Goal: Task Accomplishment & Management: Complete application form

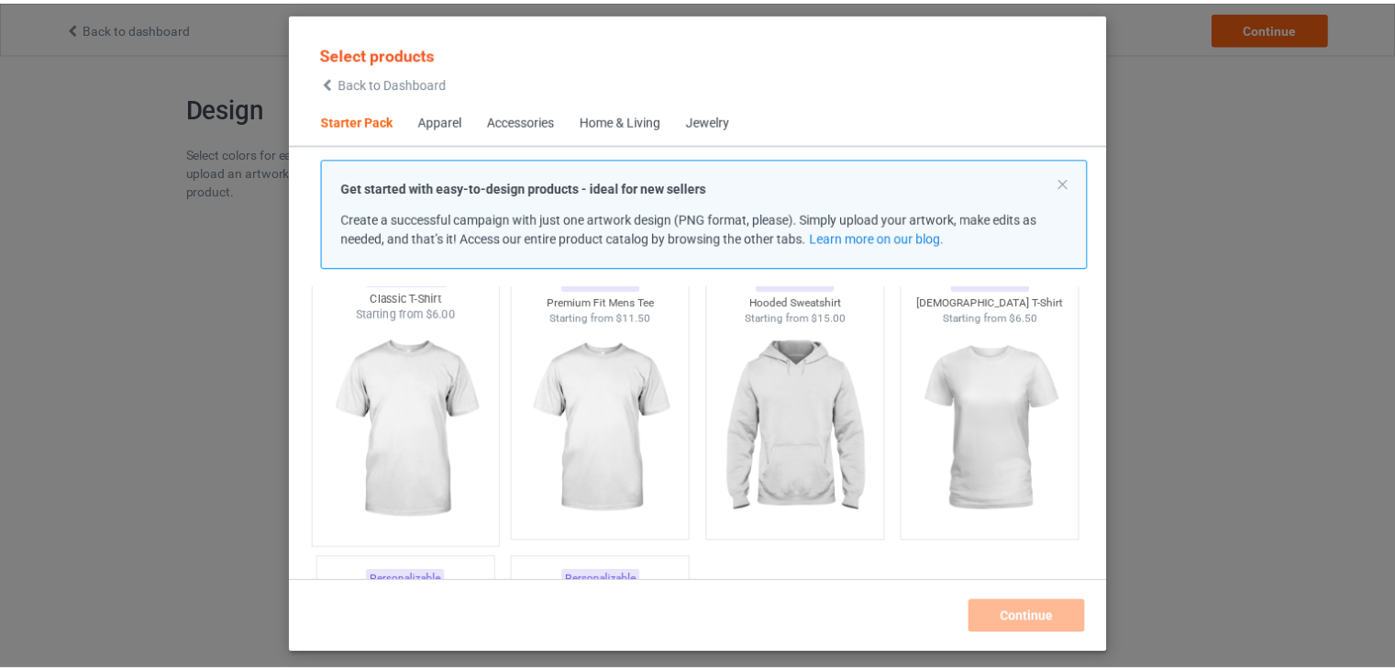
scroll to position [92, 0]
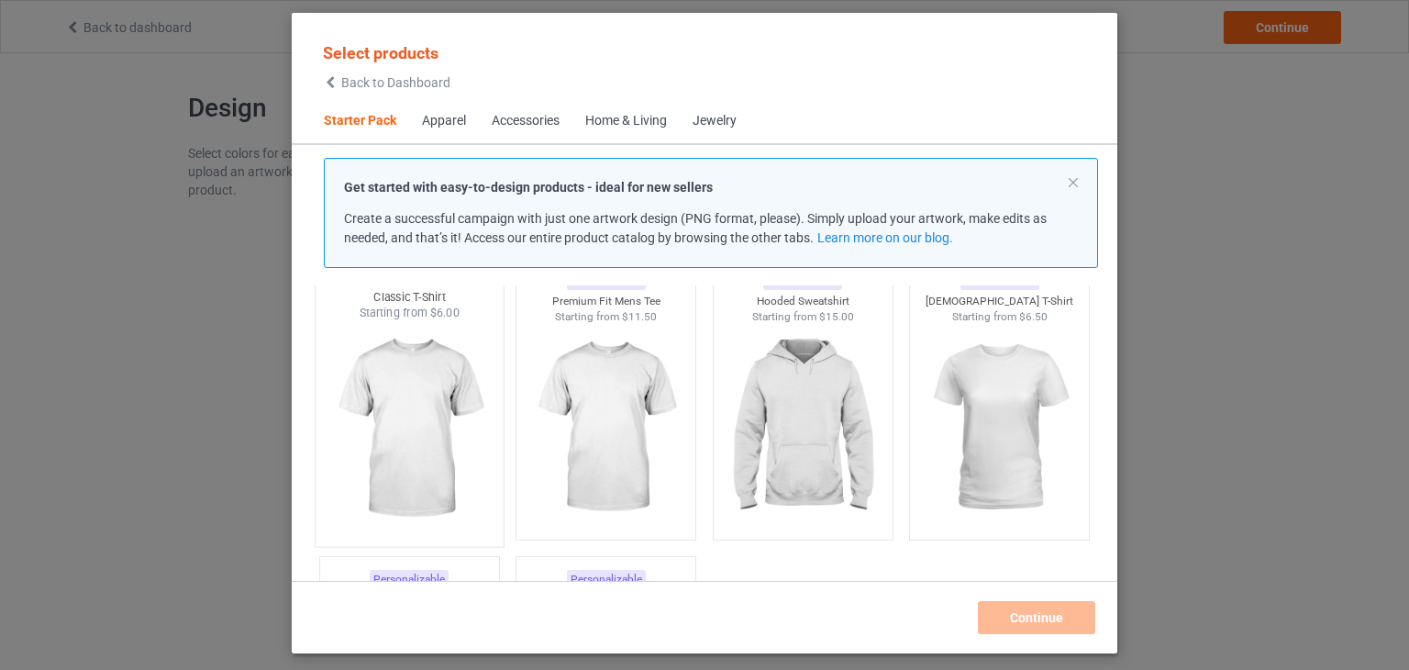
click at [417, 430] on img at bounding box center [409, 429] width 172 height 216
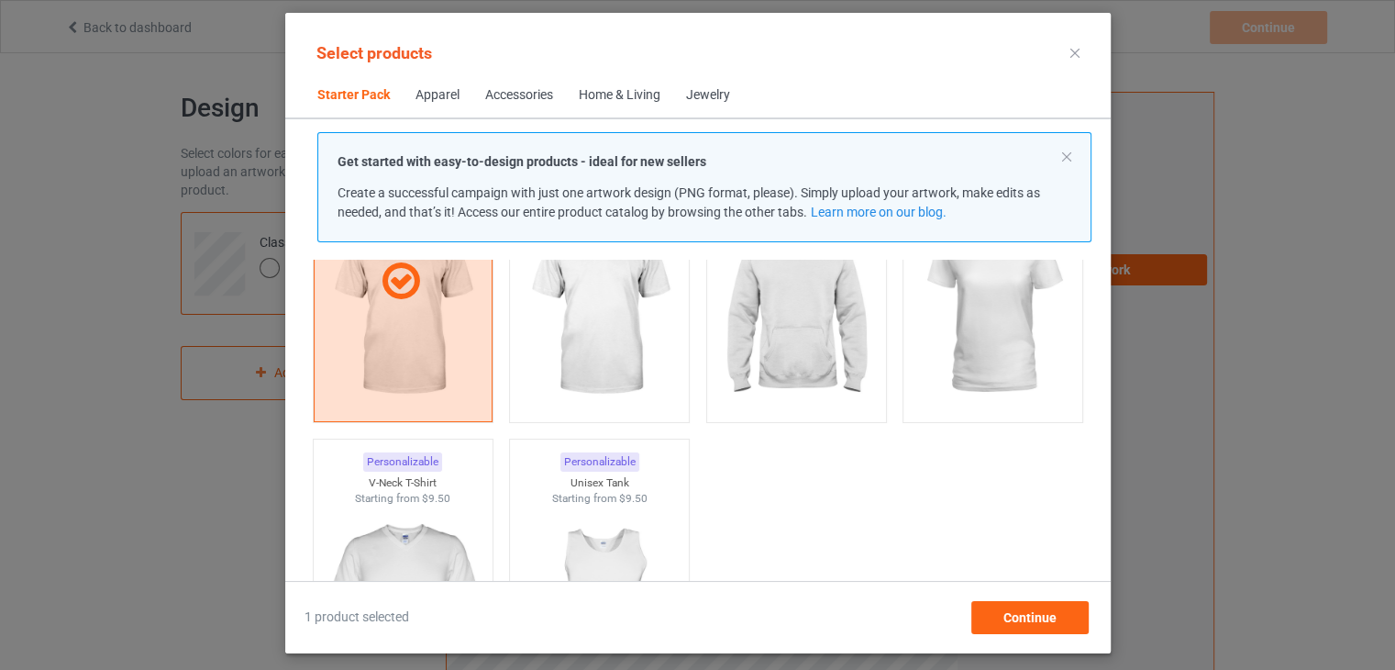
scroll to position [367, 0]
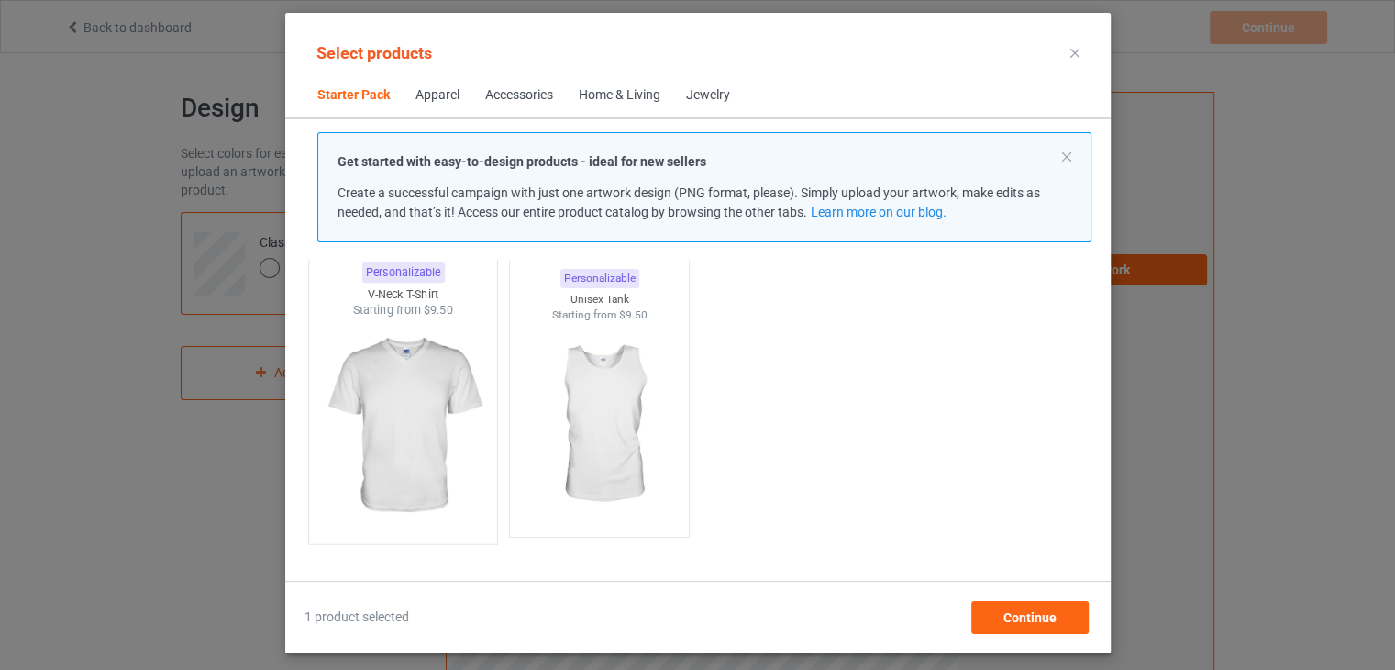
click at [392, 400] on img at bounding box center [402, 426] width 172 height 216
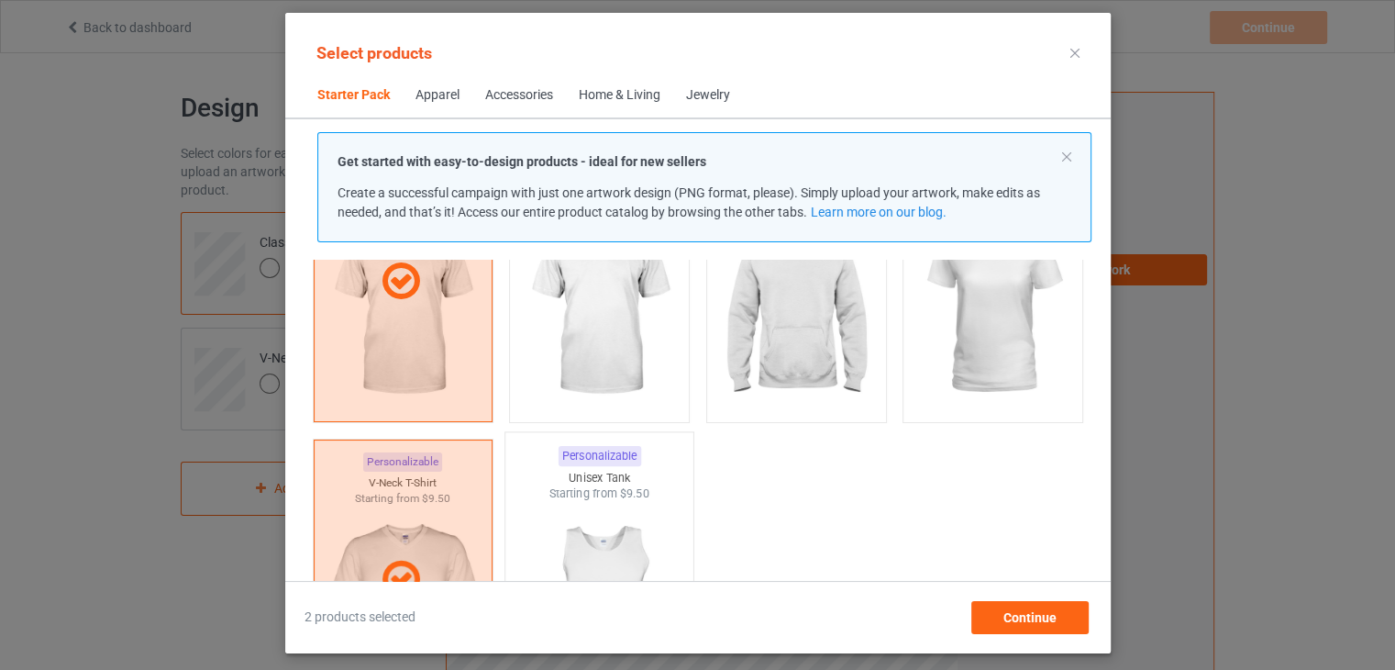
scroll to position [0, 0]
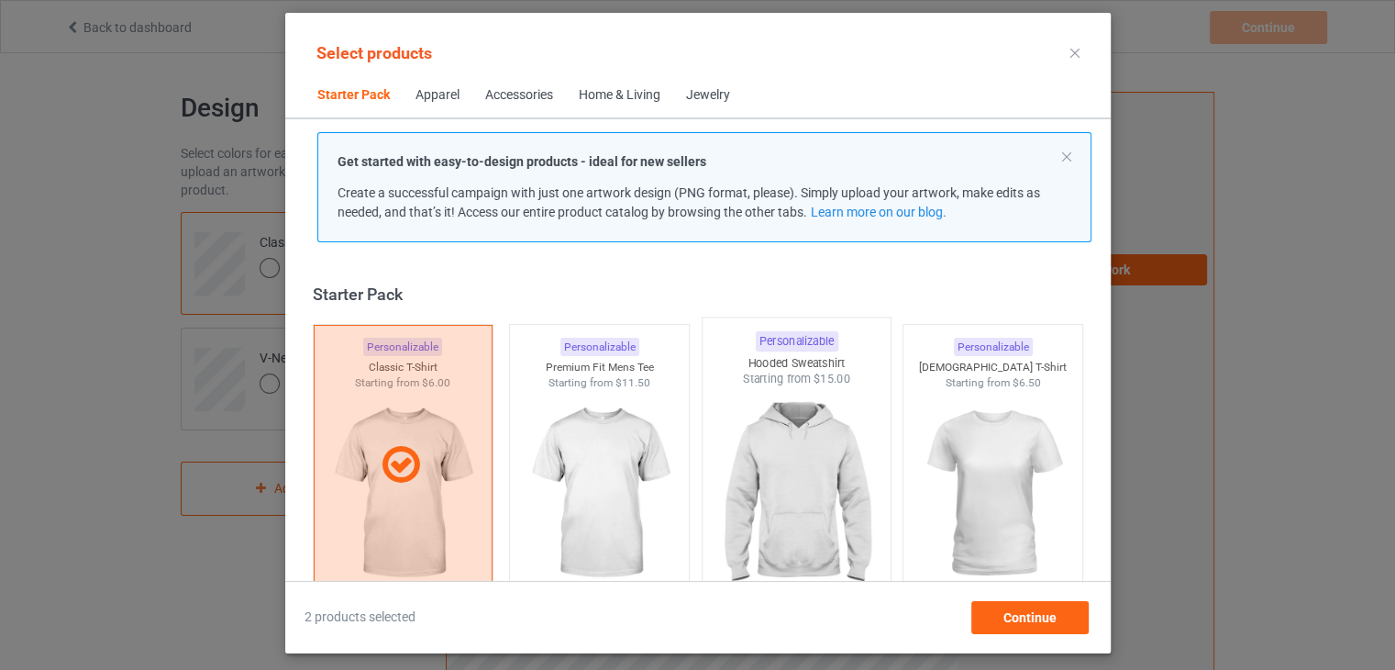
click at [797, 473] on img at bounding box center [796, 495] width 172 height 216
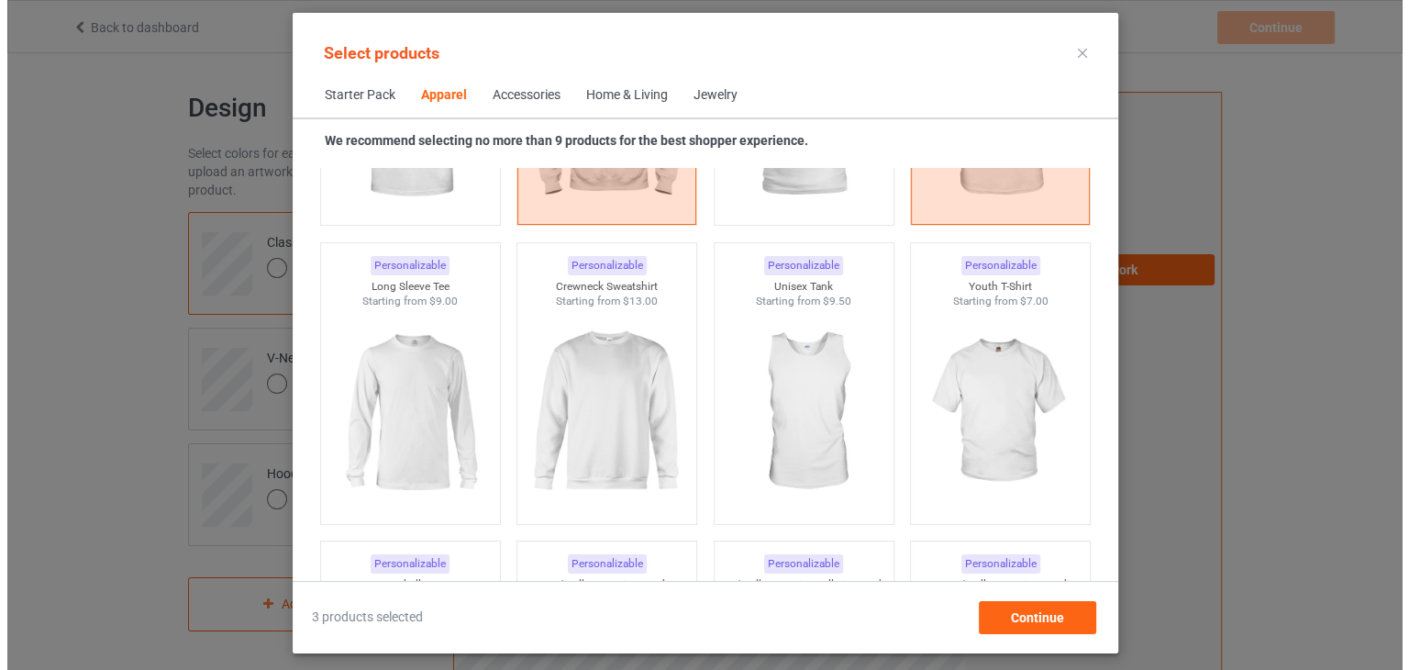
scroll to position [1284, 0]
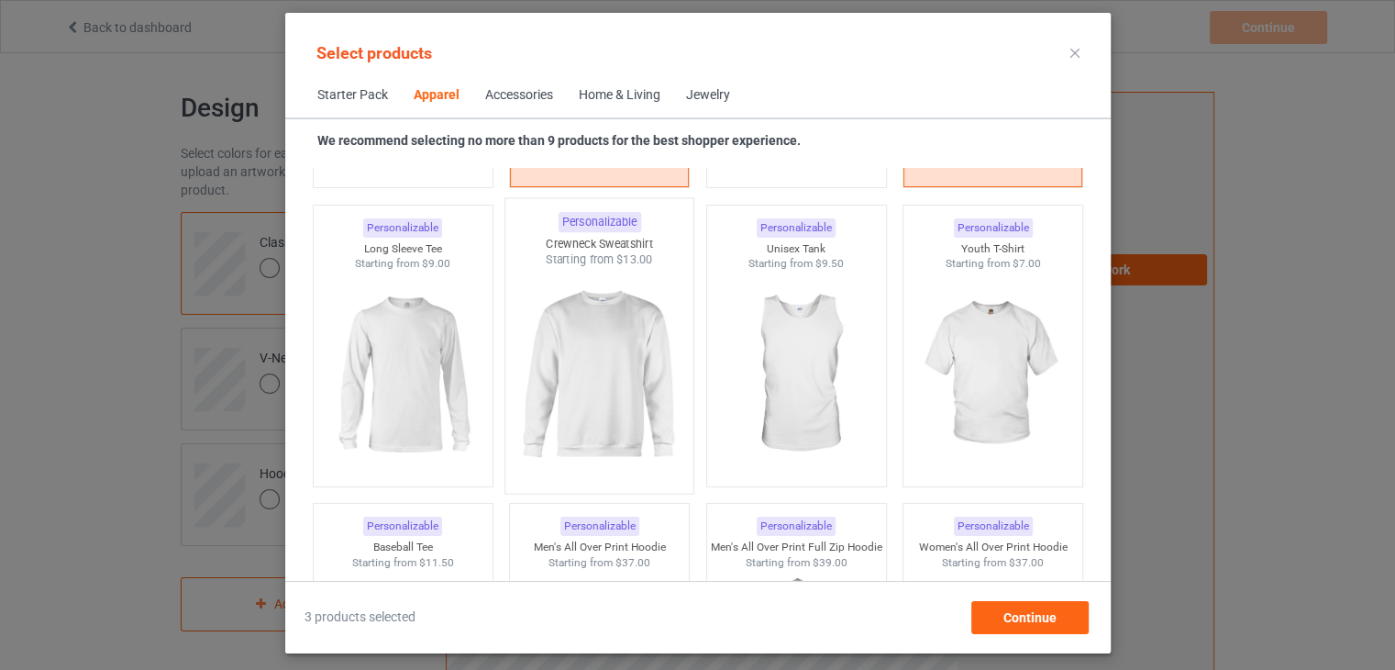
click at [591, 379] on img at bounding box center [599, 376] width 172 height 216
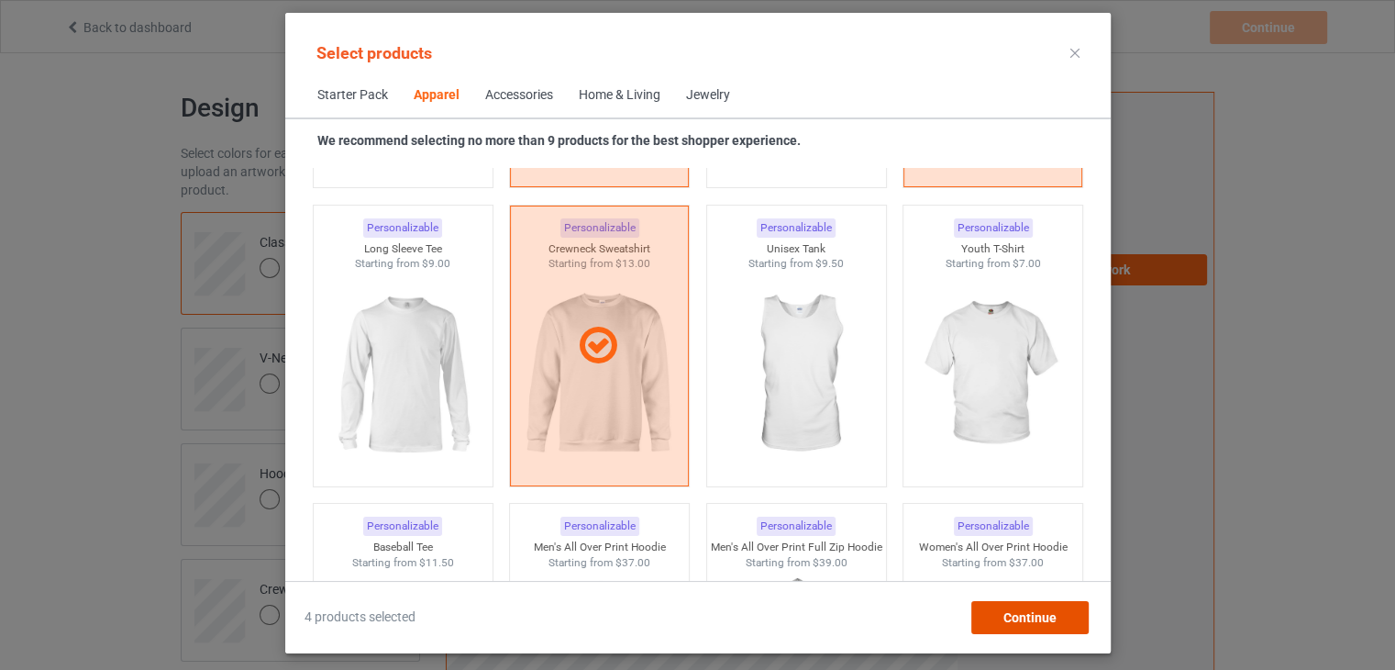
click at [1053, 617] on span "Continue" at bounding box center [1029, 617] width 53 height 15
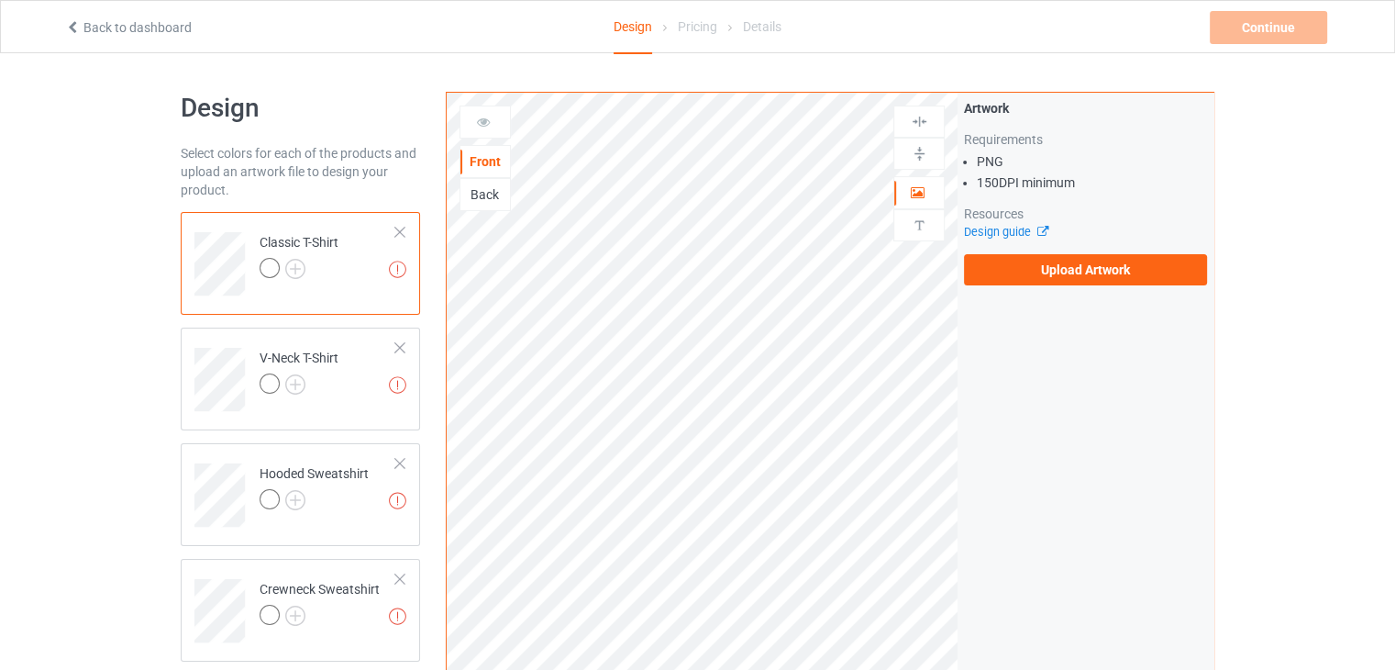
click at [262, 265] on div at bounding box center [270, 268] width 20 height 20
click at [400, 228] on div at bounding box center [400, 232] width 13 height 13
click at [400, 341] on div at bounding box center [400, 347] width 13 height 13
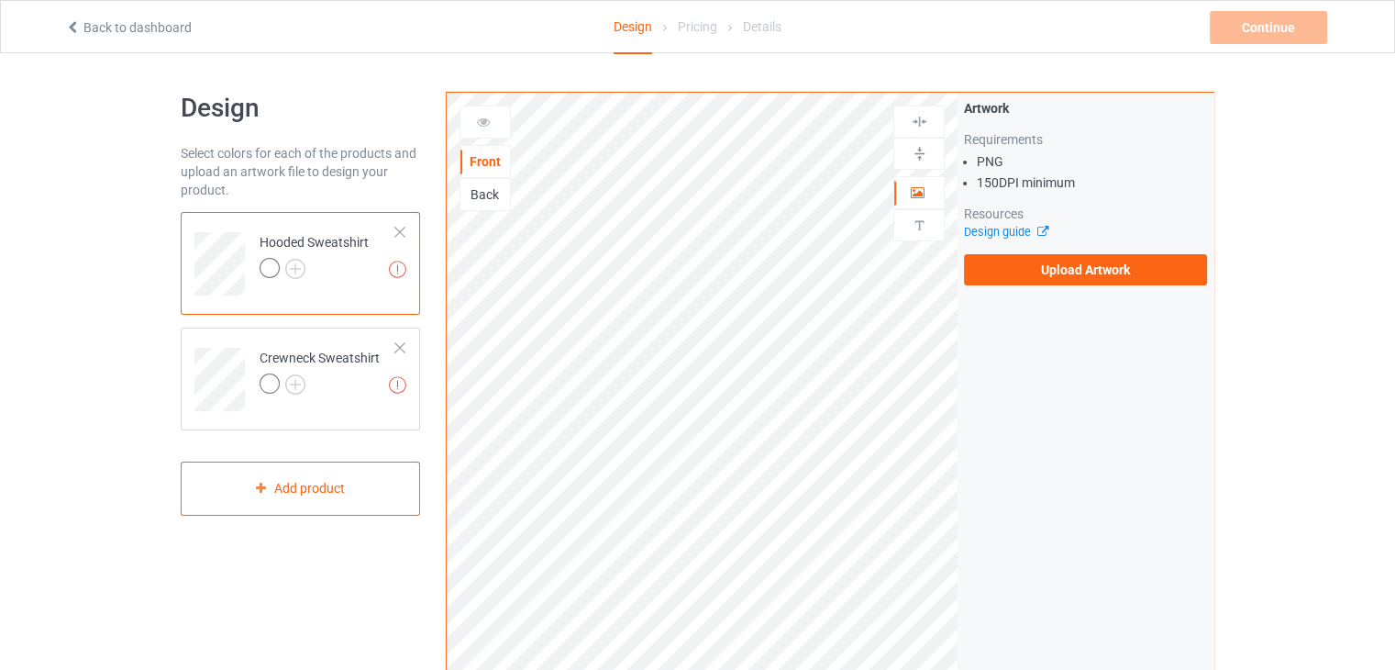
click at [400, 228] on div at bounding box center [400, 232] width 13 height 13
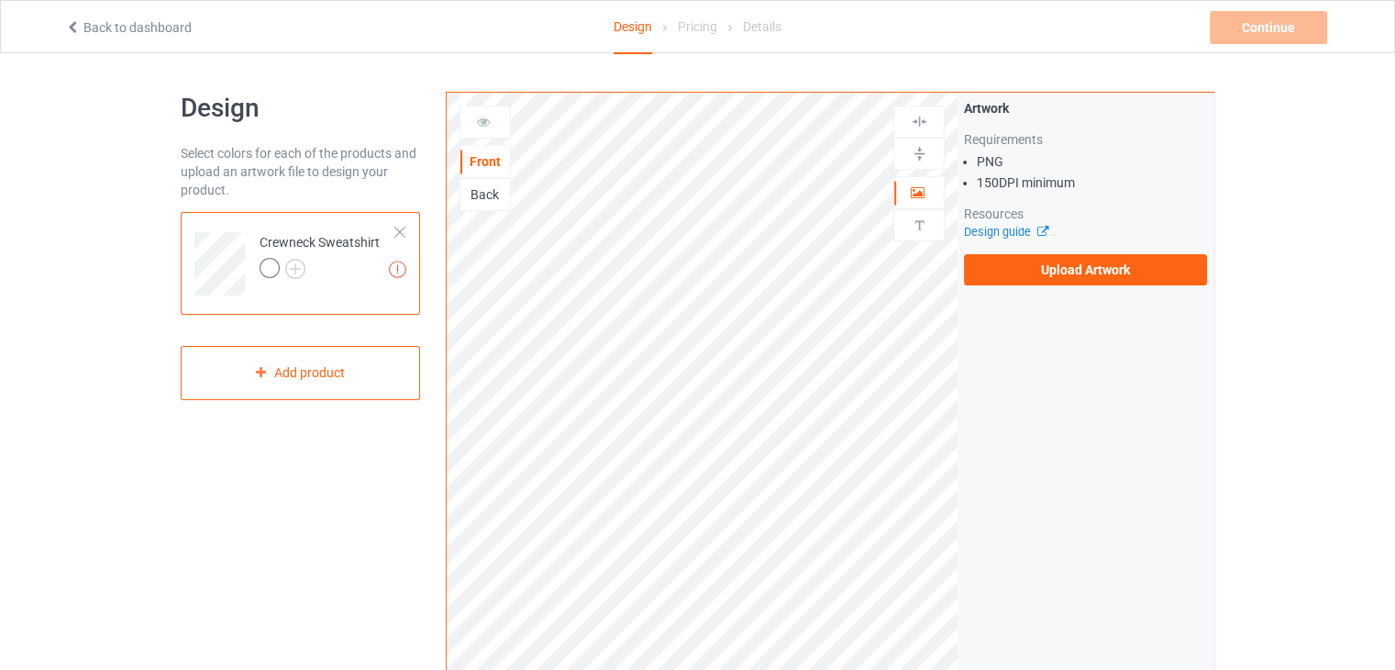
click at [400, 228] on div at bounding box center [400, 232] width 13 height 13
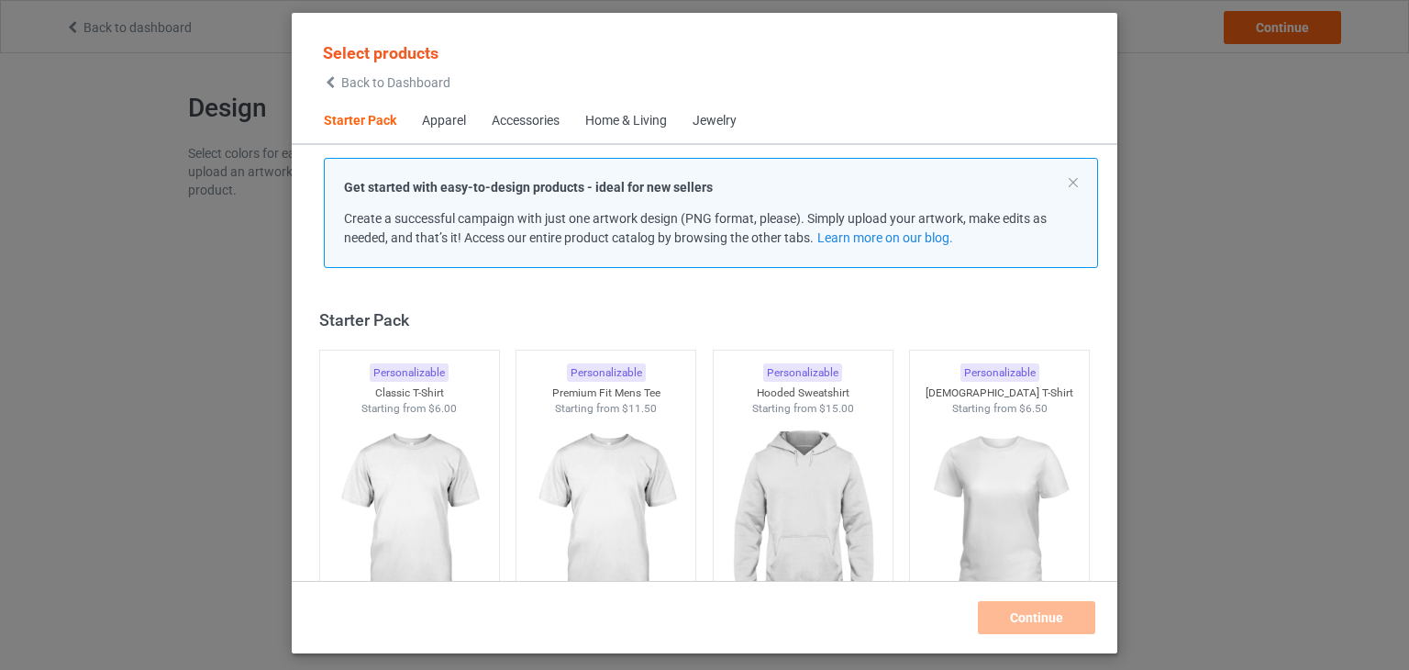
click at [400, 228] on div "Get started with easy-to-design products - ideal for new sellers Create a succe…" at bounding box center [711, 213] width 734 height 70
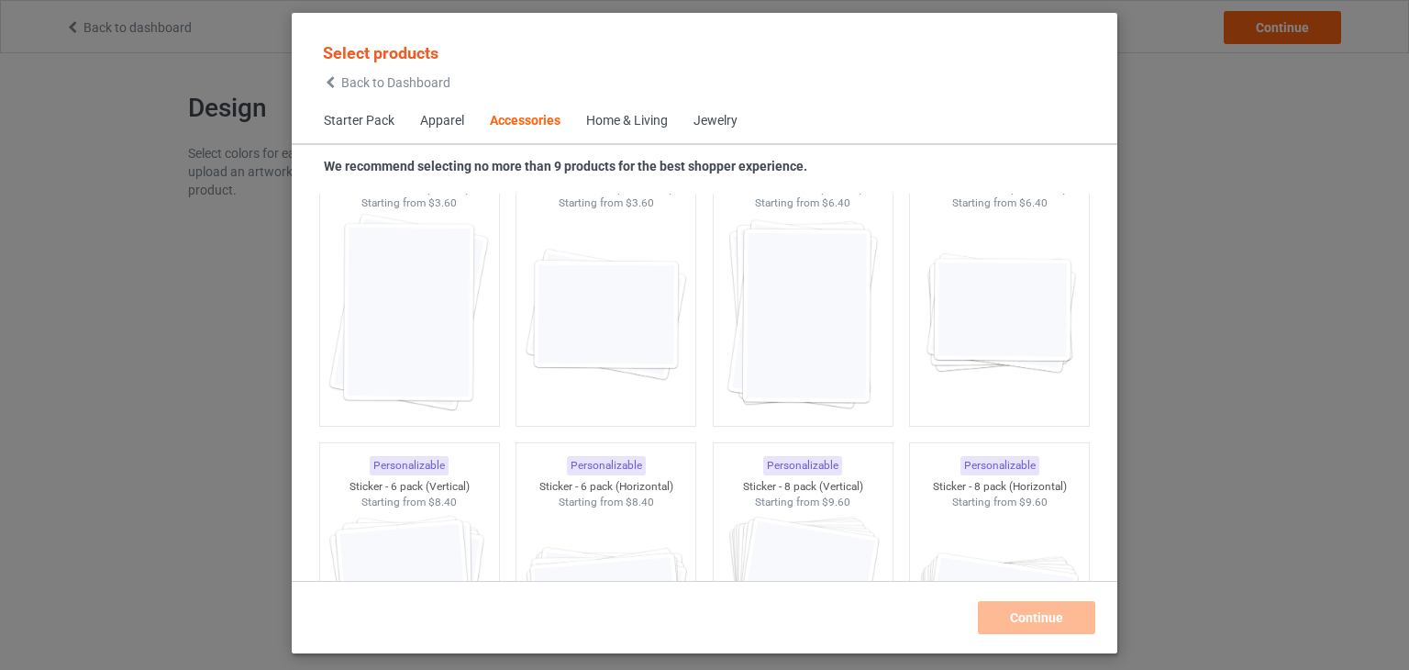
scroll to position [6584, 0]
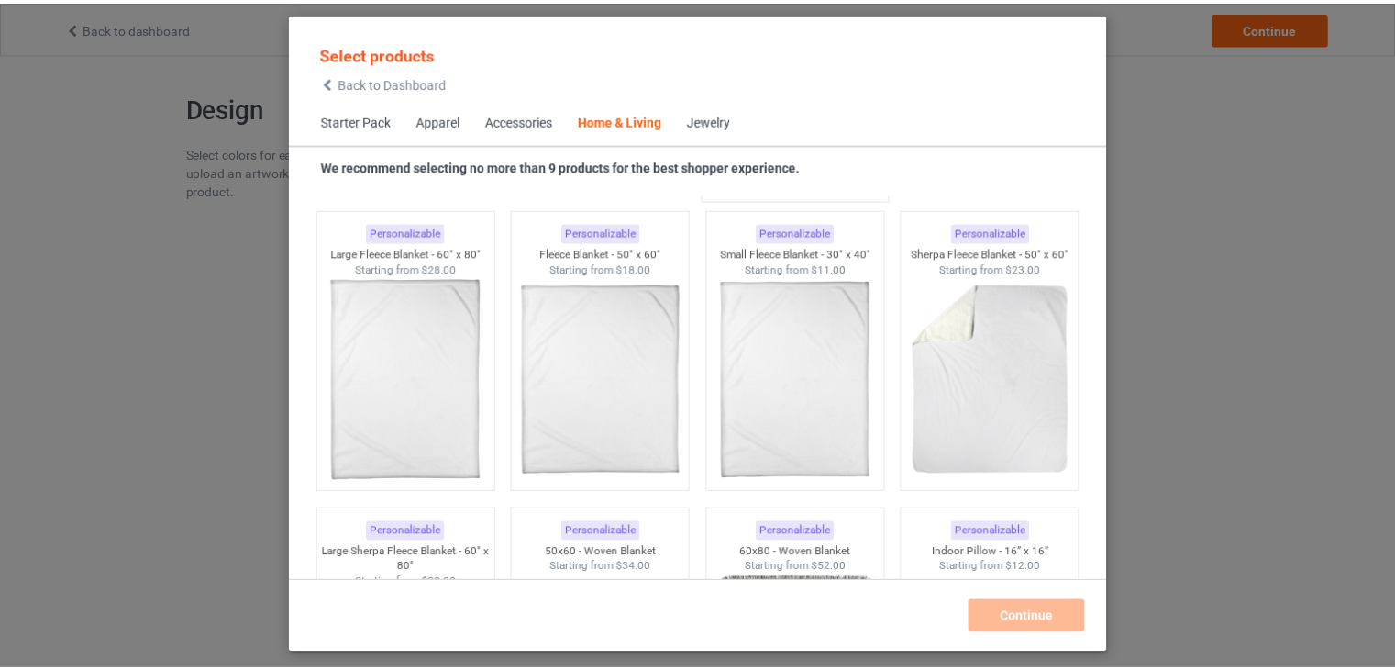
scroll to position [8896, 0]
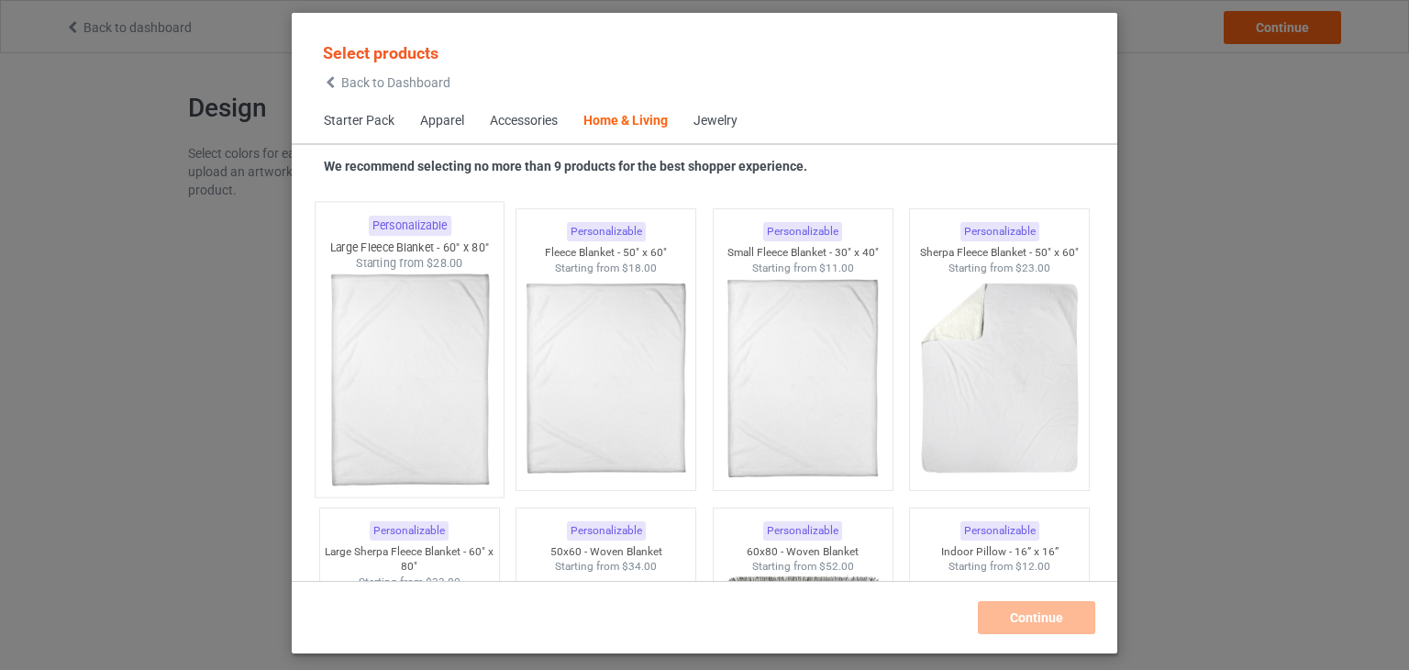
click at [429, 350] on img at bounding box center [409, 380] width 172 height 216
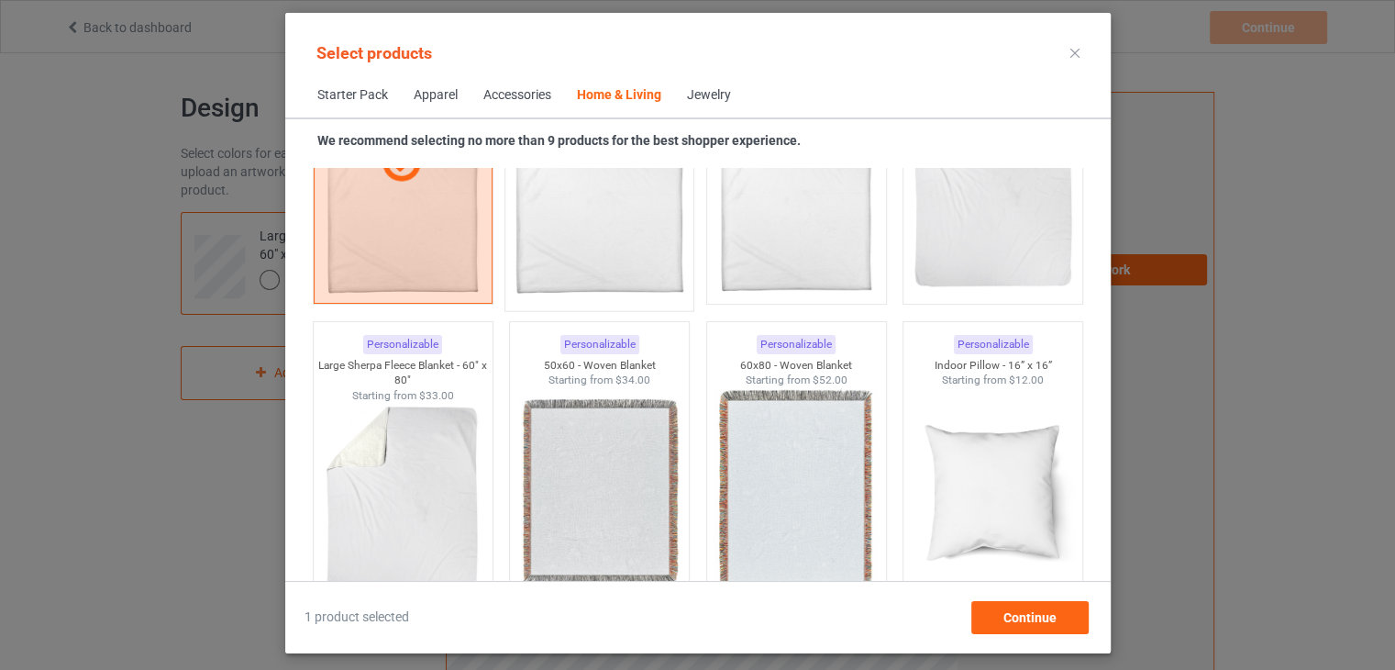
scroll to position [9061, 0]
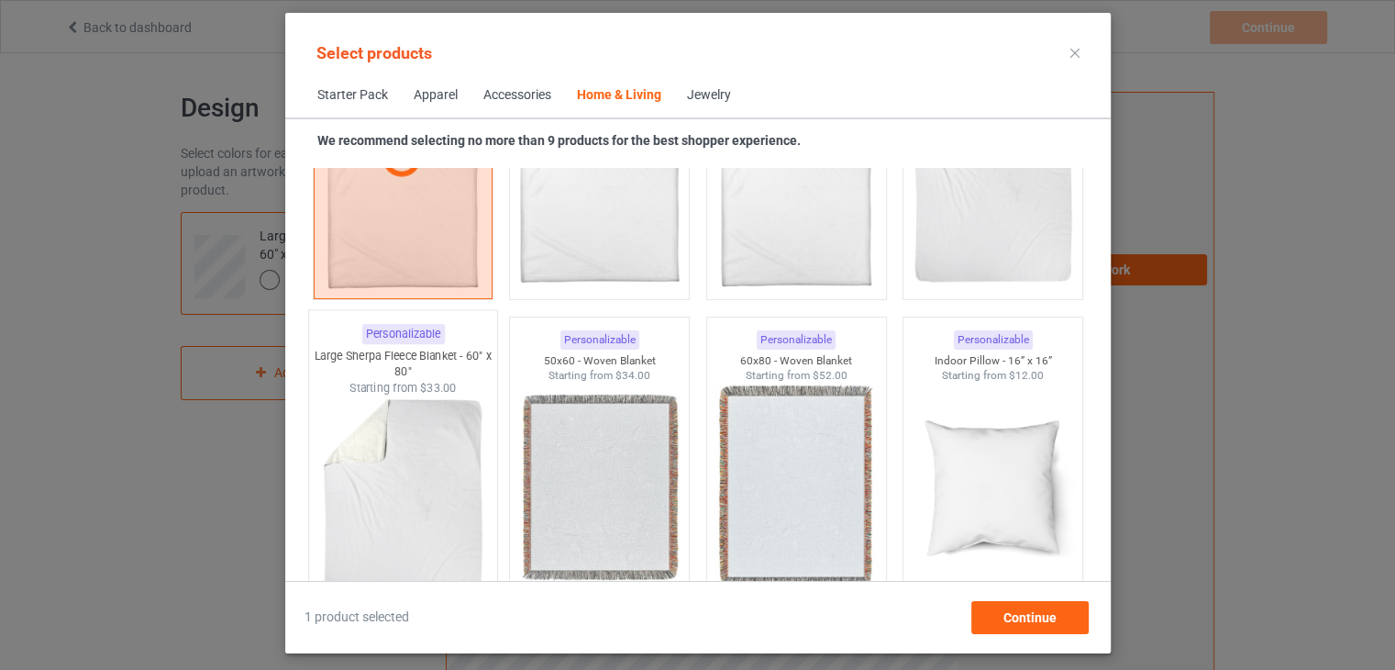
click at [429, 402] on img at bounding box center [402, 503] width 172 height 216
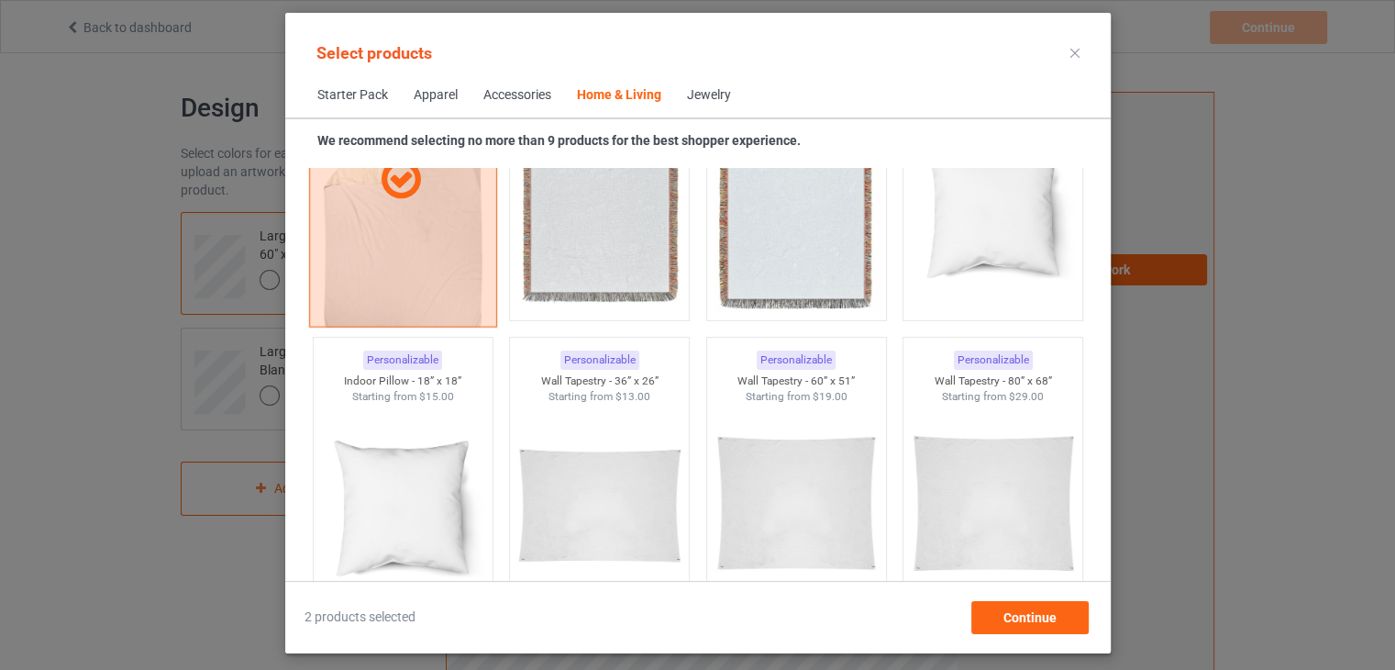
scroll to position [9347, 0]
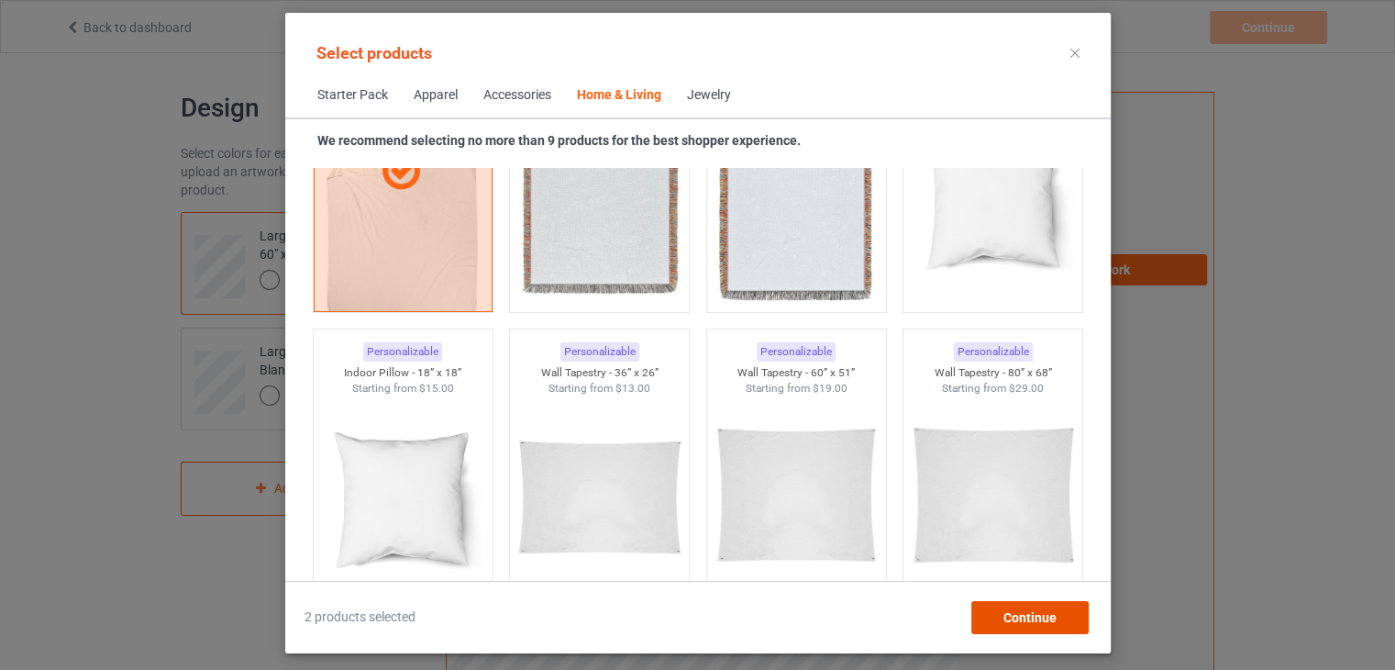
click at [1009, 623] on span "Continue" at bounding box center [1029, 617] width 53 height 15
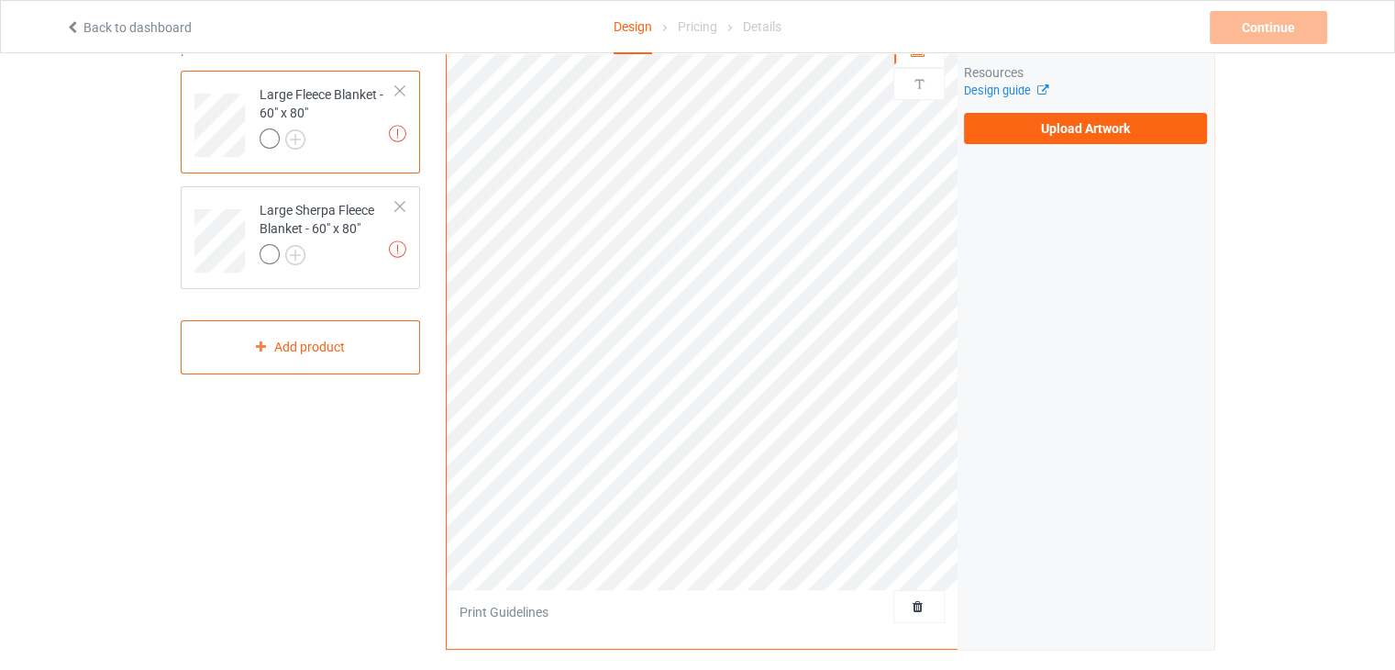
scroll to position [139, 0]
click at [334, 108] on div "Large Fleece Blanket - 60" x 80"" at bounding box center [328, 118] width 137 height 62
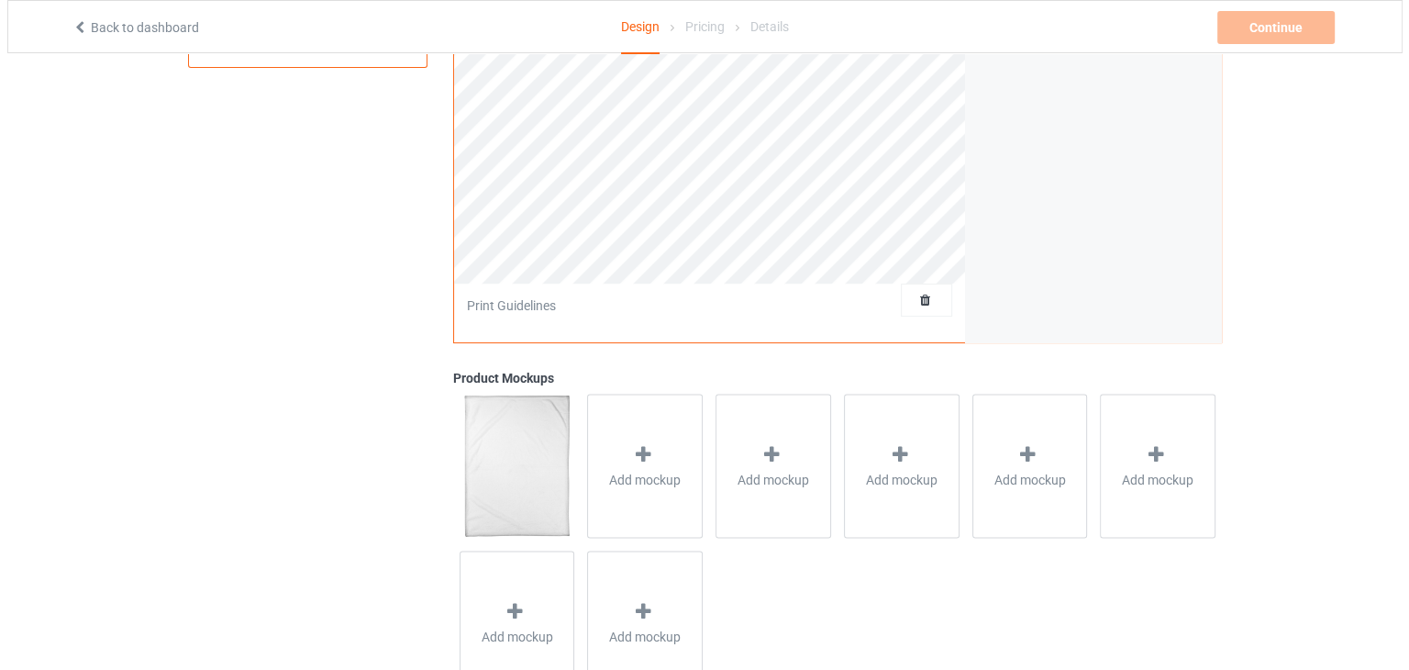
scroll to position [465, 0]
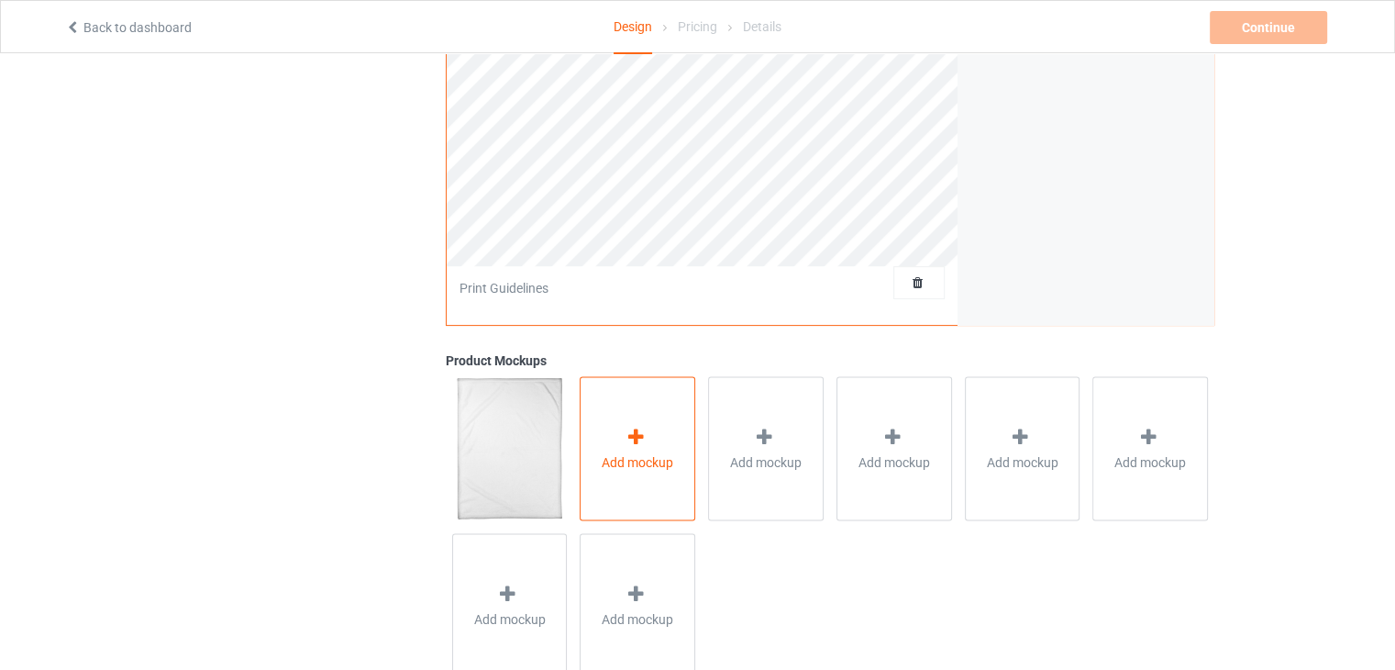
click at [616, 467] on span "Add mockup" at bounding box center [638, 461] width 72 height 18
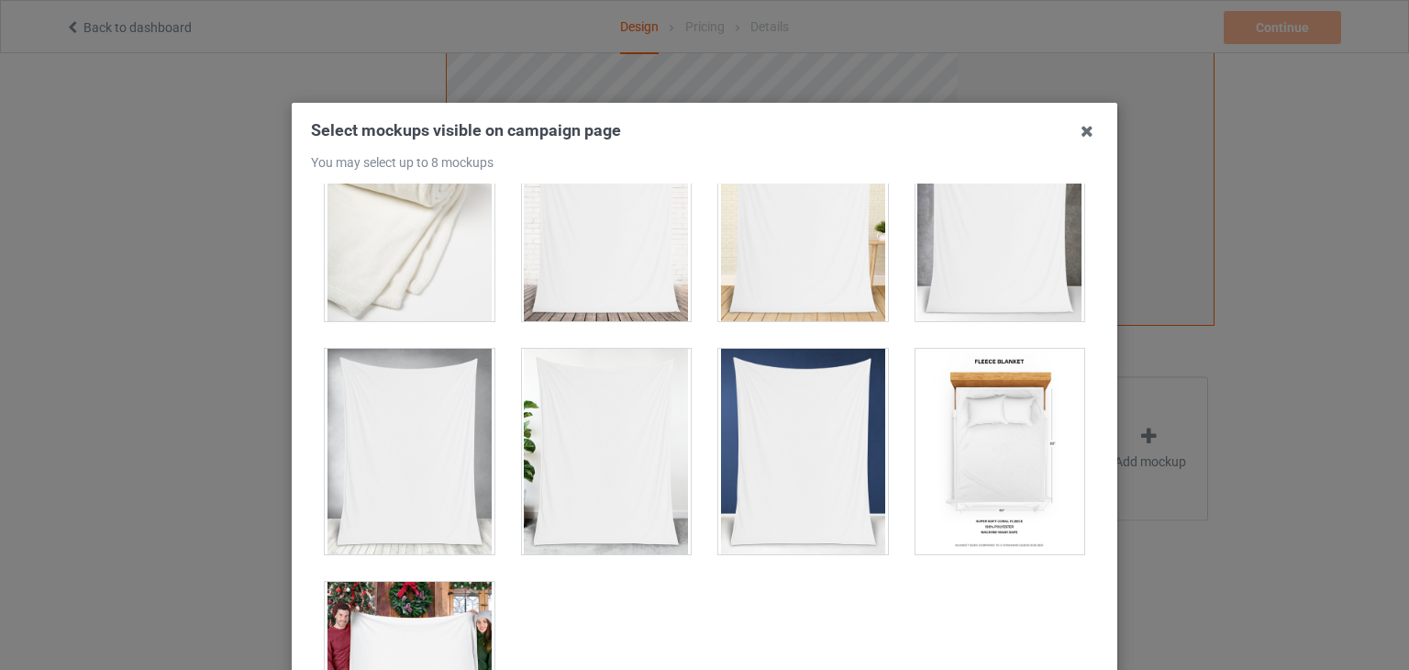
scroll to position [860, 0]
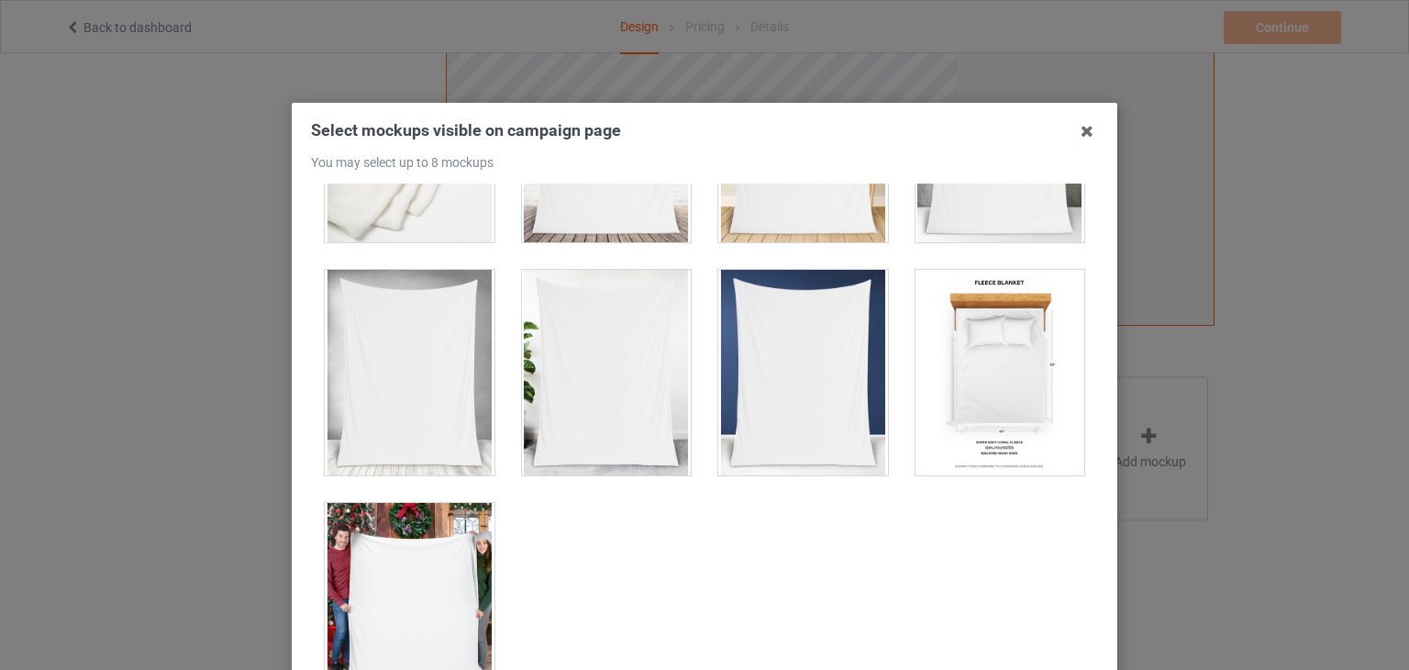
click at [422, 547] on div at bounding box center [410, 605] width 170 height 205
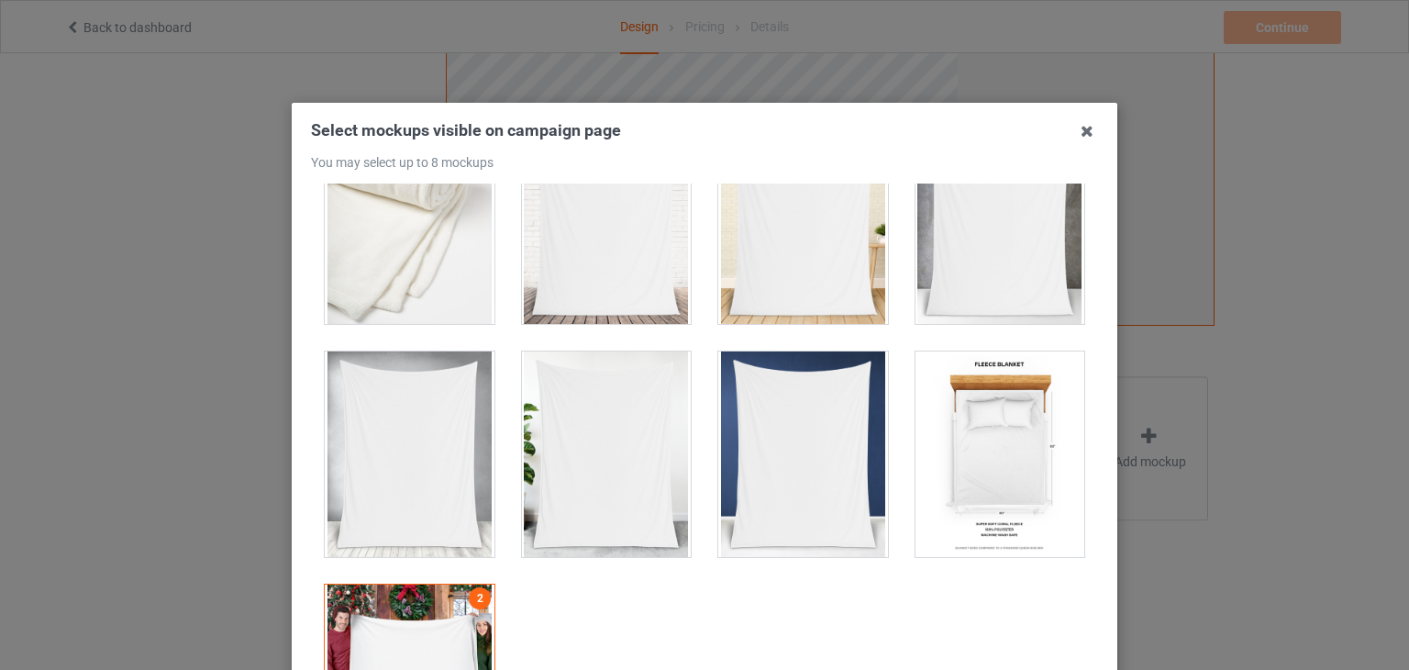
scroll to position [776, 0]
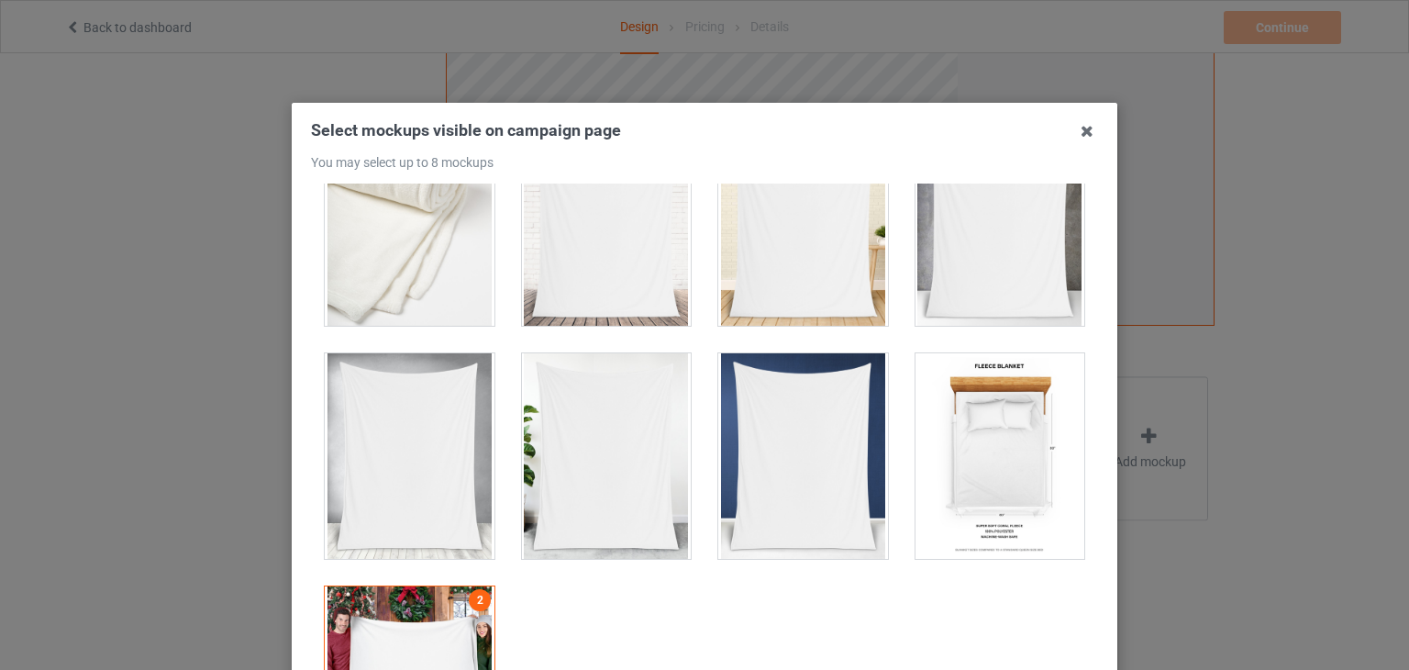
click at [915, 515] on div at bounding box center [1000, 455] width 170 height 205
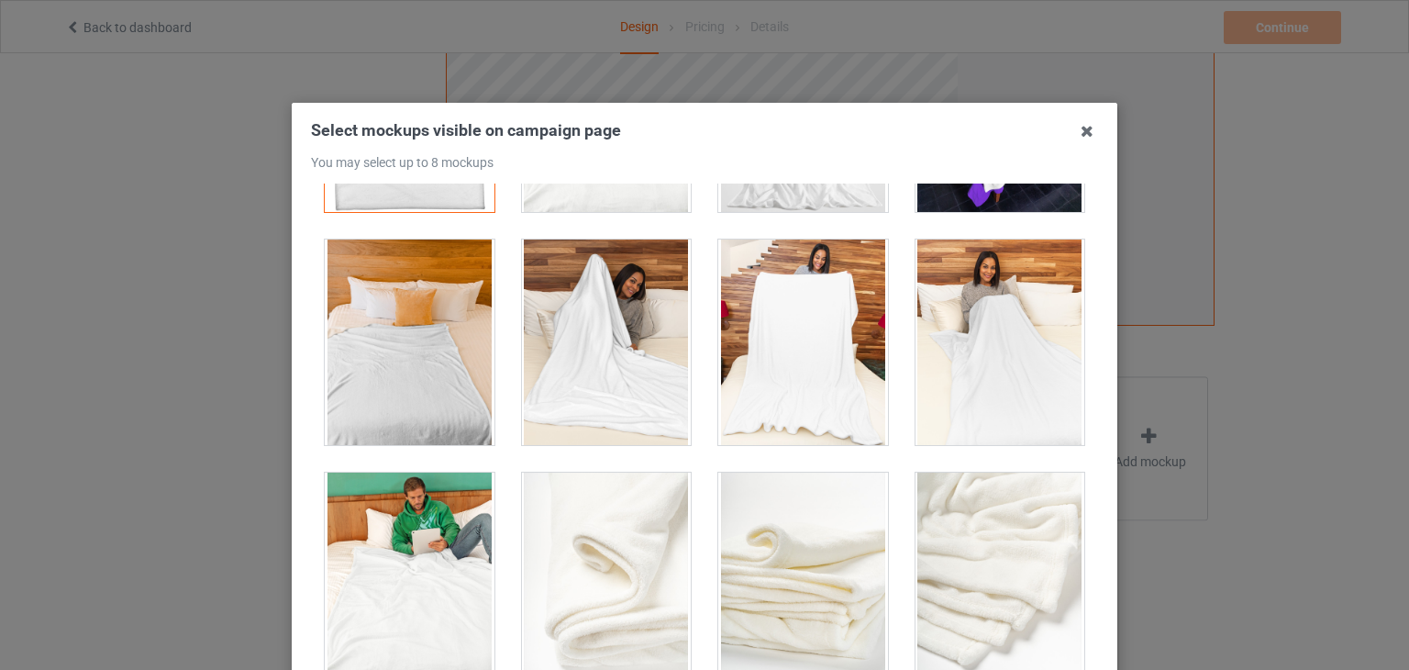
scroll to position [0, 0]
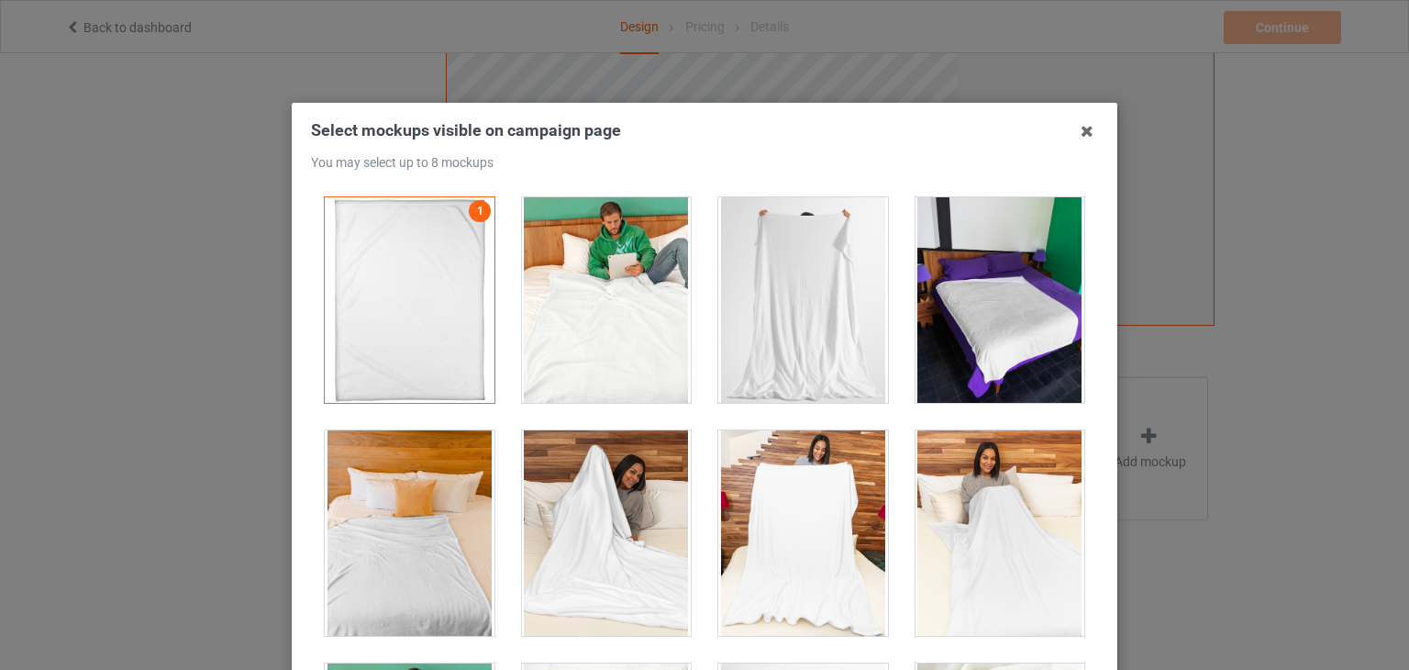
click at [647, 285] on div at bounding box center [607, 299] width 170 height 205
click at [418, 494] on div at bounding box center [410, 532] width 170 height 205
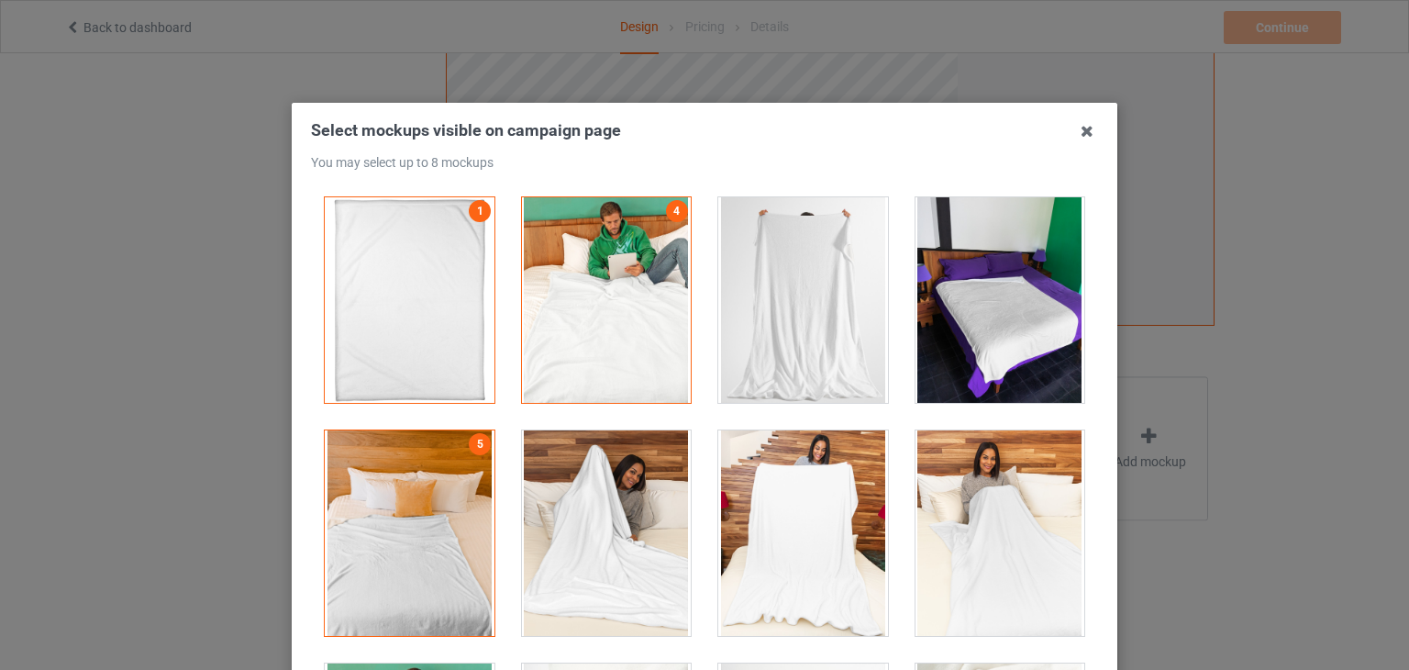
drag, startPoint x: 950, startPoint y: 346, endPoint x: 793, endPoint y: 269, distance: 174.8
click at [793, 269] on div "1 4 5 3 2" at bounding box center [704, 451] width 787 height 536
click at [793, 269] on div at bounding box center [803, 299] width 170 height 205
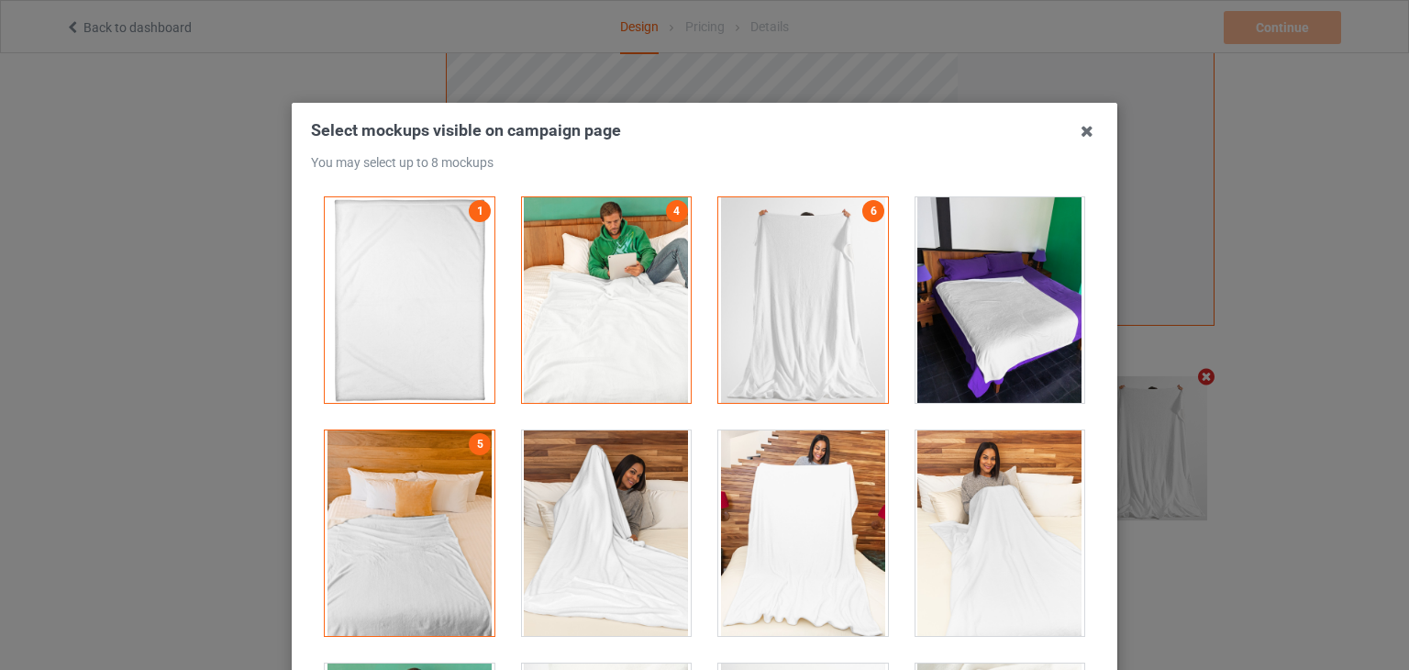
click at [943, 305] on div at bounding box center [1000, 299] width 170 height 205
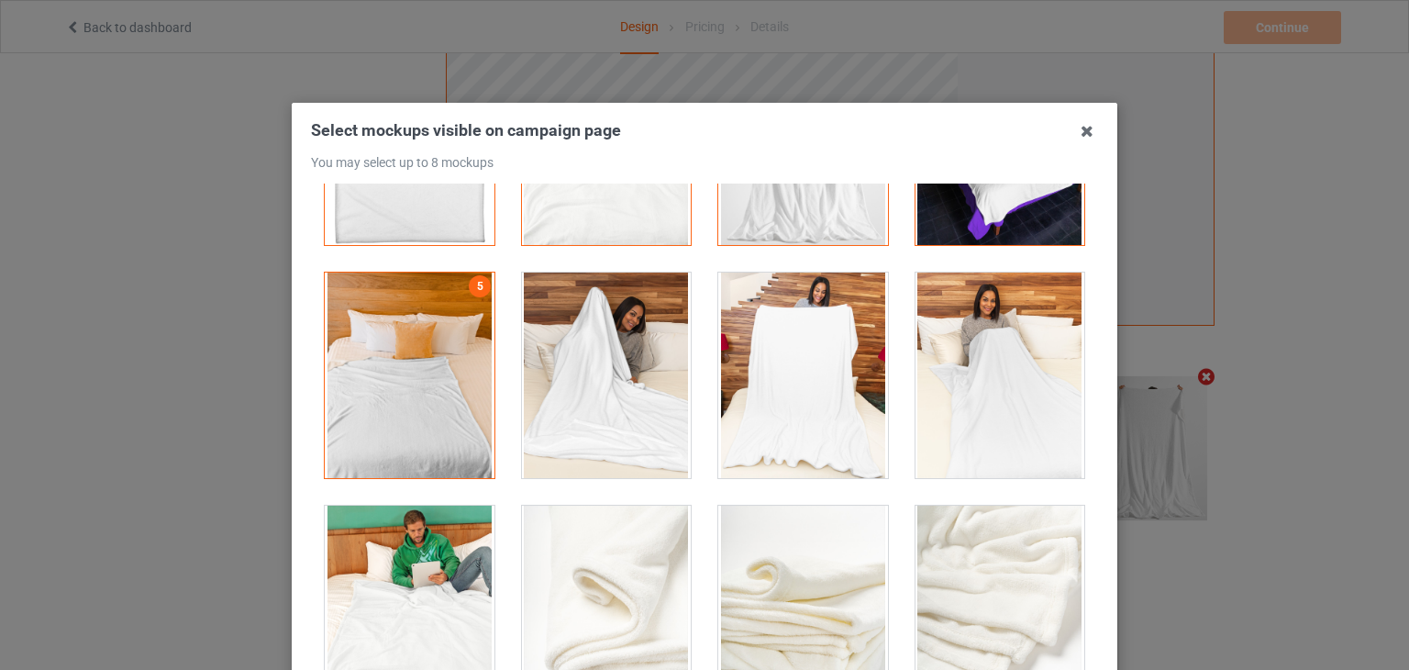
scroll to position [164, 0]
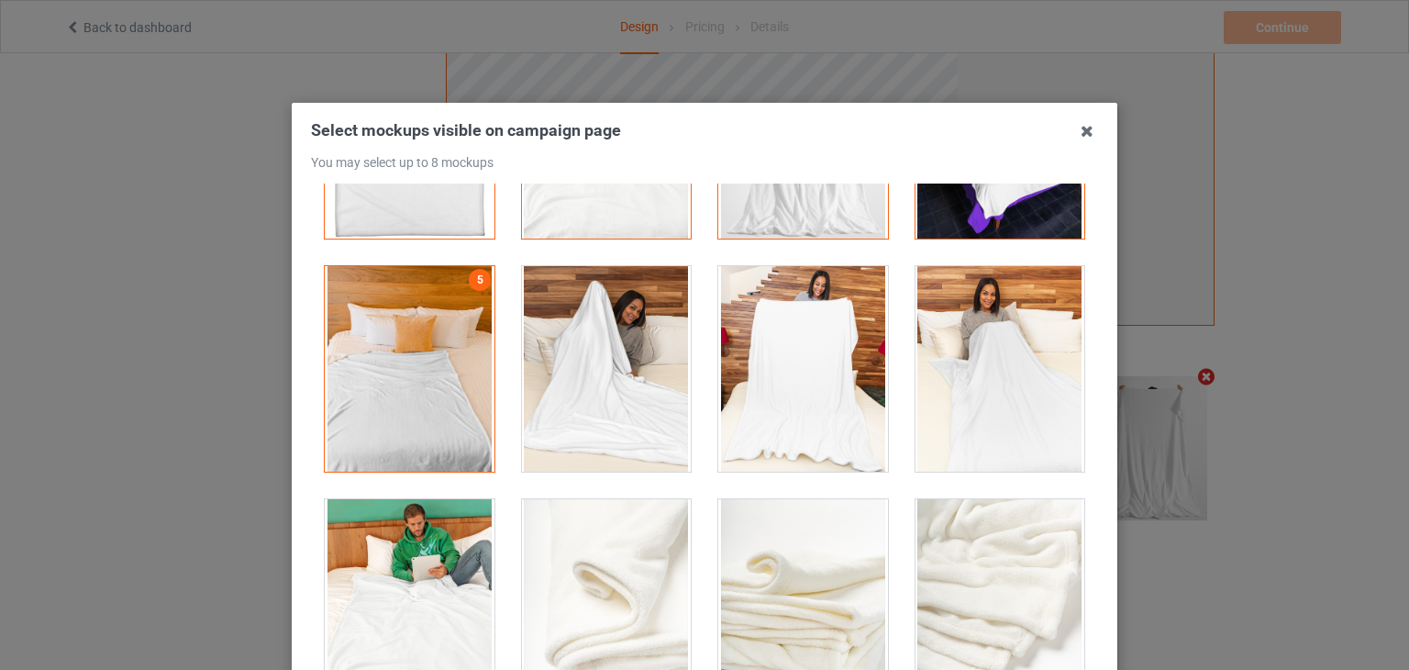
click at [815, 361] on div at bounding box center [803, 368] width 170 height 205
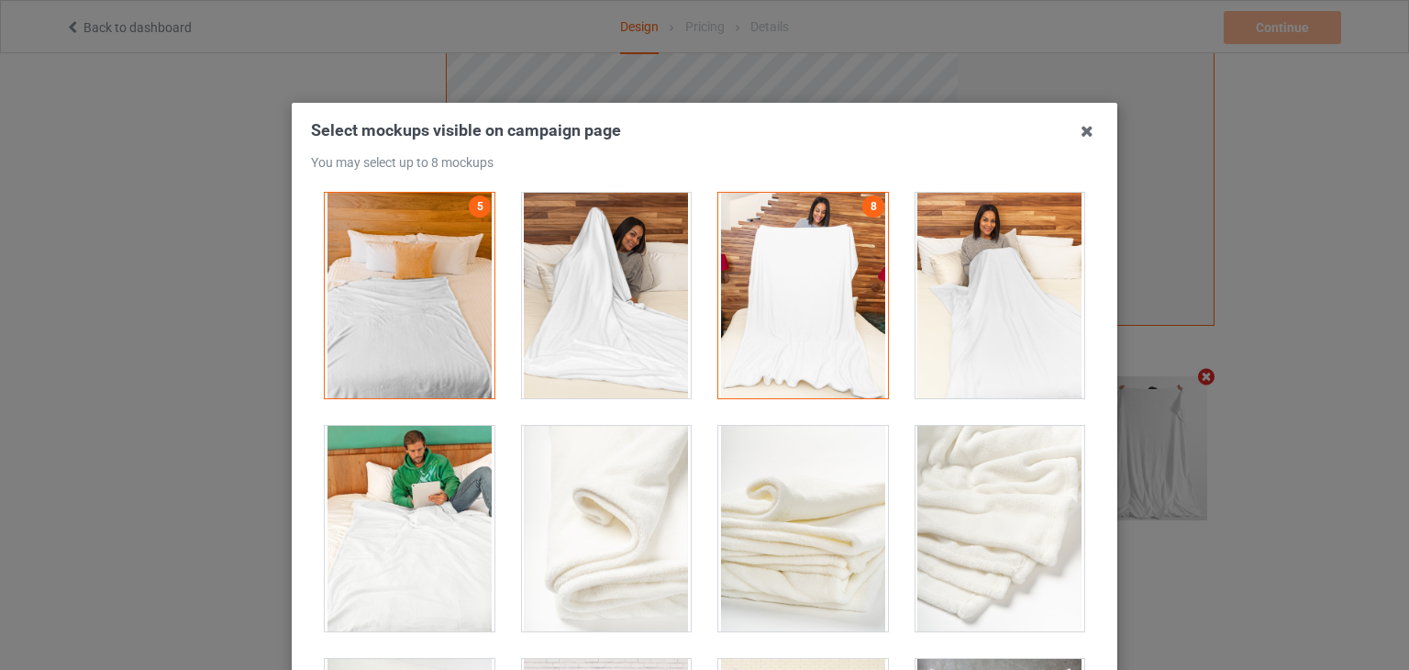
scroll to position [238, 0]
click at [993, 326] on div at bounding box center [1000, 295] width 170 height 205
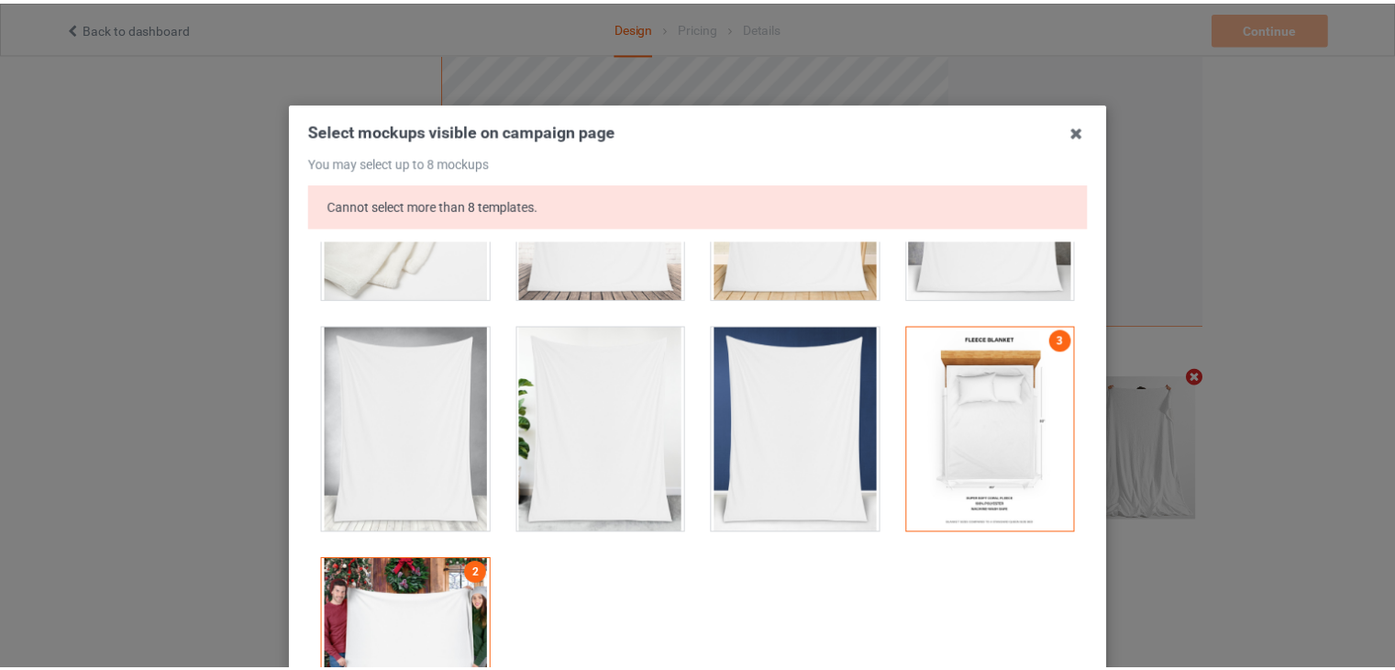
scroll to position [293, 0]
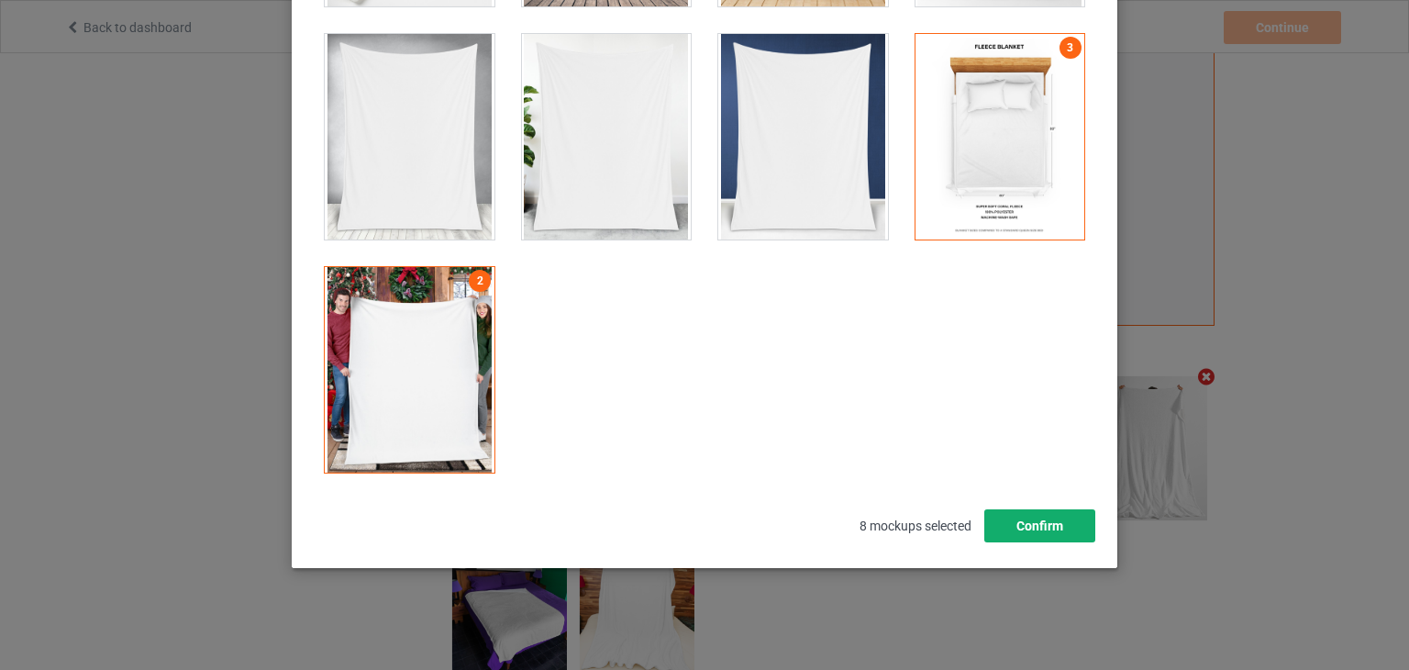
click at [1071, 526] on button "Confirm" at bounding box center [1039, 525] width 111 height 33
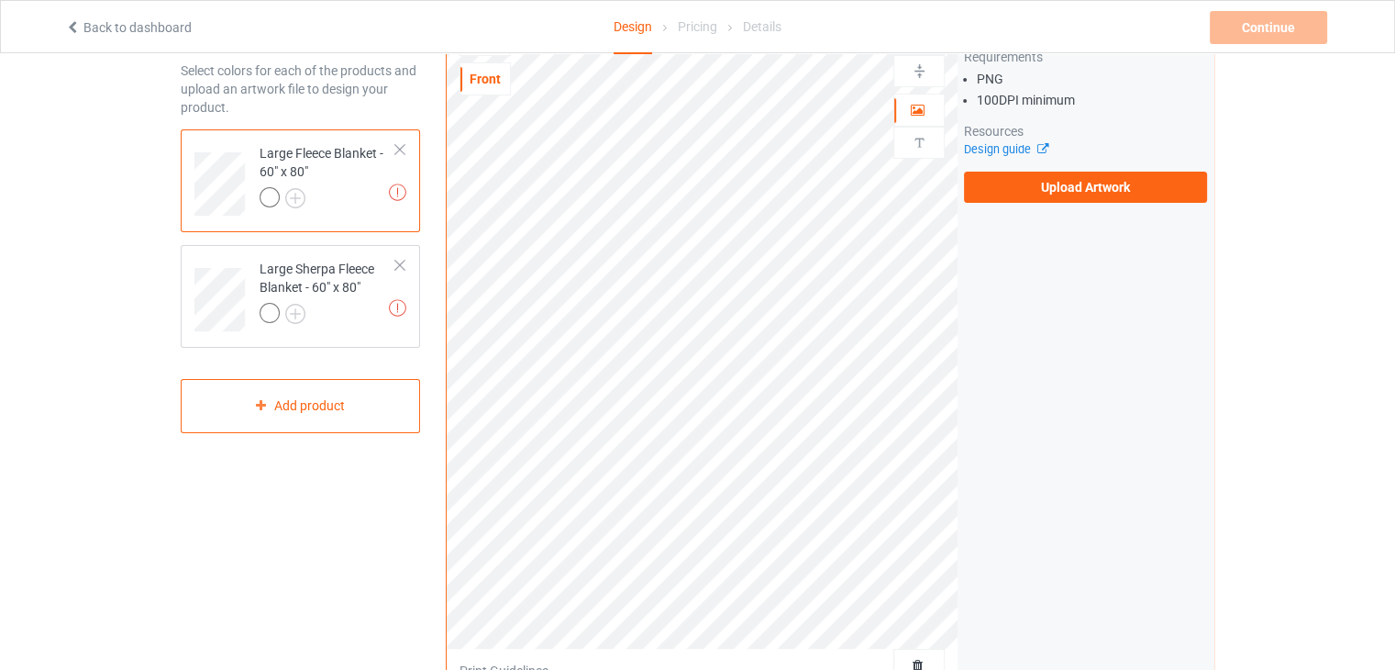
scroll to position [84, 0]
click at [363, 295] on div "Large Sherpa Fleece Blanket - 60" x 80"" at bounding box center [328, 289] width 137 height 62
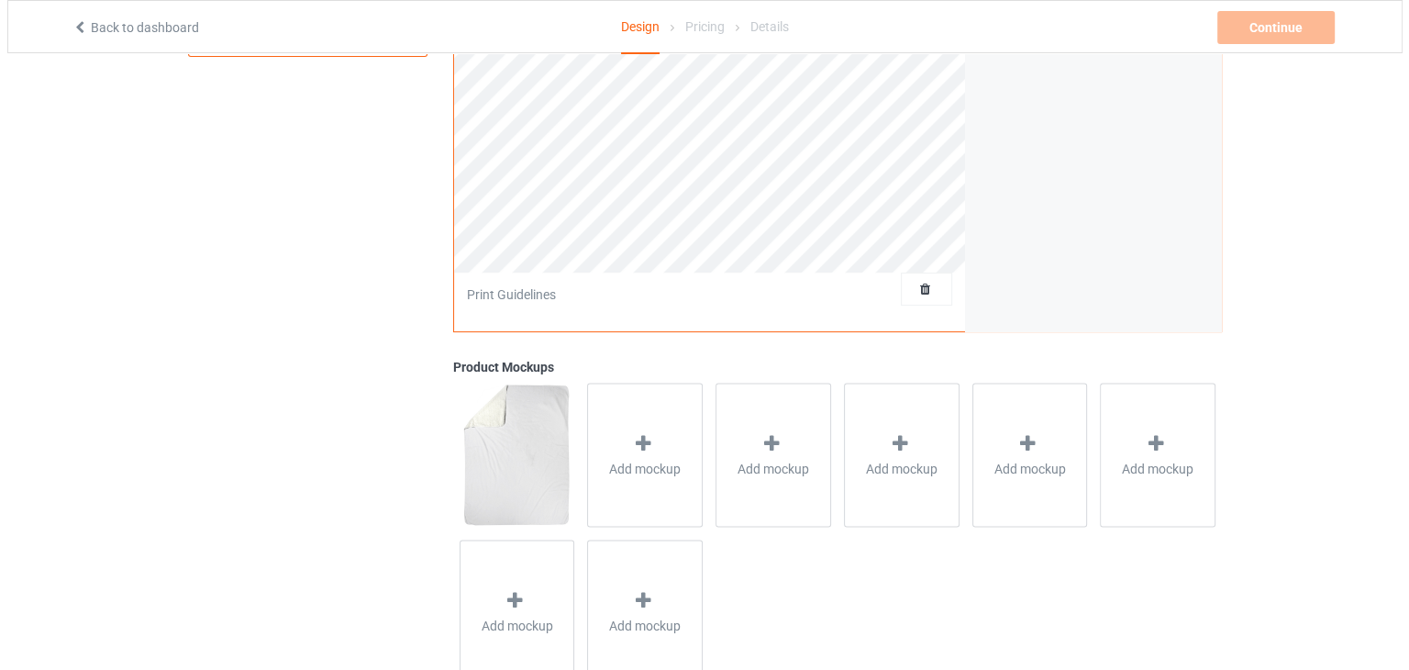
scroll to position [472, 0]
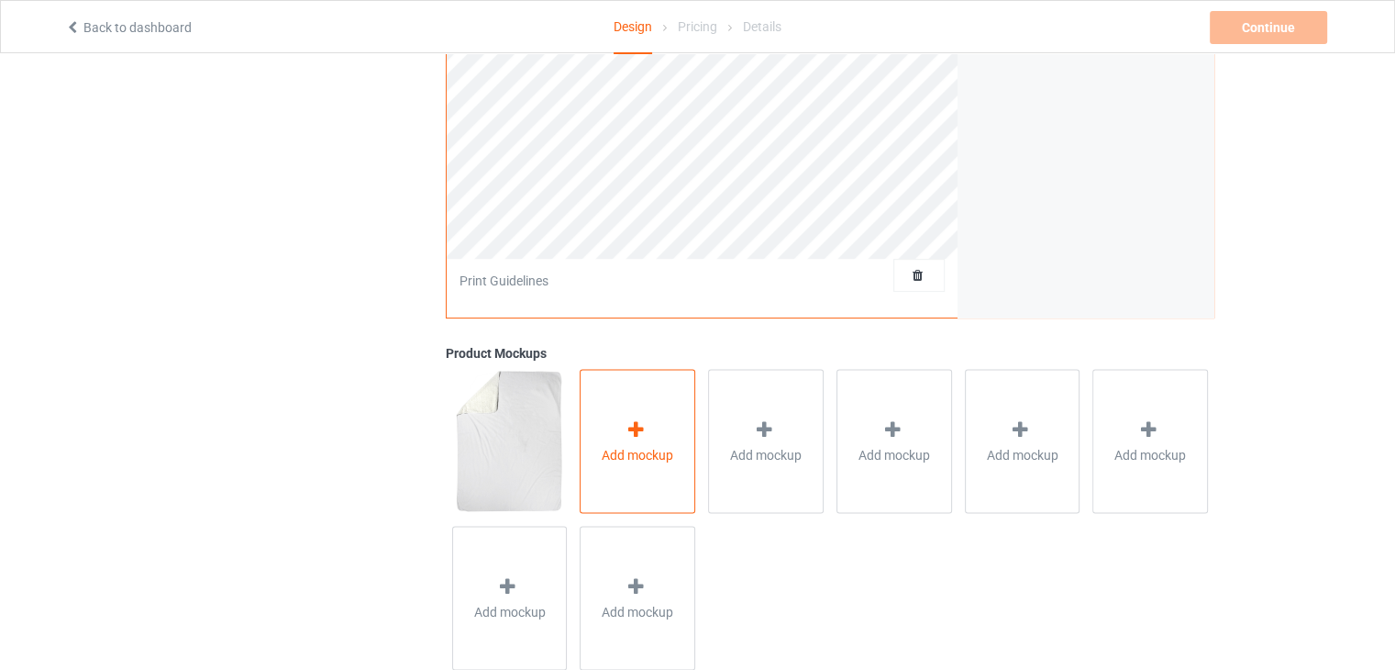
click at [643, 418] on div at bounding box center [638, 431] width 26 height 27
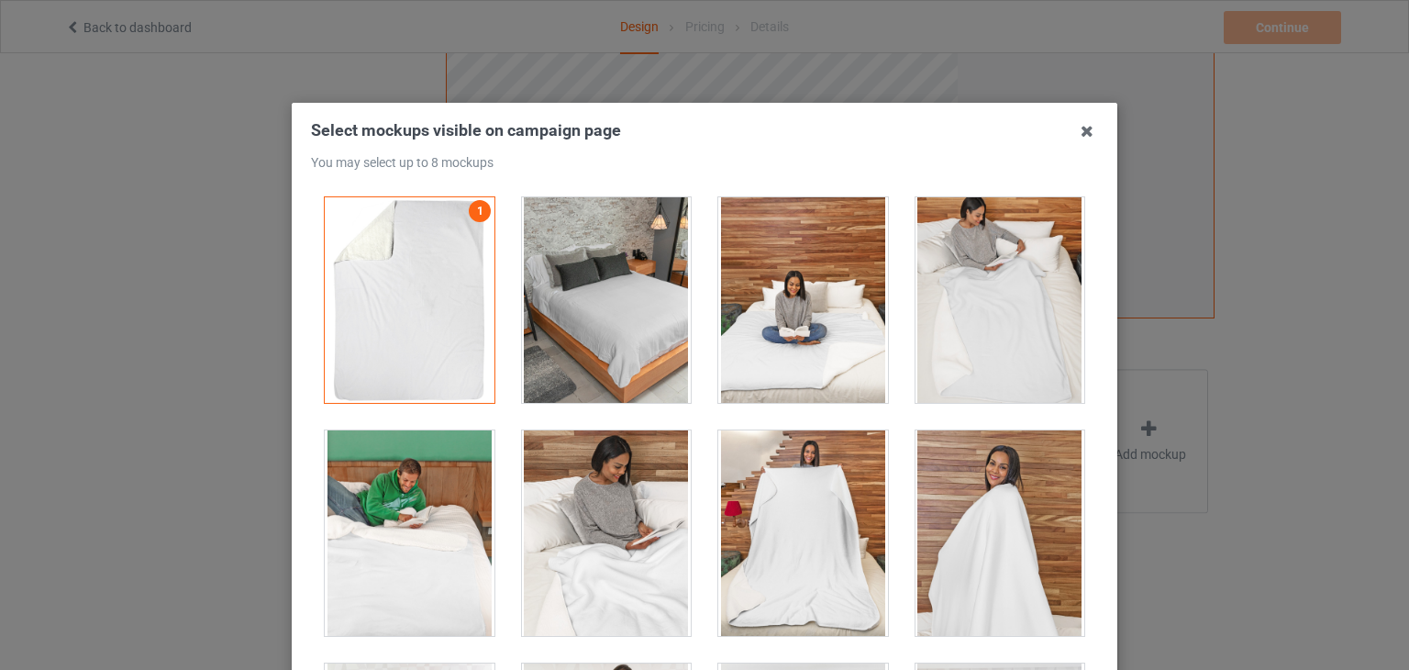
click at [644, 276] on div at bounding box center [607, 299] width 170 height 205
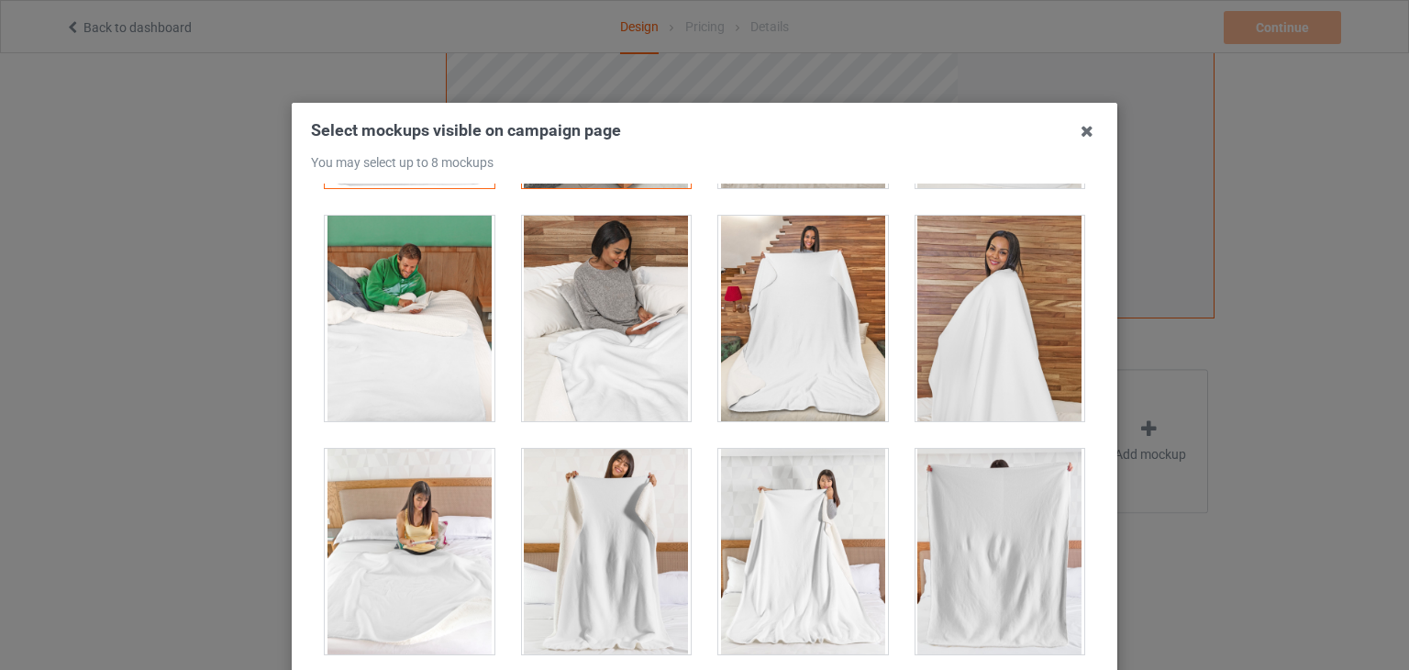
click at [813, 316] on div at bounding box center [803, 318] width 170 height 205
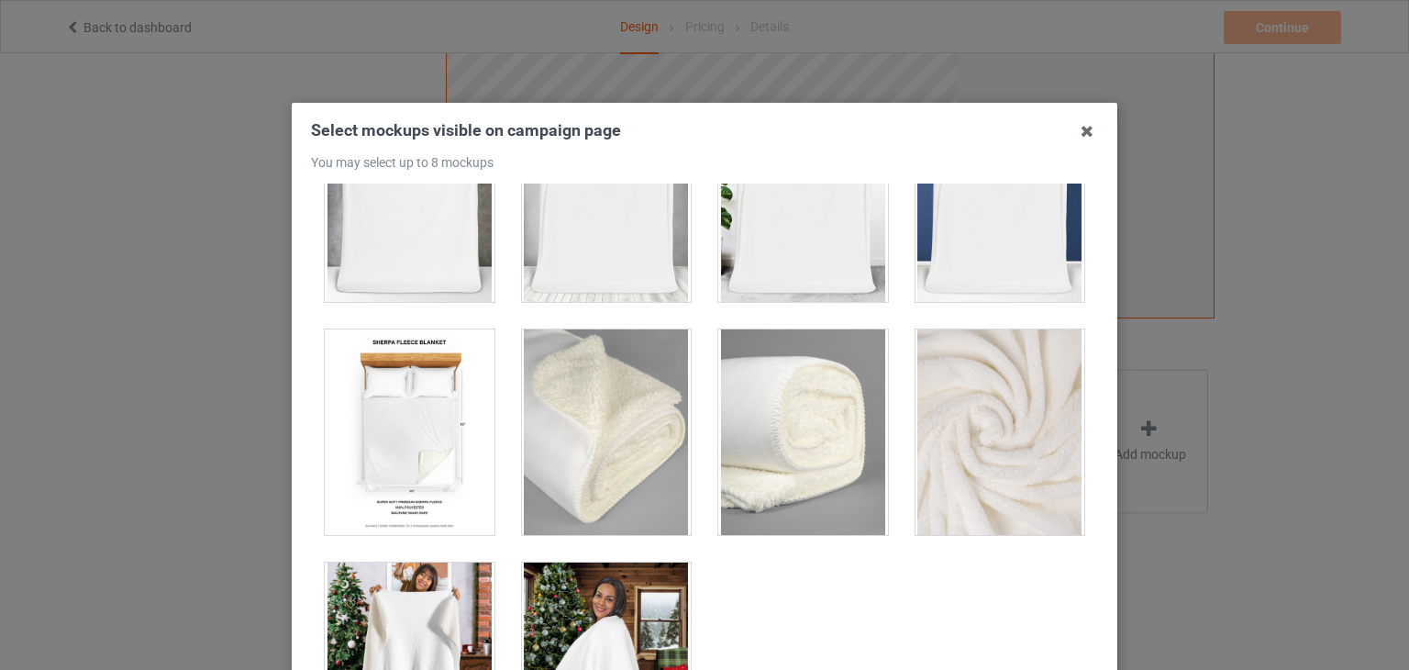
scroll to position [1325, 0]
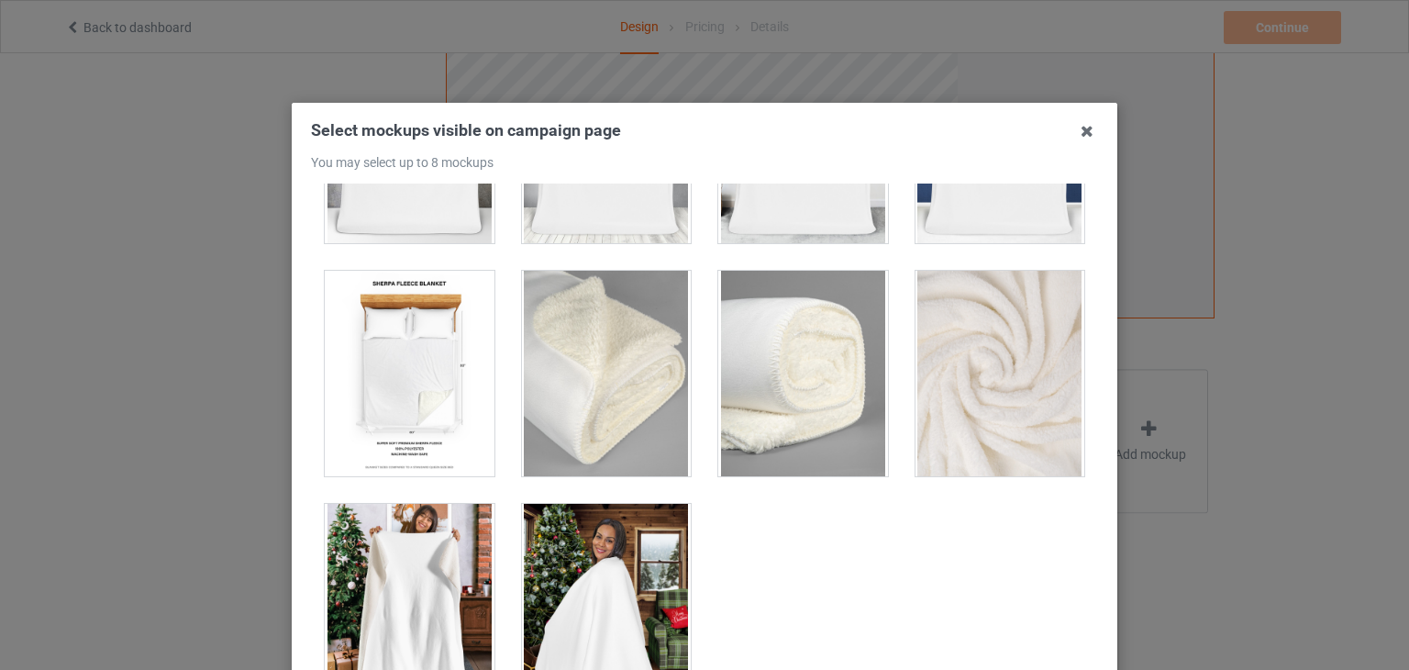
click at [380, 540] on div at bounding box center [410, 606] width 170 height 205
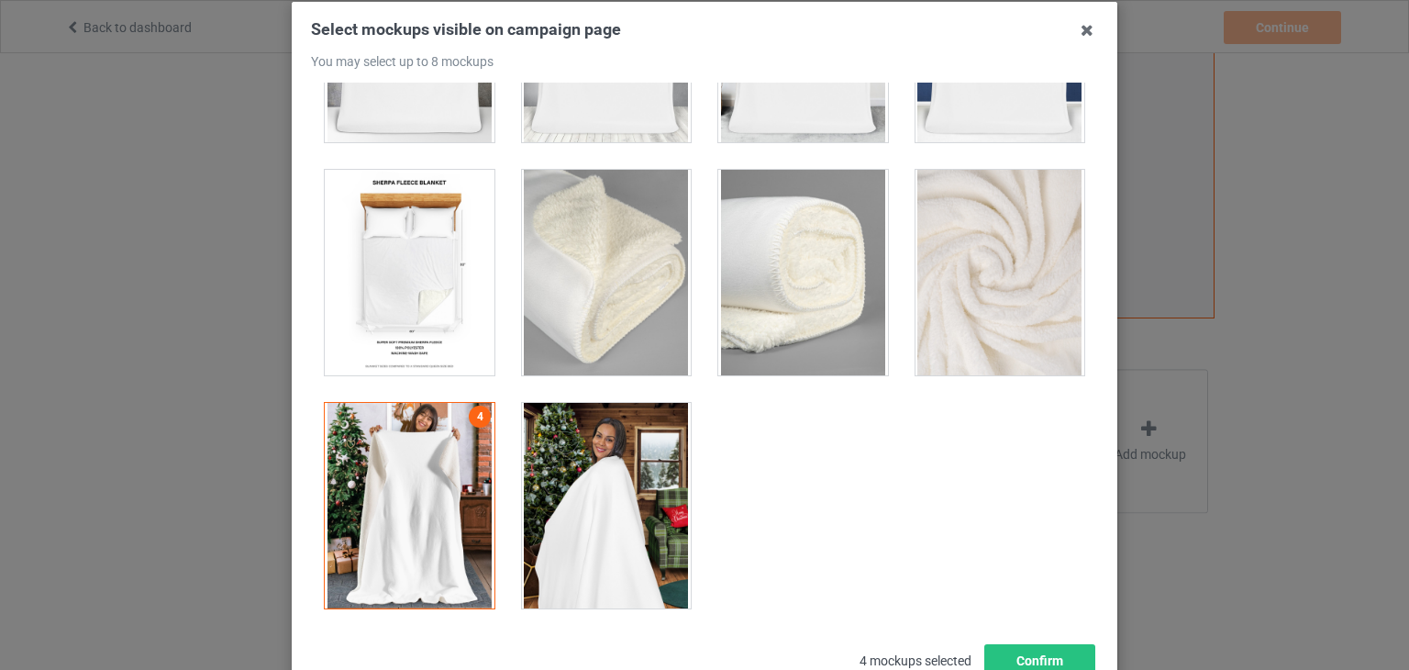
scroll to position [100, 0]
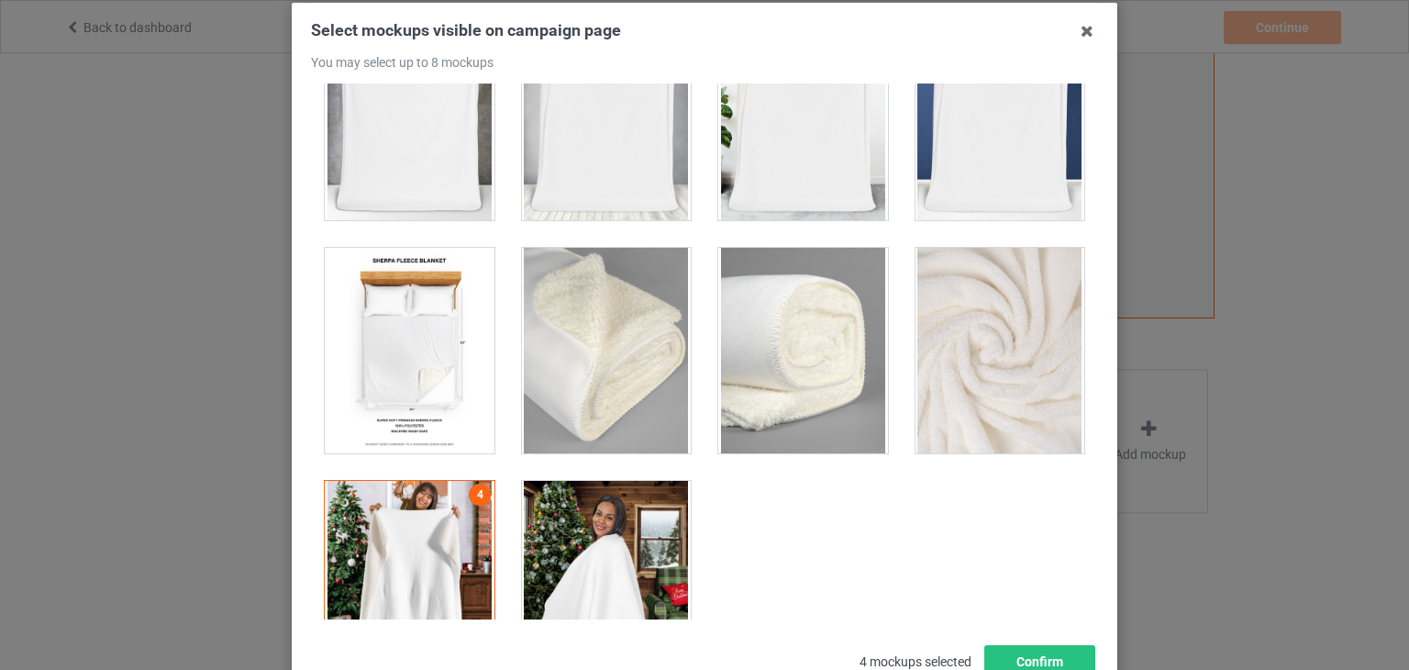
click at [554, 559] on div at bounding box center [607, 583] width 170 height 205
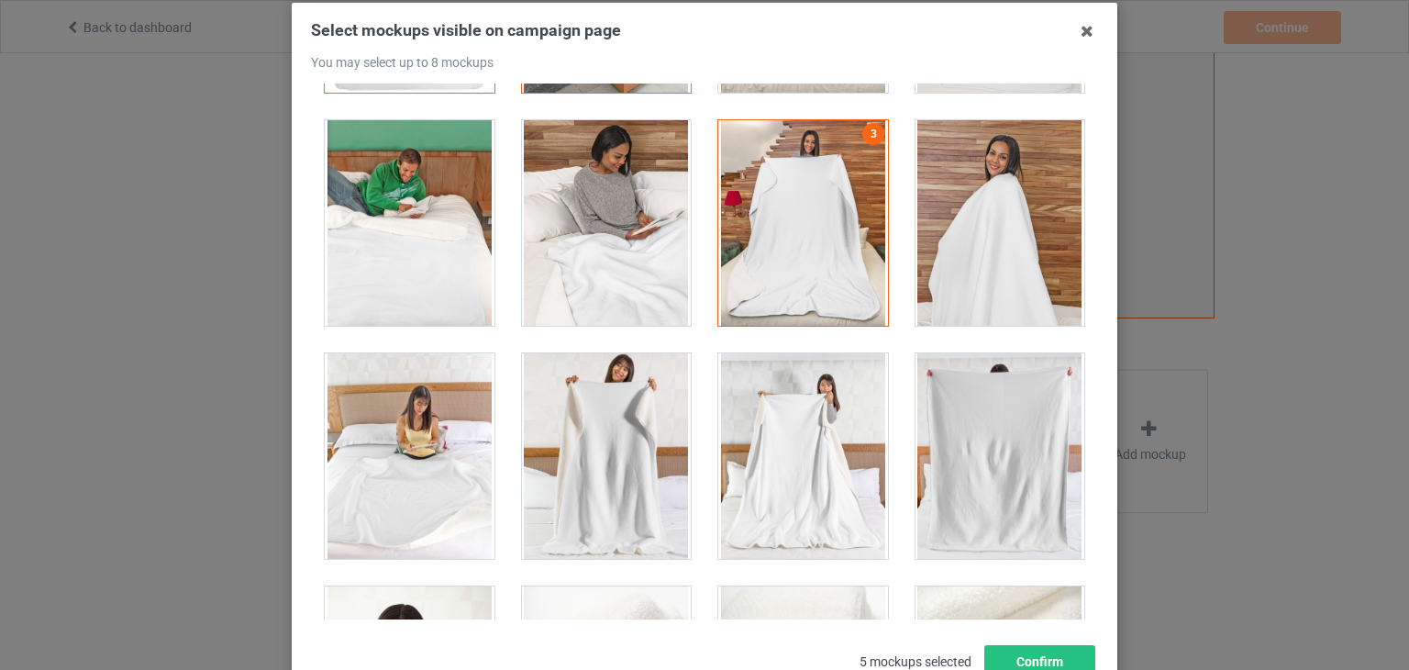
scroll to position [172, 0]
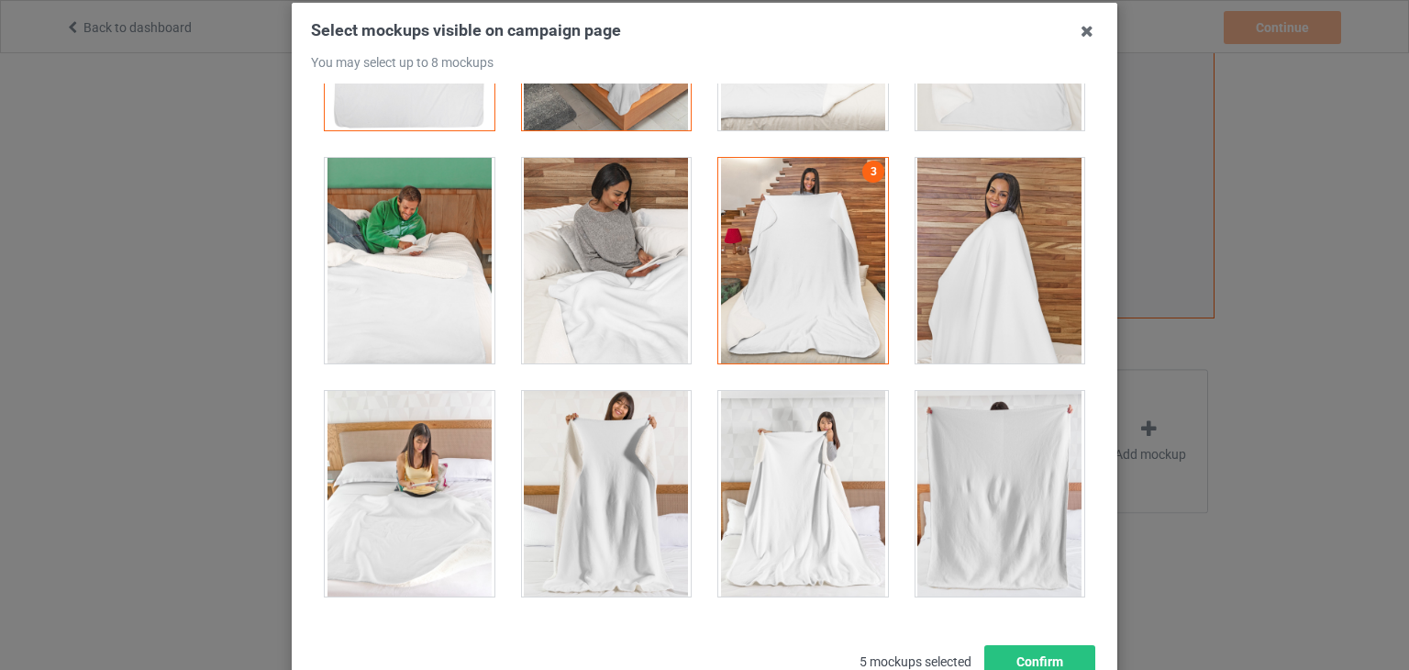
click at [742, 473] on div at bounding box center [803, 493] width 170 height 205
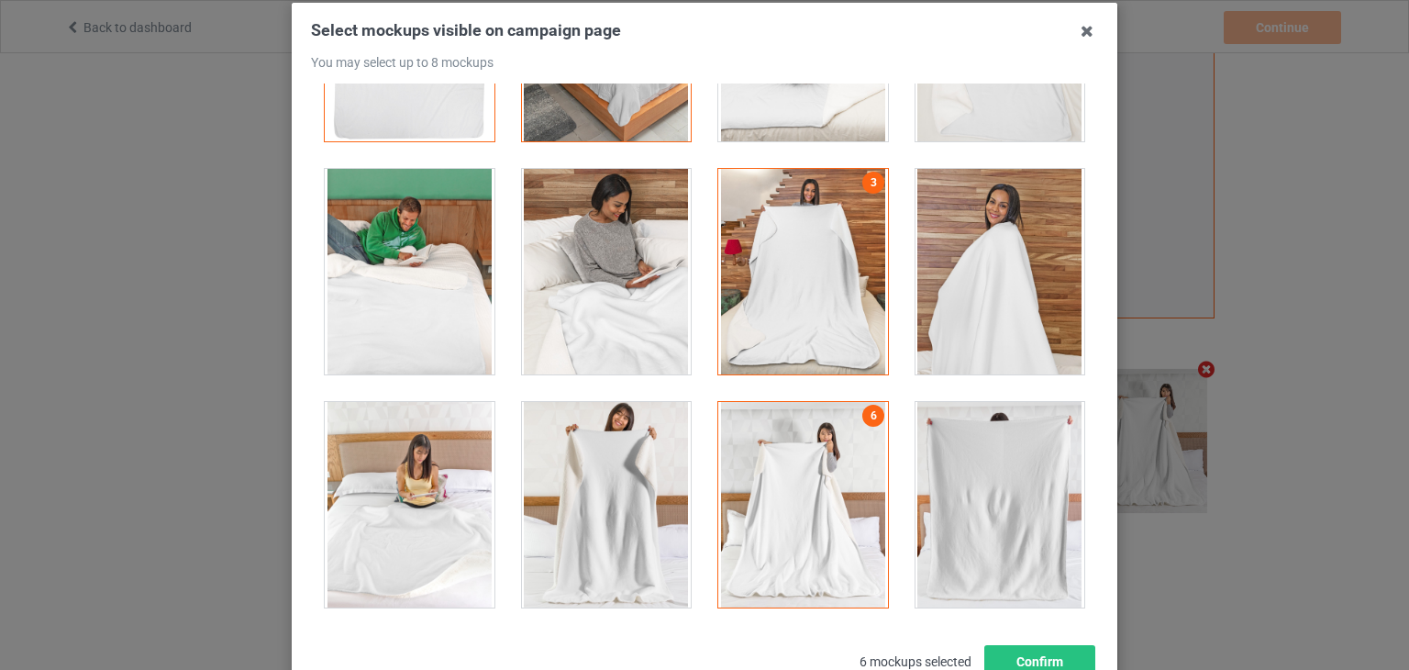
scroll to position [161, 0]
click at [421, 489] on div at bounding box center [410, 504] width 170 height 205
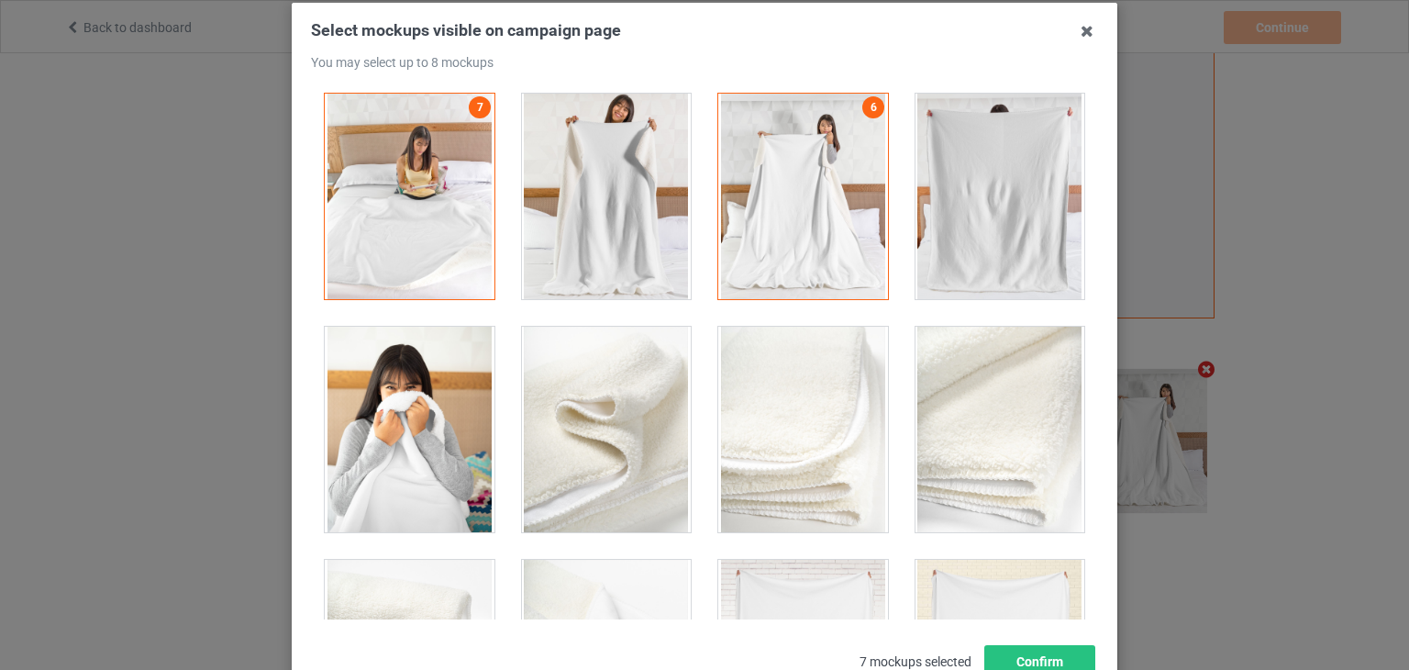
scroll to position [471, 0]
click at [999, 141] on div at bounding box center [1000, 194] width 170 height 205
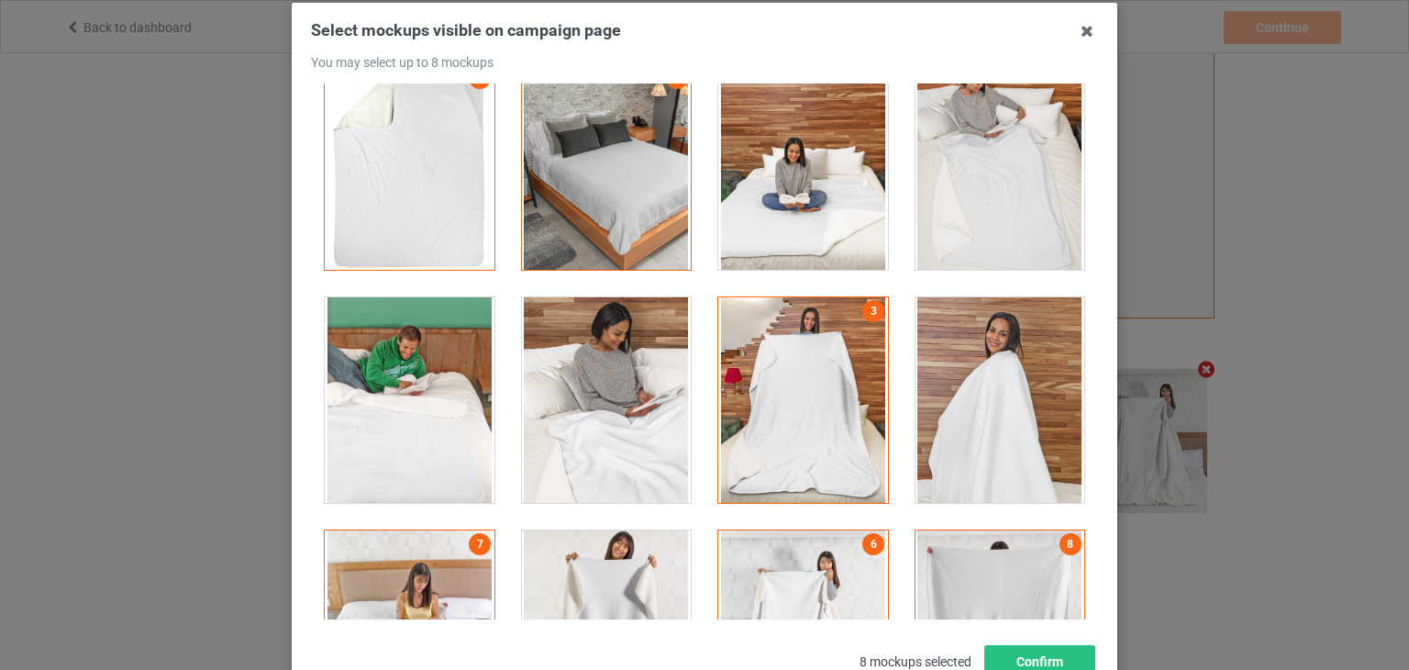
scroll to position [0, 0]
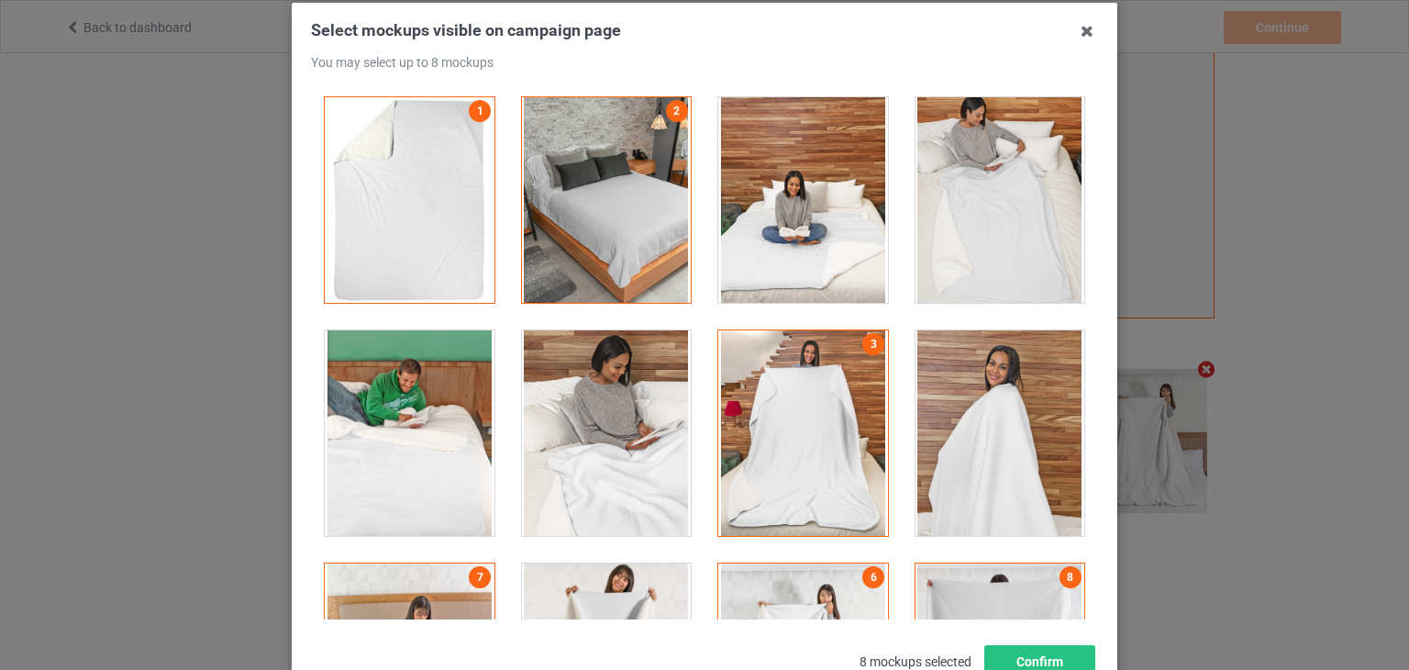
click at [594, 423] on div at bounding box center [607, 432] width 170 height 205
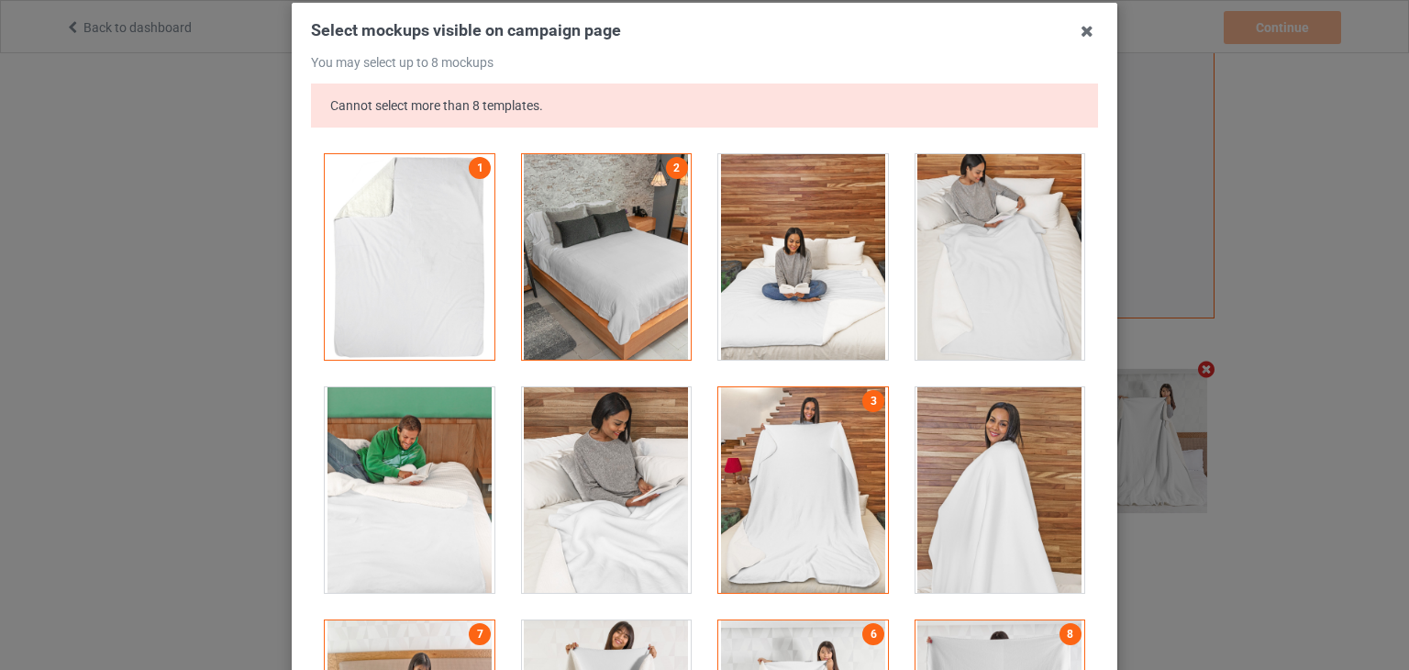
click at [932, 291] on div at bounding box center [1000, 256] width 170 height 205
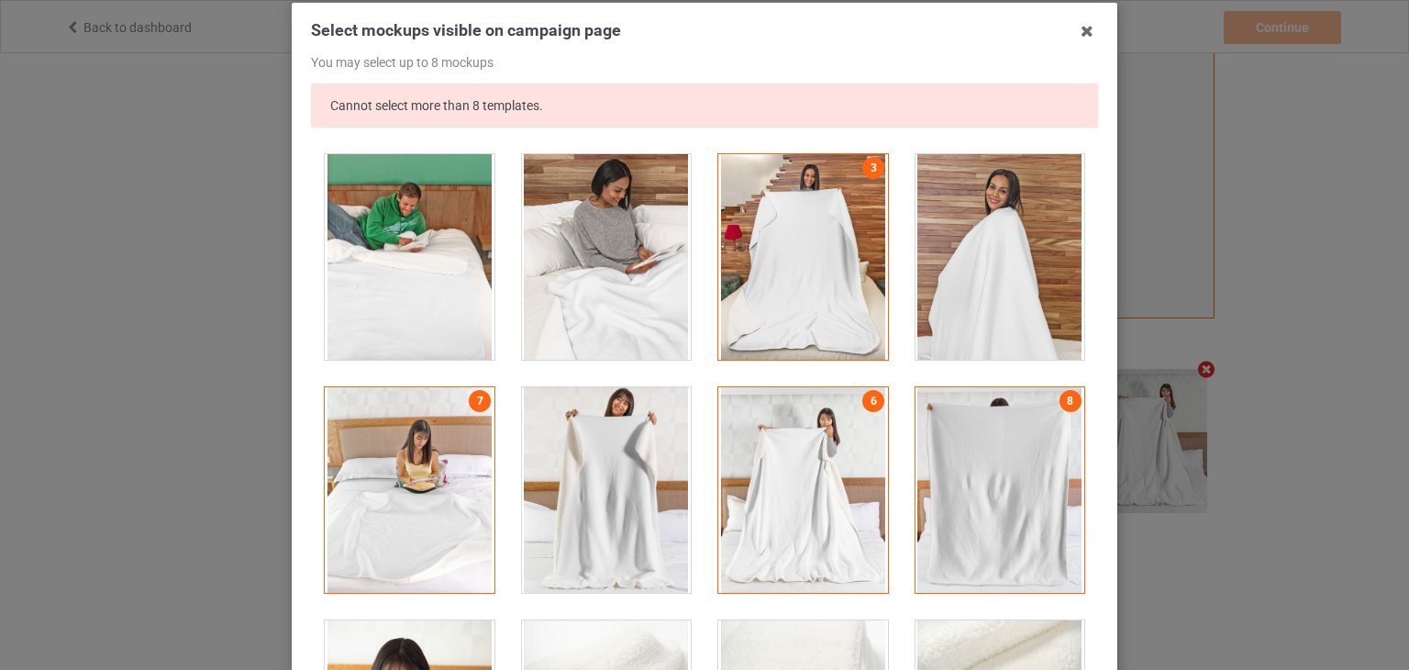
click at [976, 463] on div at bounding box center [1000, 489] width 170 height 205
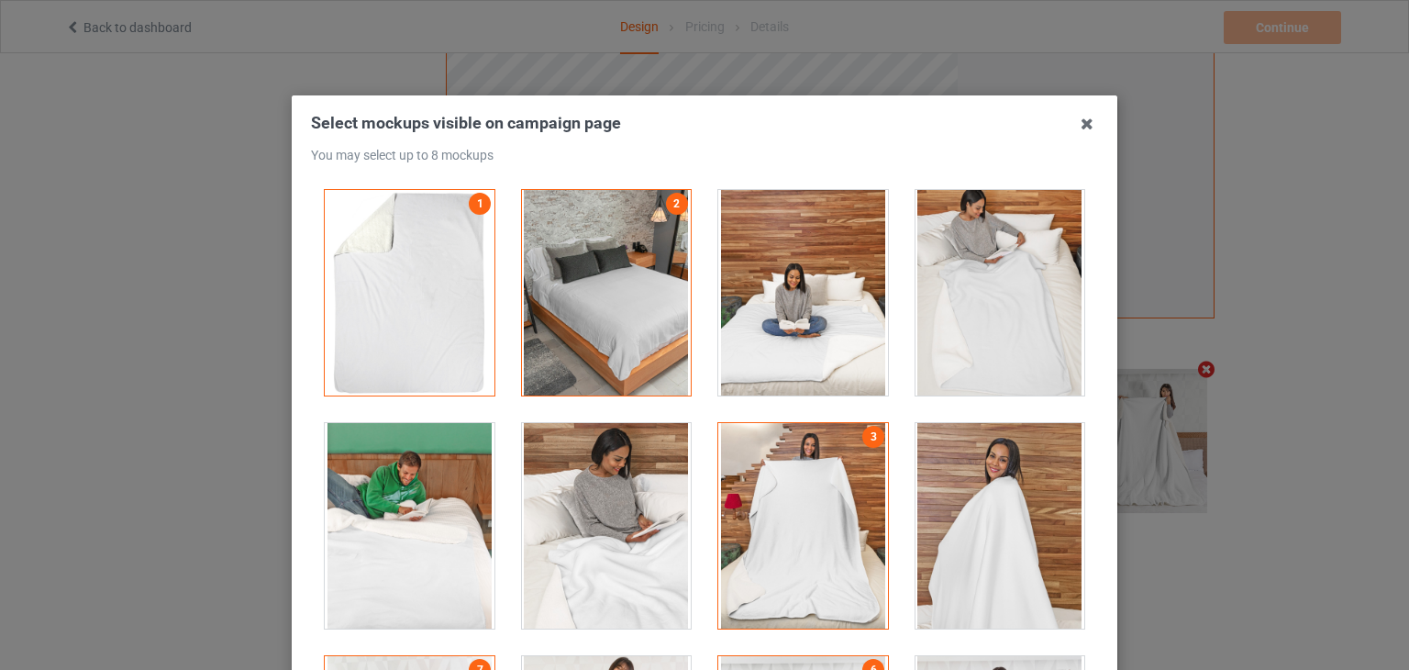
scroll to position [5, 0]
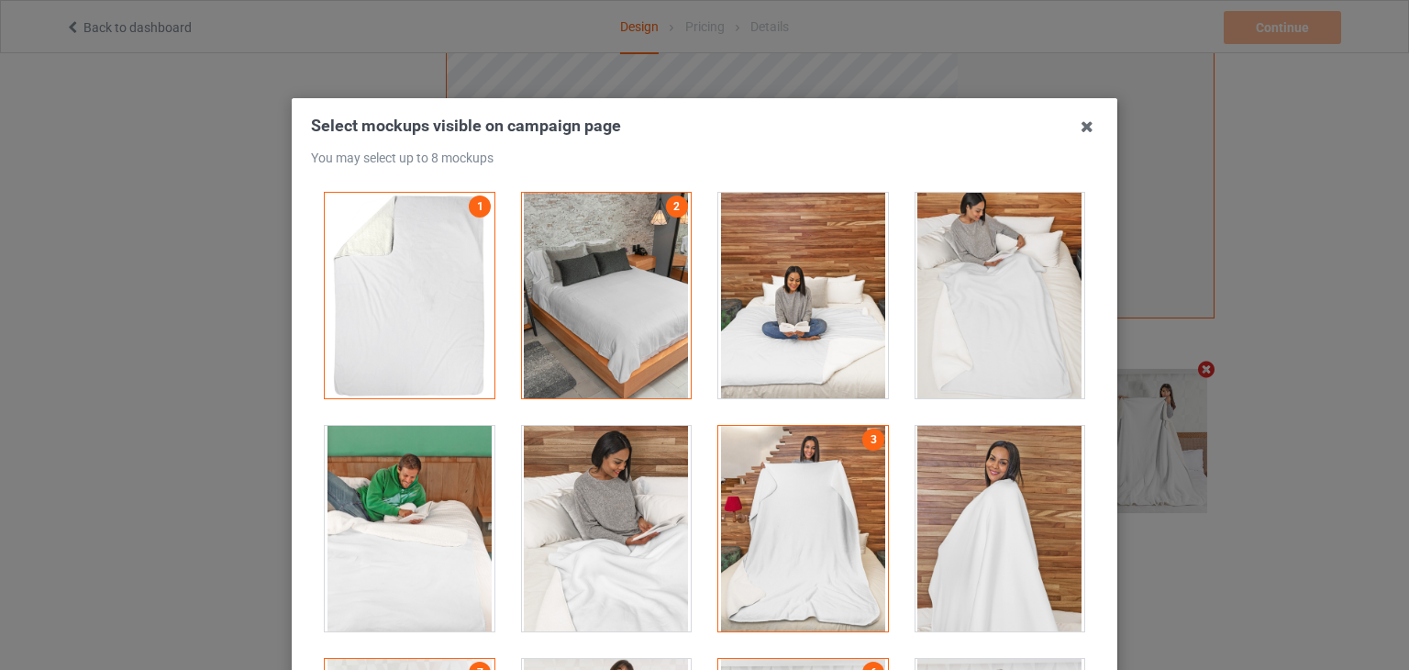
click at [959, 294] on div at bounding box center [1000, 295] width 170 height 205
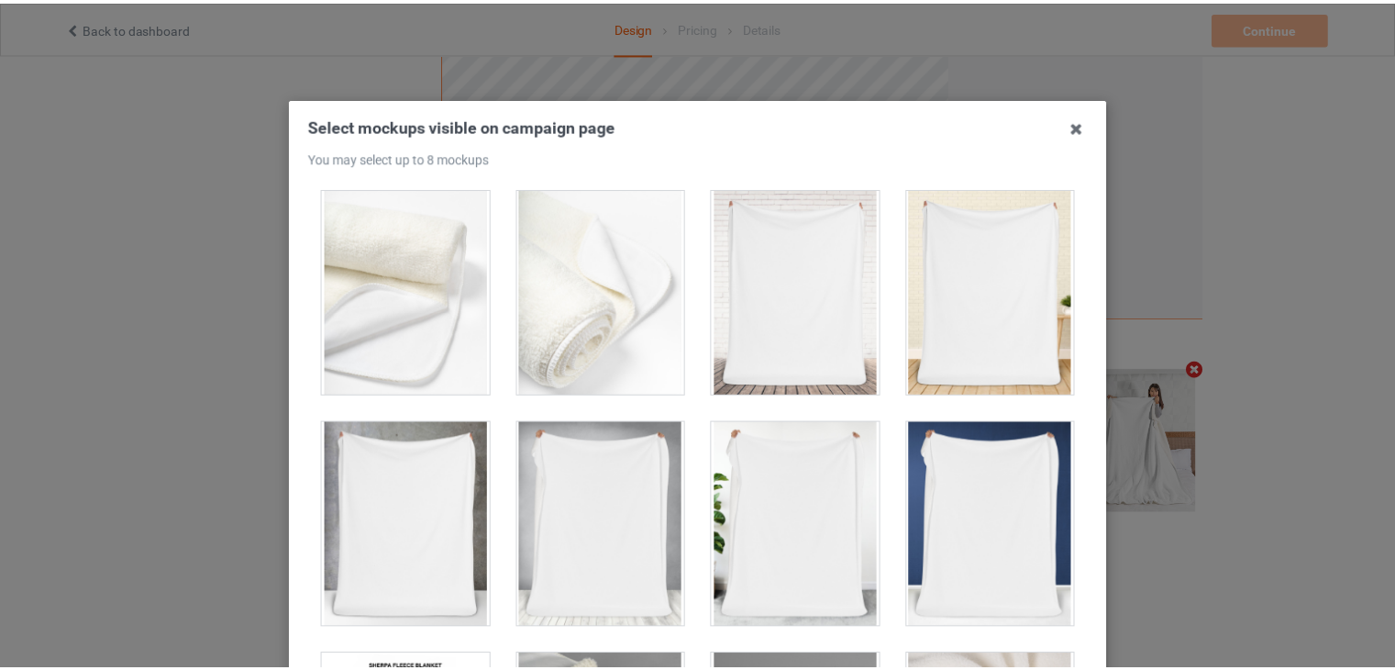
scroll to position [236, 0]
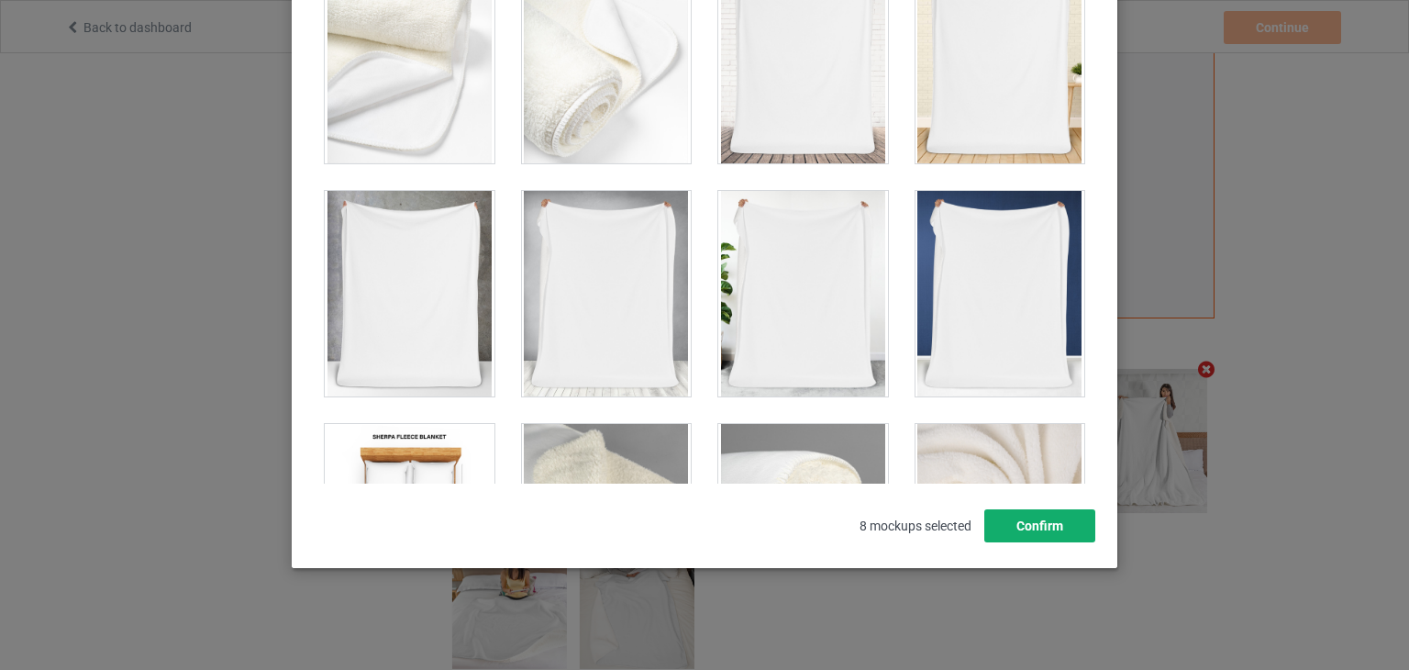
click at [1020, 529] on button "Confirm" at bounding box center [1039, 525] width 111 height 33
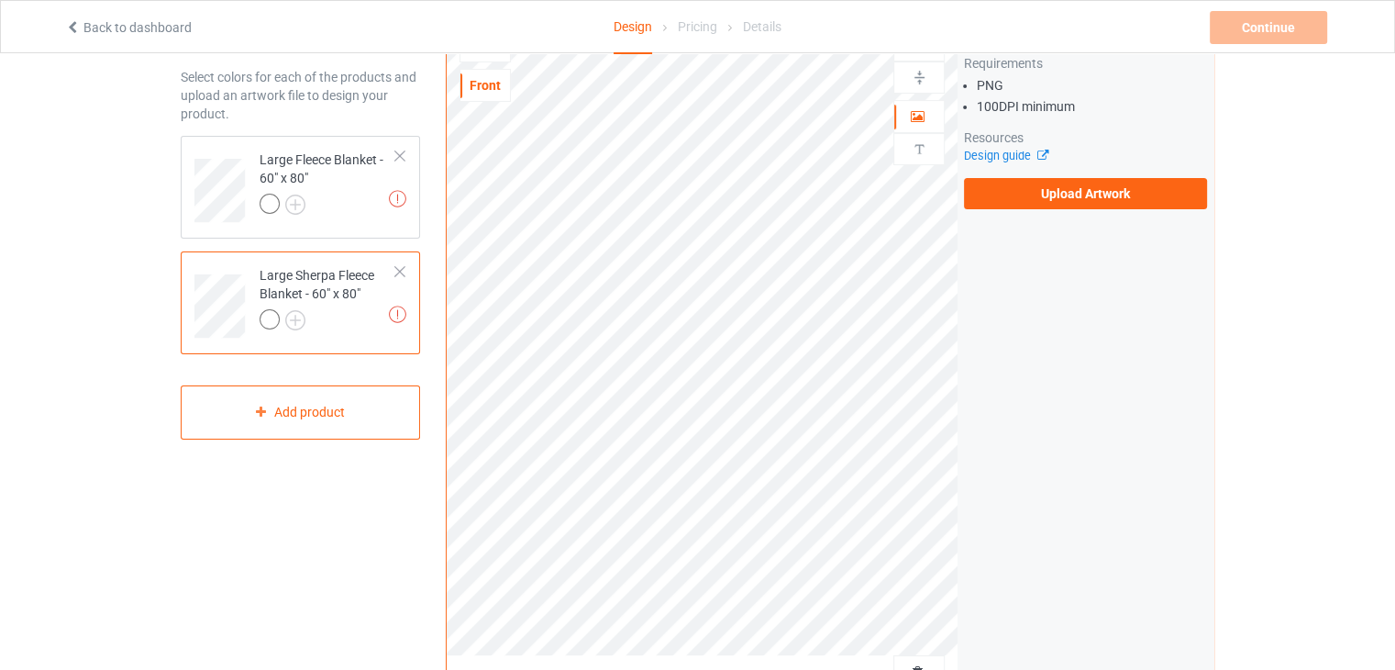
scroll to position [0, 0]
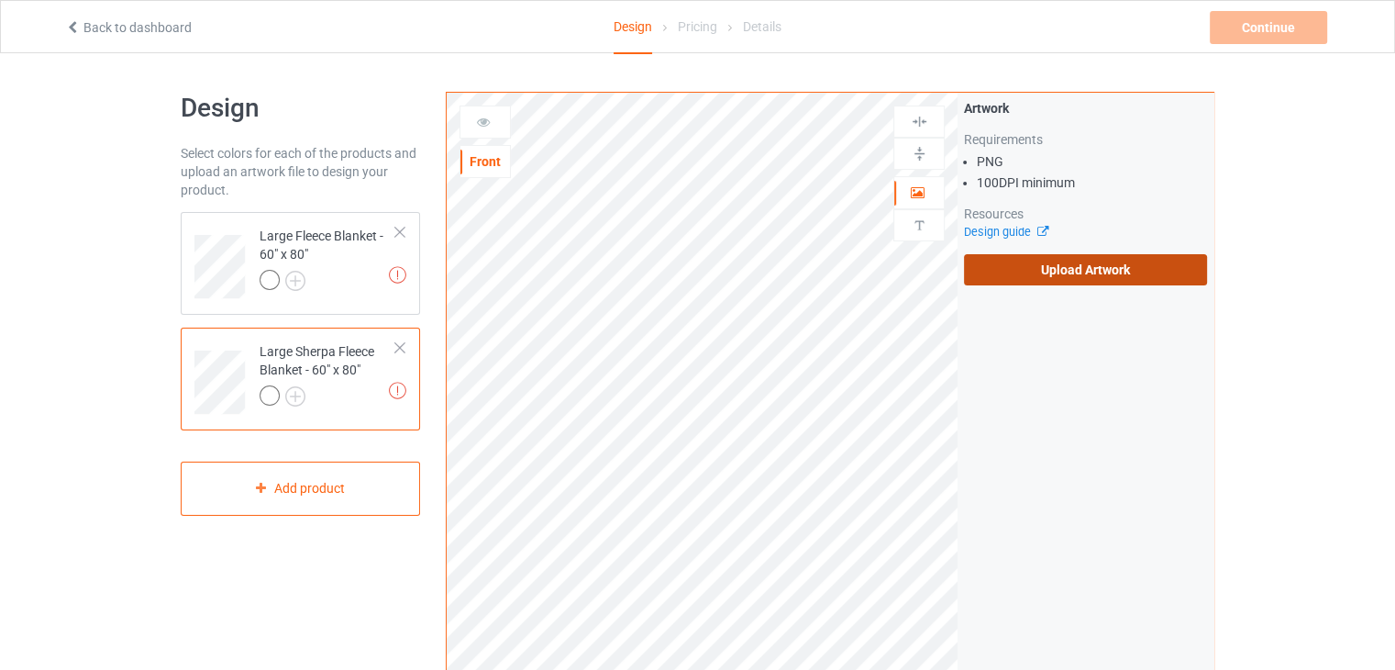
click at [1058, 262] on label "Upload Artwork" at bounding box center [1085, 269] width 243 height 31
click at [0, 0] on input "Upload Artwork" at bounding box center [0, 0] width 0 height 0
click at [1068, 587] on div "Artwork Requirements PNG 100 DPI minimum Resources Design guide Upload Artwork" at bounding box center [1086, 441] width 256 height 697
click at [1133, 269] on label "Upload Artwork" at bounding box center [1085, 269] width 243 height 31
click at [0, 0] on input "Upload Artwork" at bounding box center [0, 0] width 0 height 0
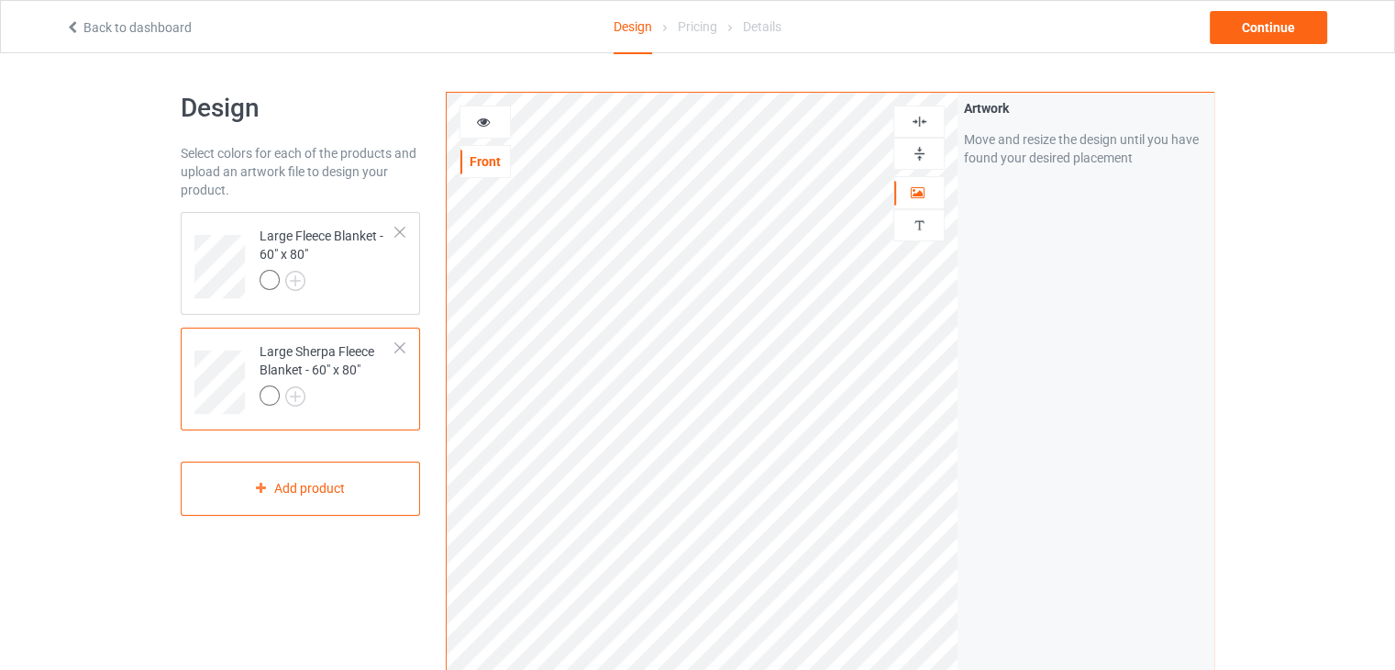
click at [928, 118] on div at bounding box center [919, 121] width 50 height 17
click at [924, 146] on img at bounding box center [919, 153] width 17 height 17
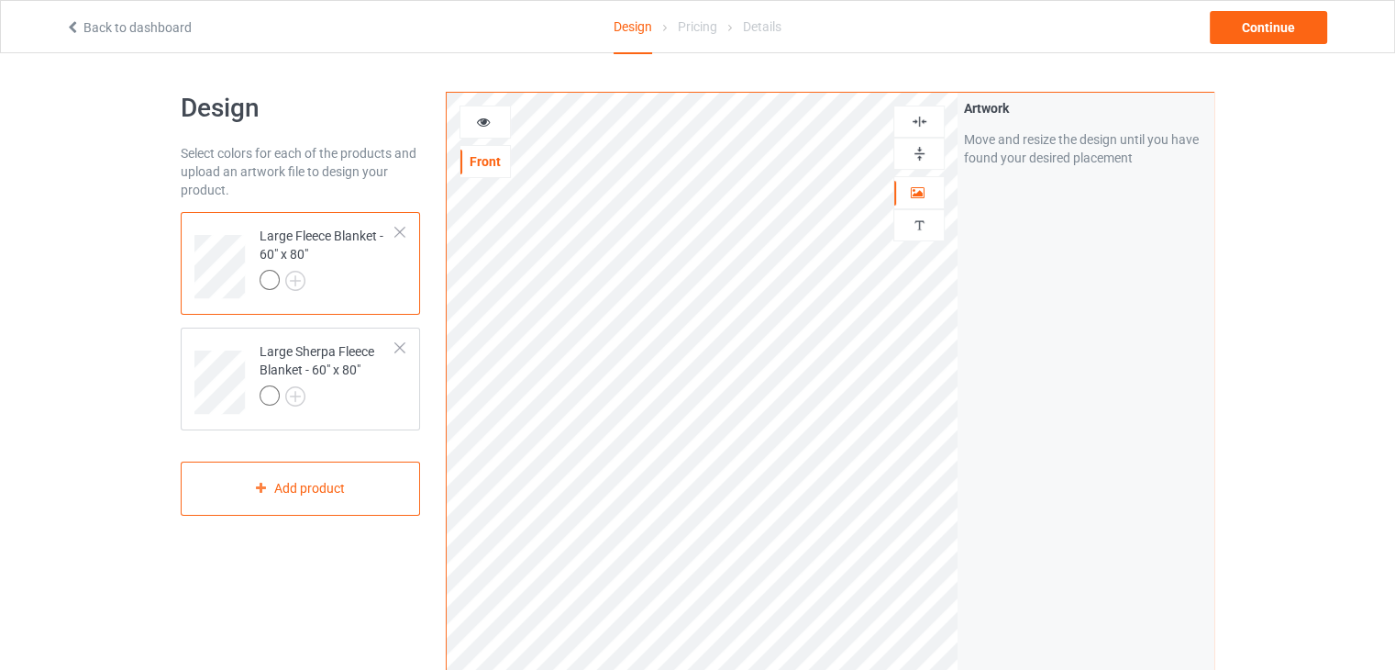
click at [917, 117] on img at bounding box center [919, 121] width 17 height 17
click at [919, 151] on img at bounding box center [919, 153] width 17 height 17
click at [1243, 20] on div "Continue" at bounding box center [1268, 27] width 117 height 33
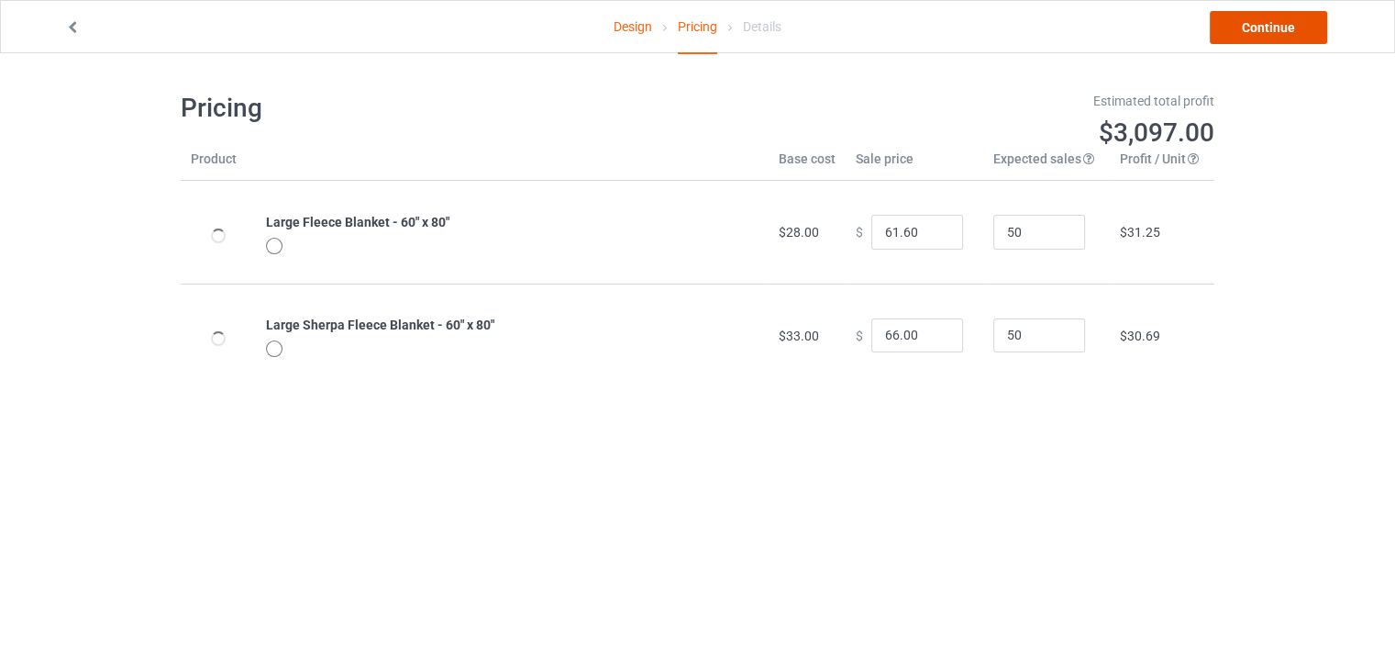
click at [1295, 25] on link "Continue" at bounding box center [1268, 27] width 117 height 33
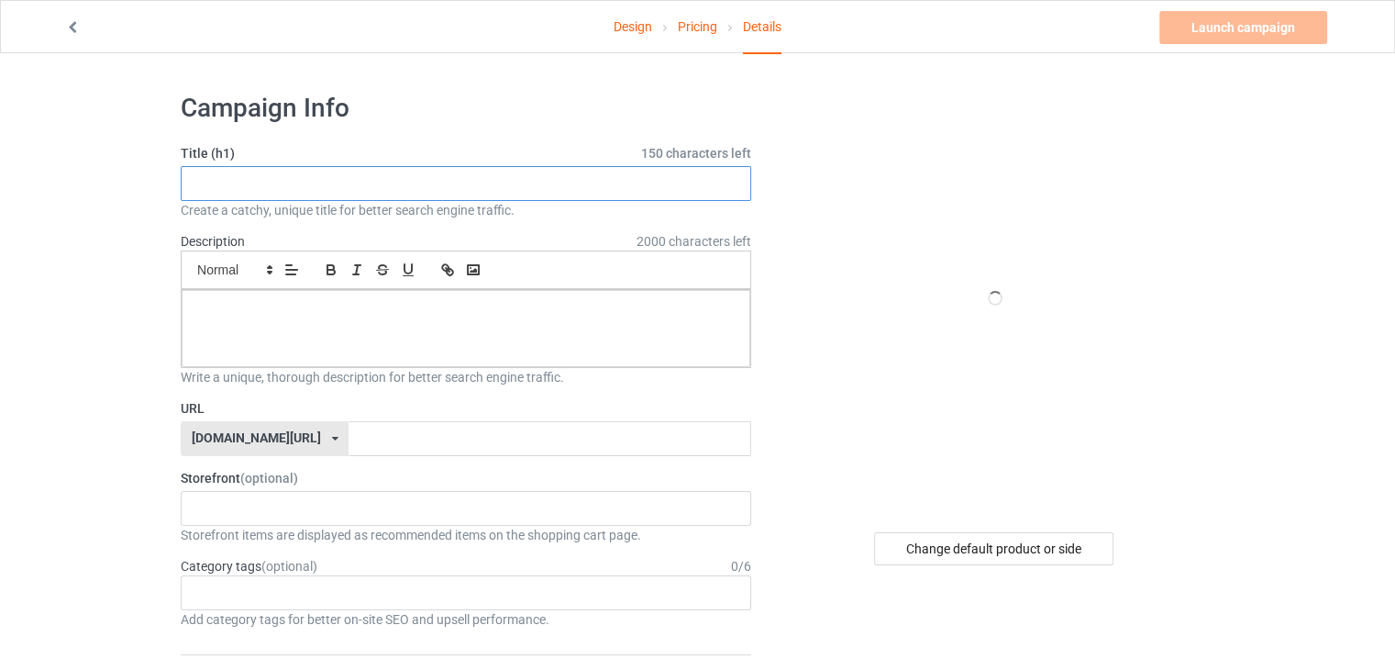
click at [393, 190] on input "text" at bounding box center [466, 183] width 571 height 35
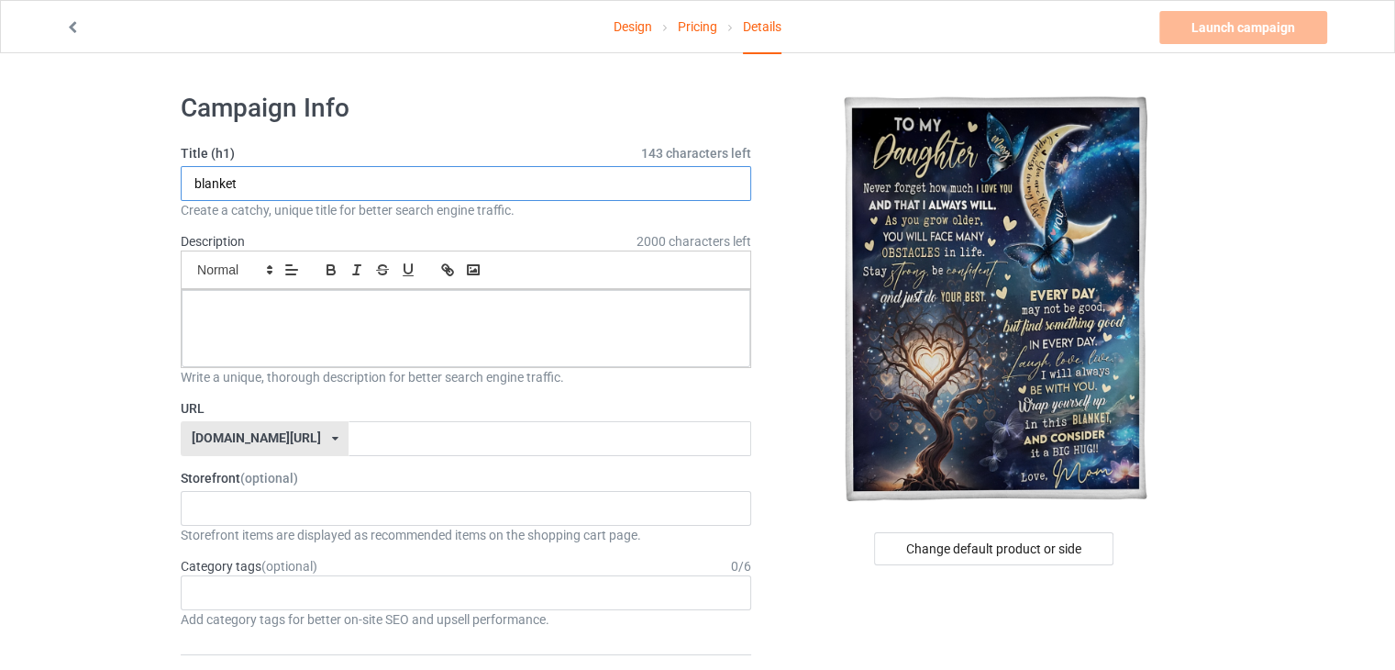
type input "blanket"
click at [72, 27] on icon at bounding box center [73, 24] width 16 height 13
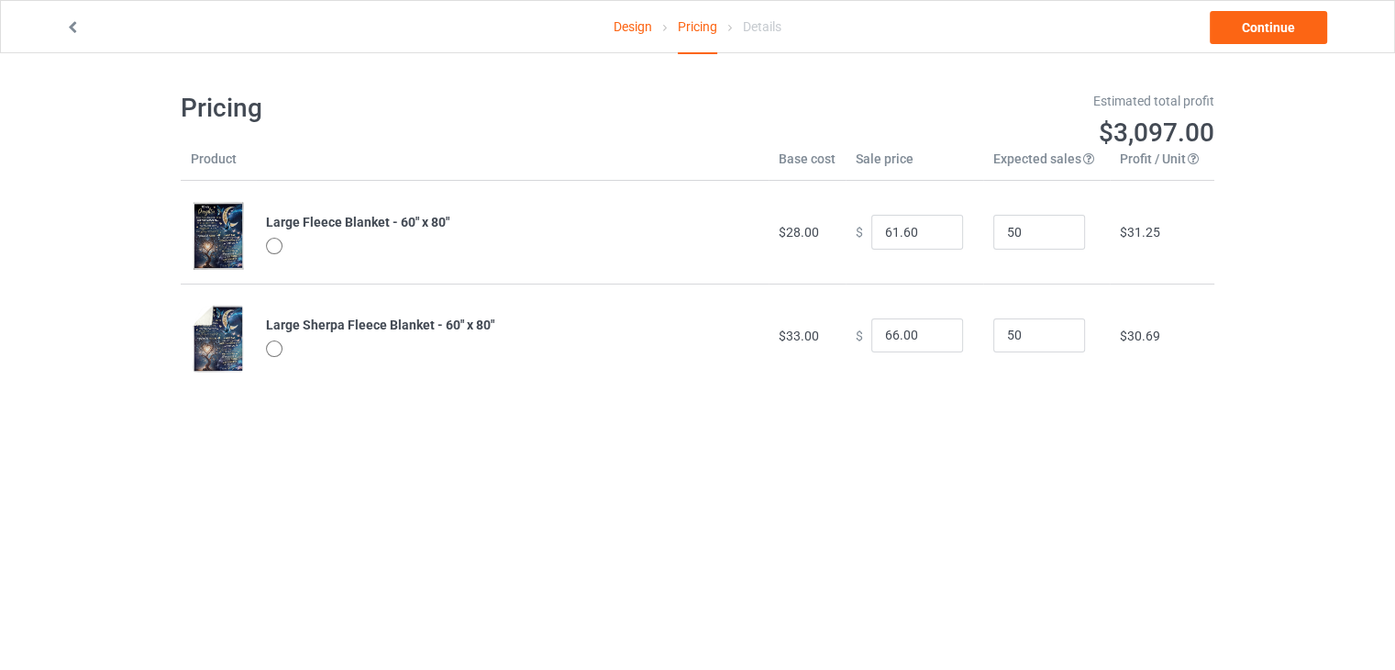
click at [72, 27] on icon at bounding box center [73, 24] width 16 height 13
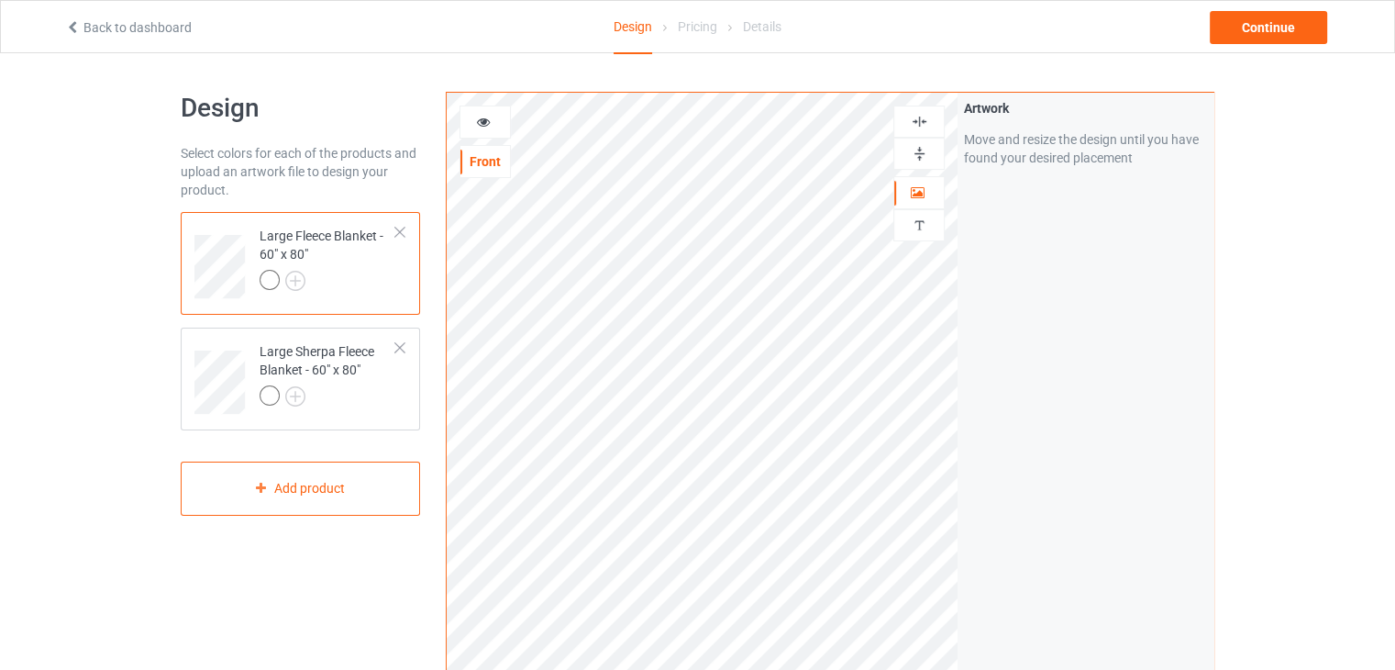
click at [939, 161] on div at bounding box center [918, 154] width 51 height 32
click at [927, 122] on img at bounding box center [919, 121] width 17 height 17
click at [915, 143] on div at bounding box center [918, 154] width 51 height 32
click at [341, 364] on div "Large Sherpa Fleece Blanket - 60" x 80"" at bounding box center [328, 373] width 137 height 62
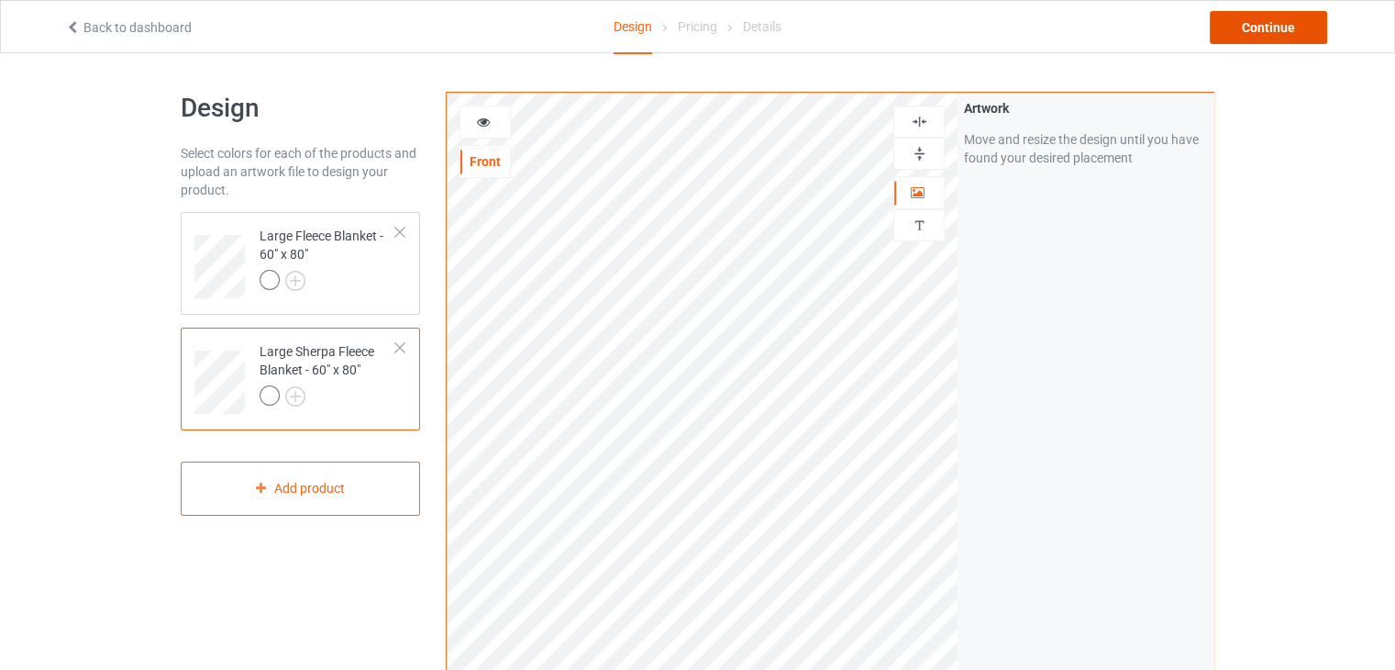
click at [1276, 36] on div "Continue" at bounding box center [1268, 27] width 117 height 33
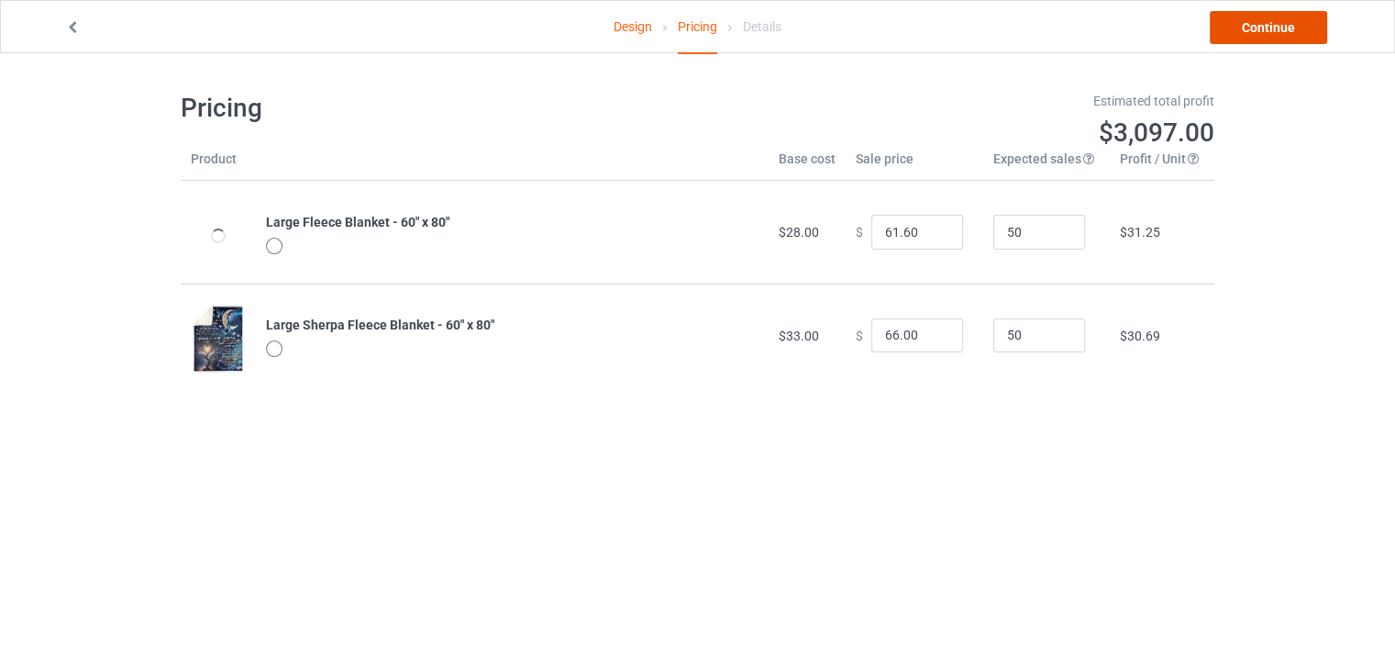
click at [1276, 36] on link "Continue" at bounding box center [1268, 27] width 117 height 33
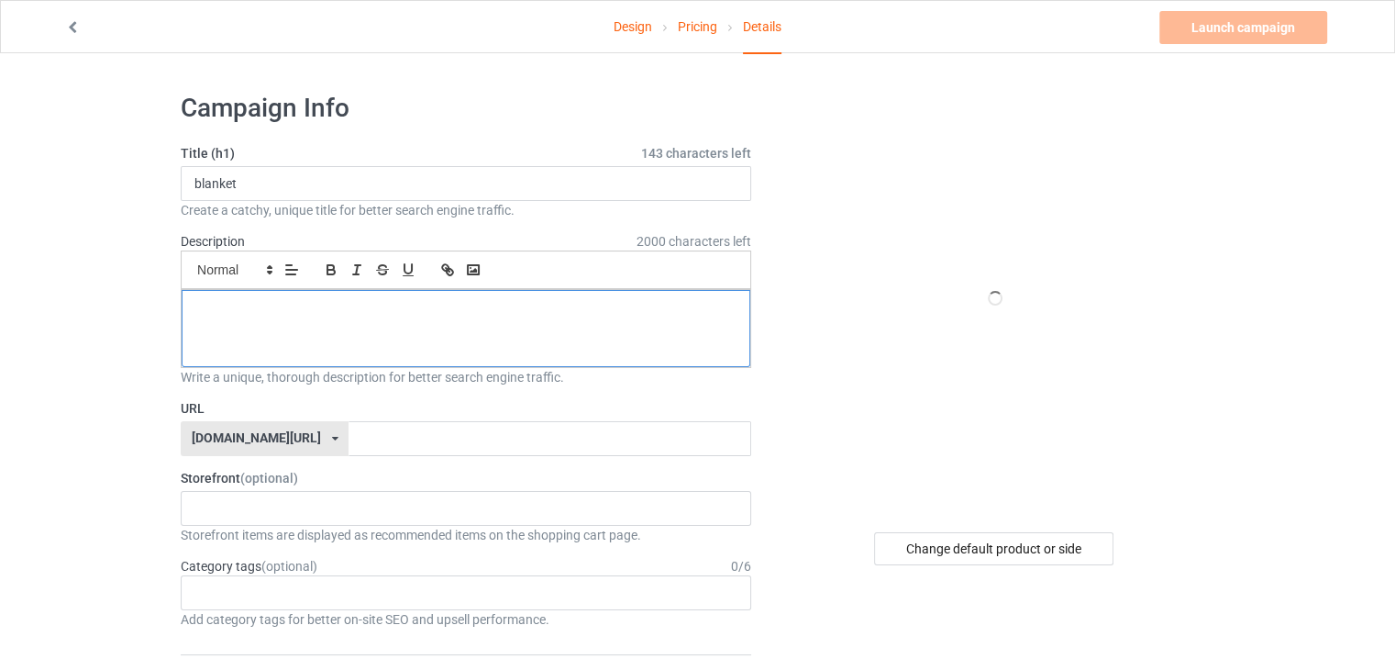
click at [360, 307] on p at bounding box center [465, 310] width 539 height 17
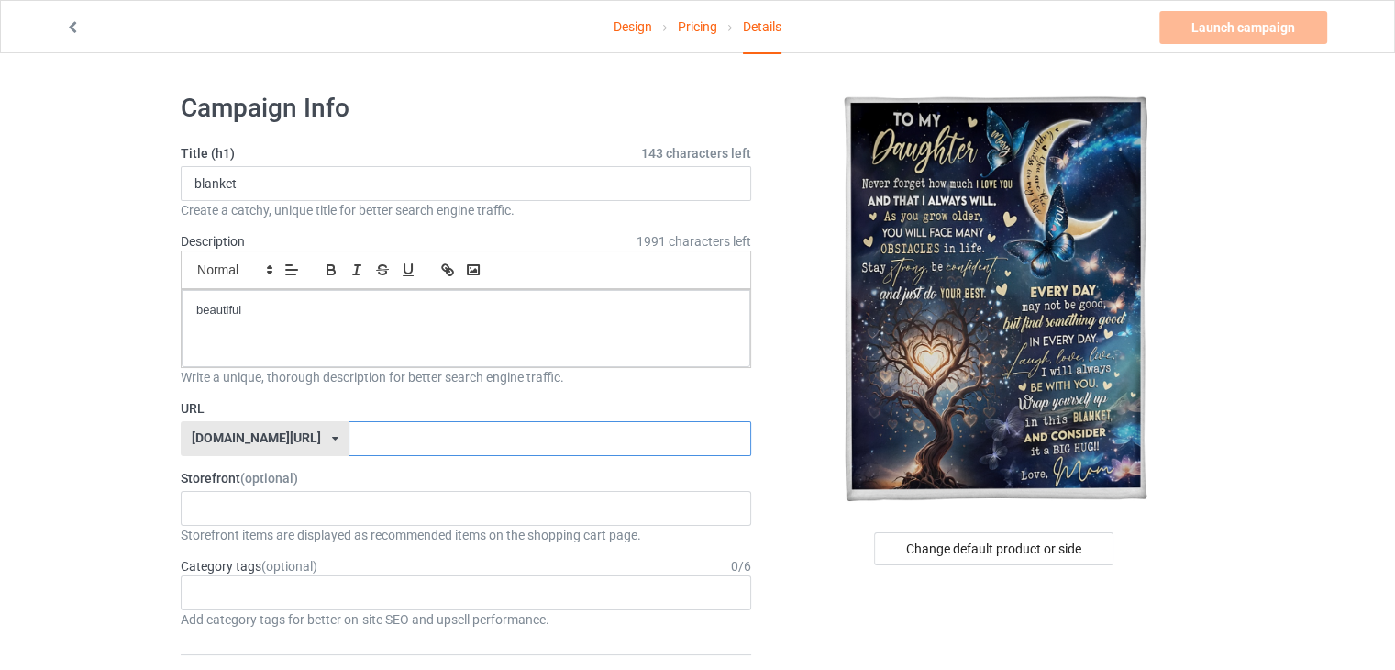
click at [392, 438] on input "text" at bounding box center [550, 438] width 402 height 35
type input "l"
type input "blanket1-0"
click at [1288, 29] on link "Launch campaign" at bounding box center [1243, 27] width 168 height 33
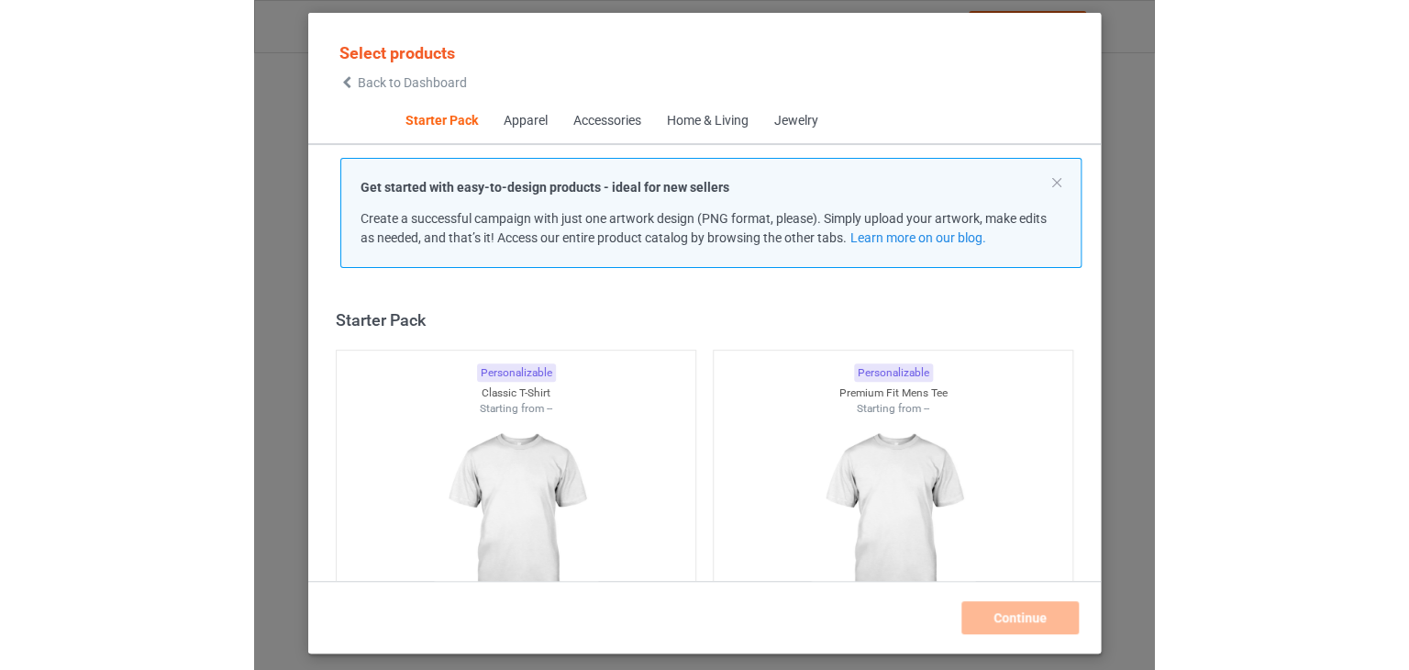
scroll to position [24, 0]
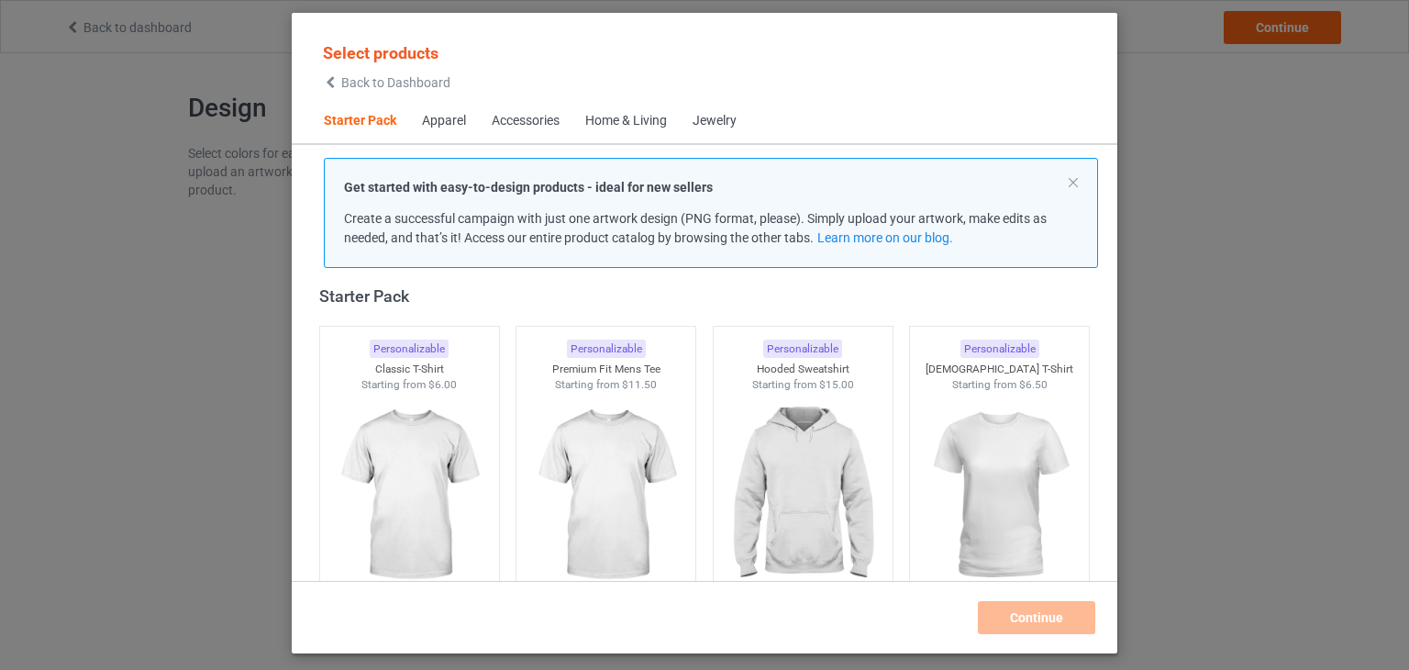
click at [398, 77] on span "Back to Dashboard" at bounding box center [395, 82] width 109 height 15
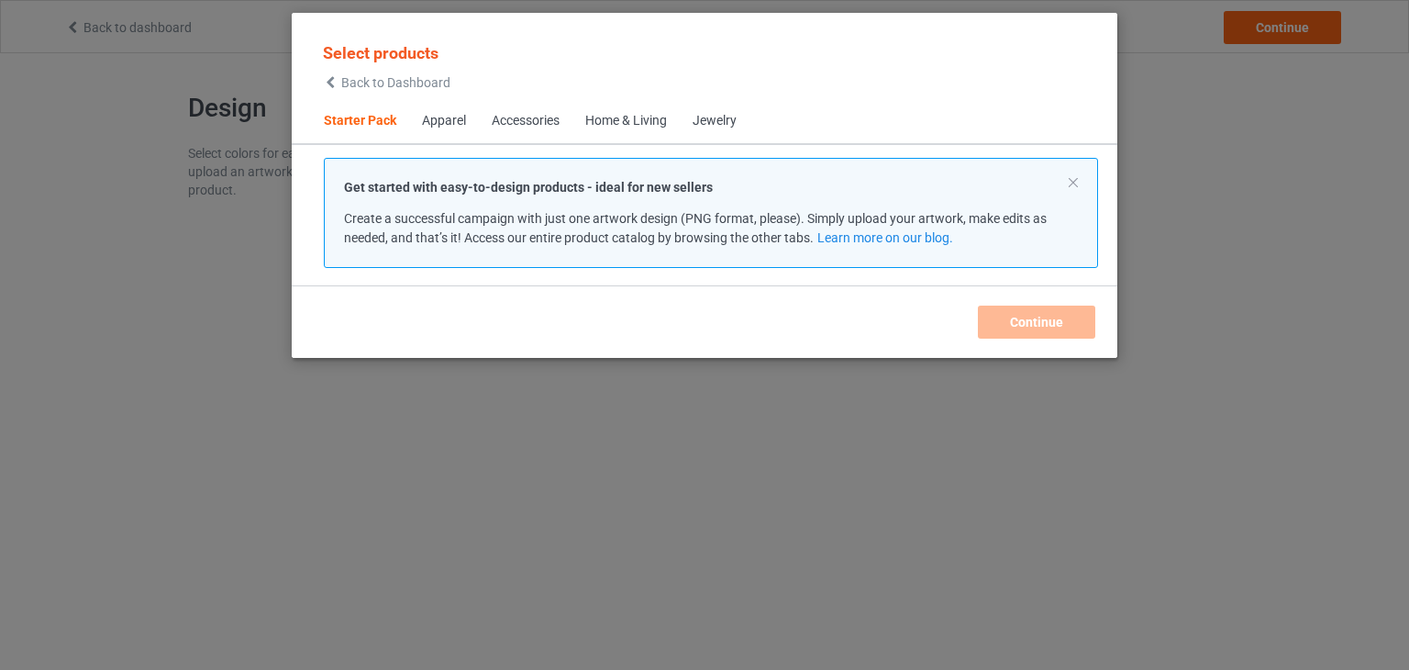
scroll to position [24, 0]
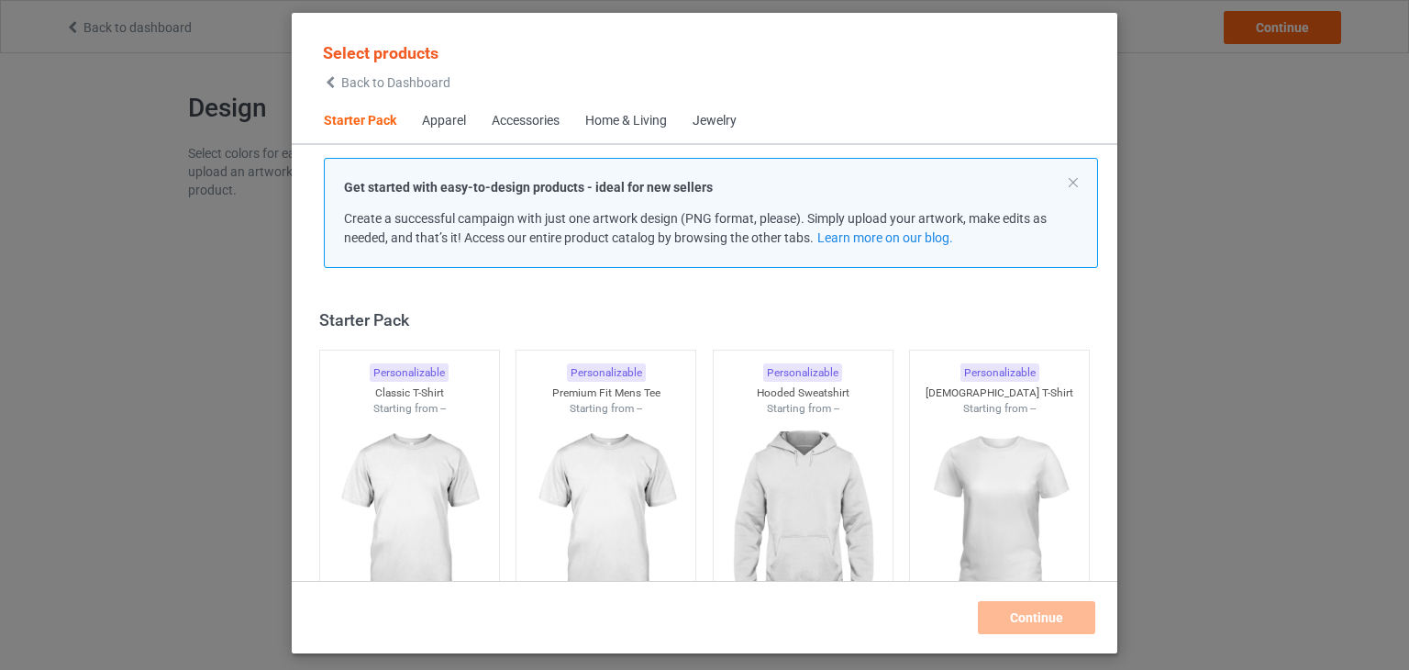
scroll to position [24, 0]
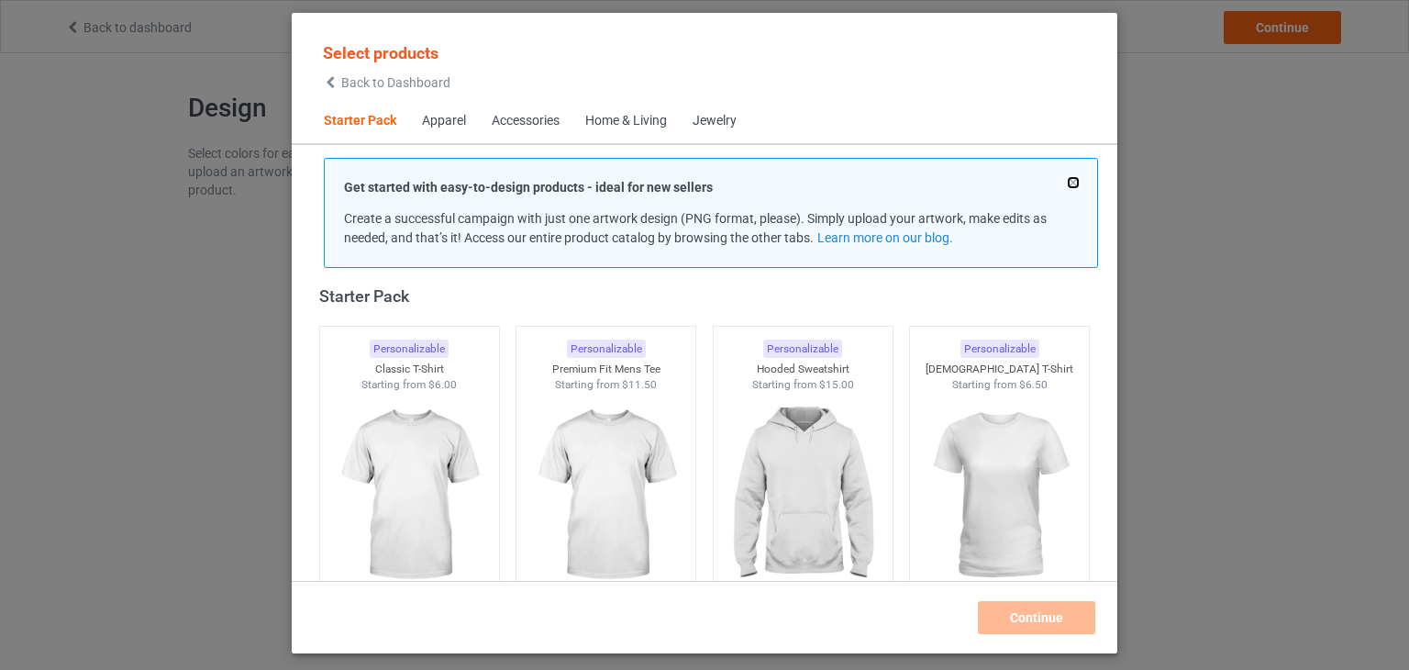
click at [1075, 180] on button at bounding box center [1073, 182] width 9 height 9
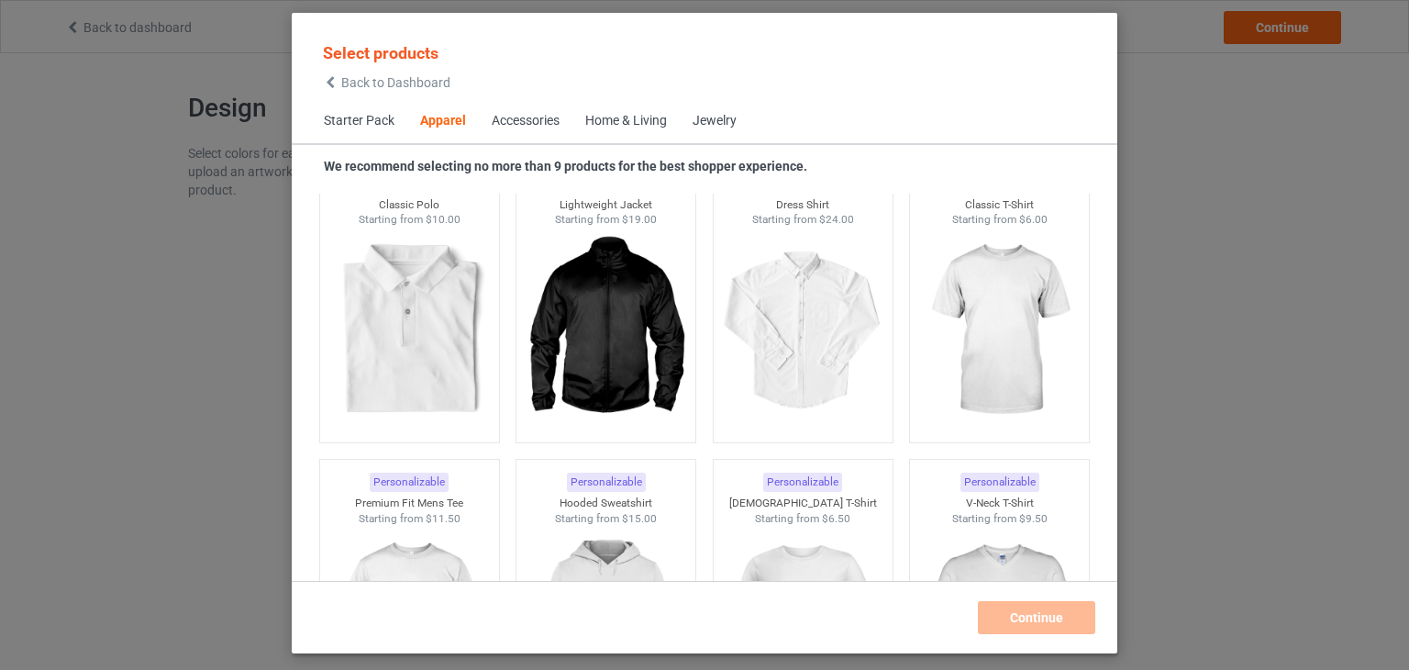
scroll to position [759, 0]
click at [406, 83] on span "Back to Dashboard" at bounding box center [395, 82] width 109 height 15
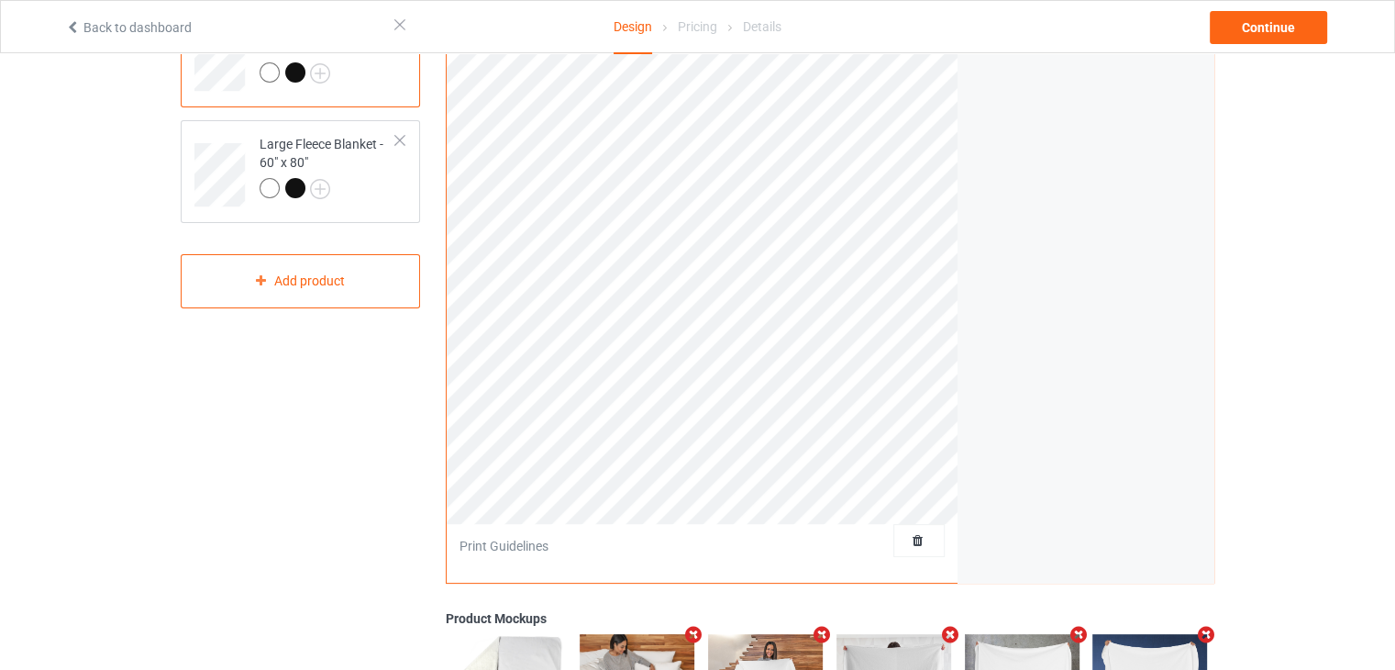
scroll to position [204, 0]
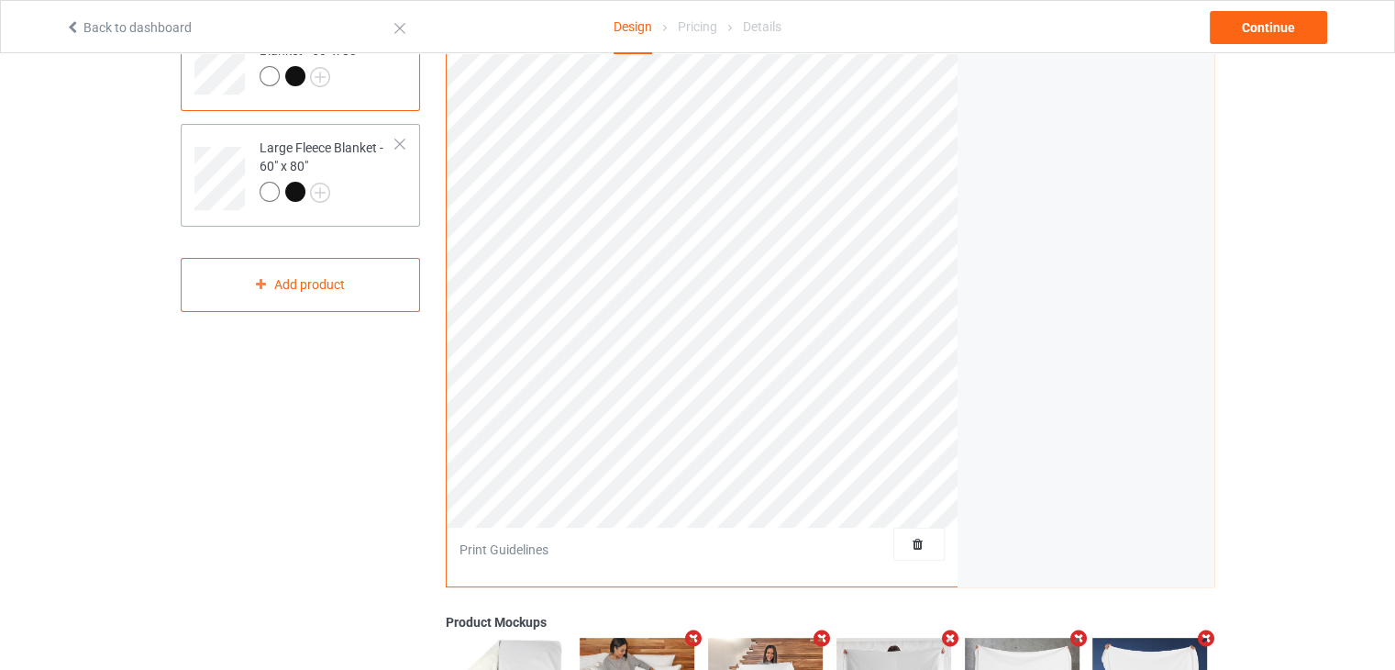
click at [324, 163] on div "Large Fleece Blanket - 60" x 80"" at bounding box center [328, 170] width 137 height 62
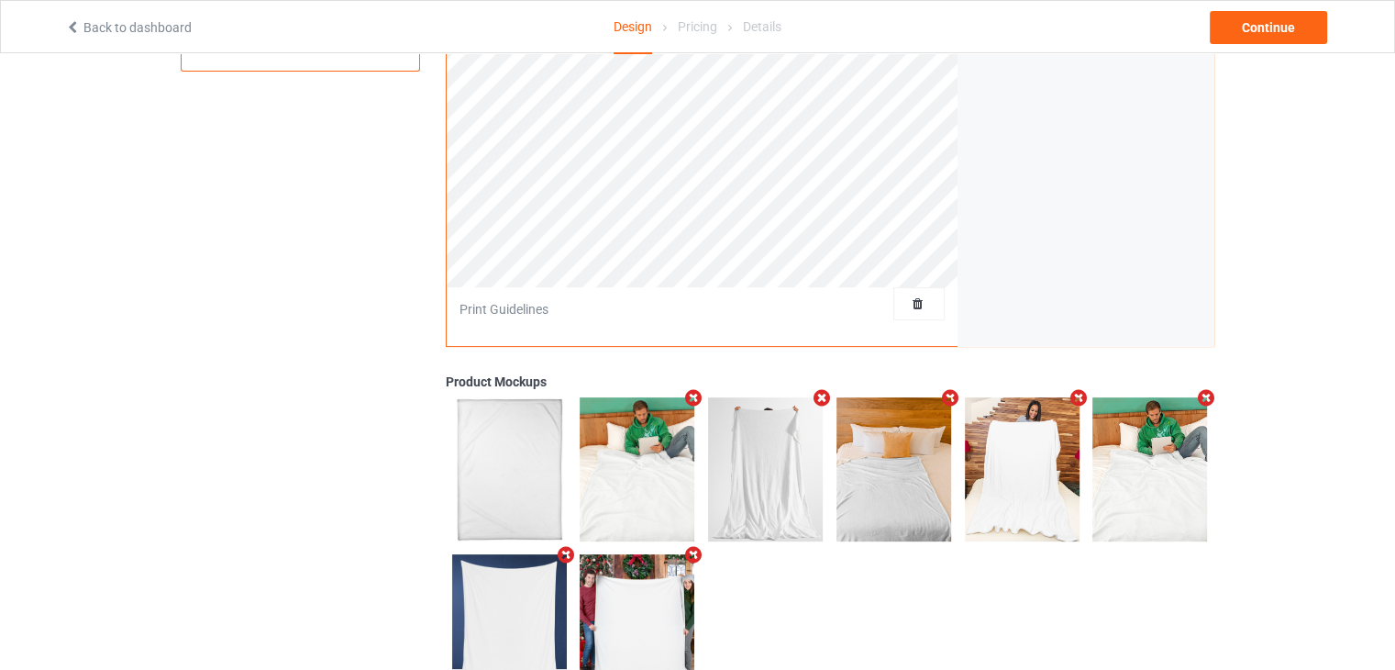
scroll to position [472, 0]
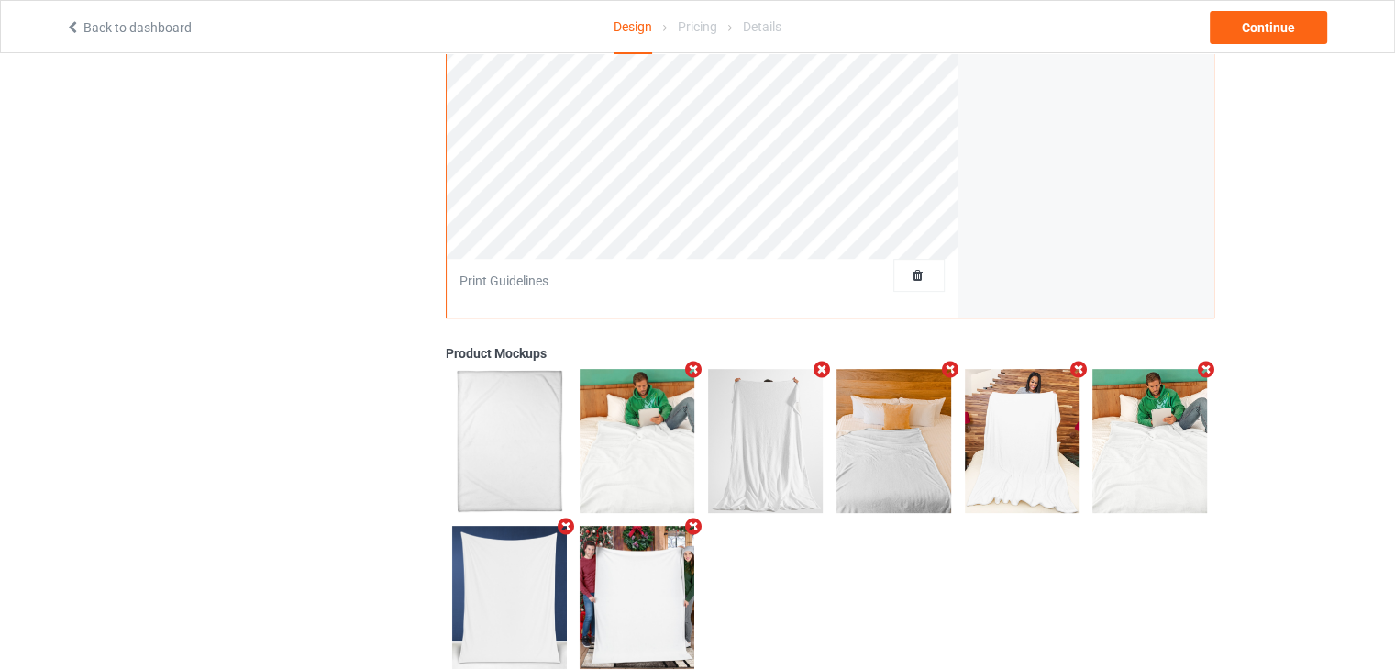
click at [552, 345] on div "Product Mockups" at bounding box center [830, 353] width 769 height 18
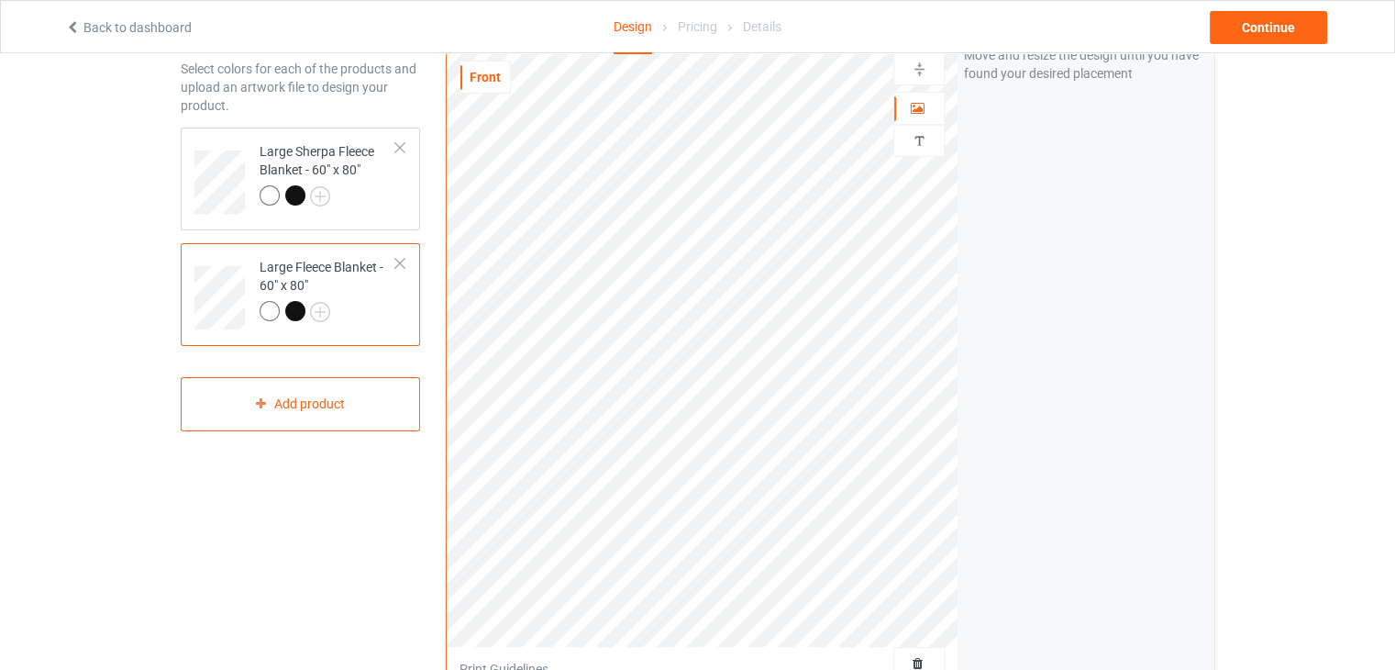
scroll to position [83, 0]
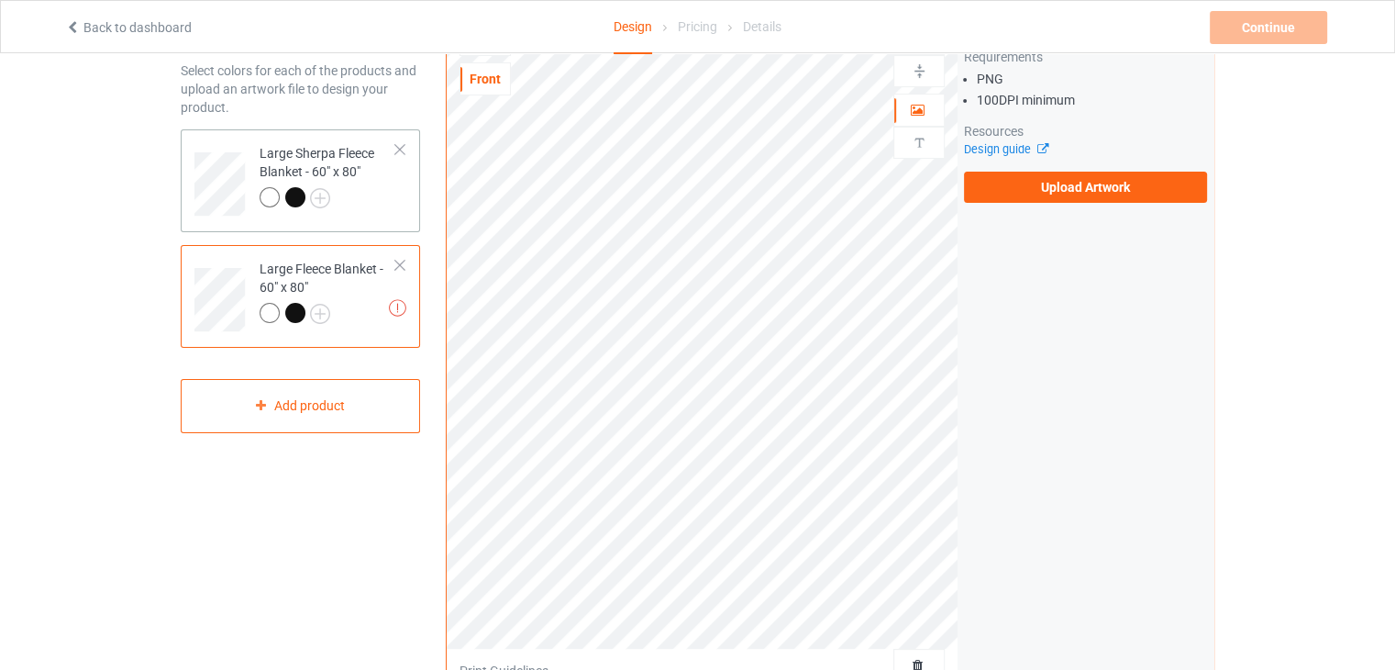
click at [305, 166] on div "Large Sherpa Fleece Blanket - 60" x 80"" at bounding box center [328, 175] width 137 height 62
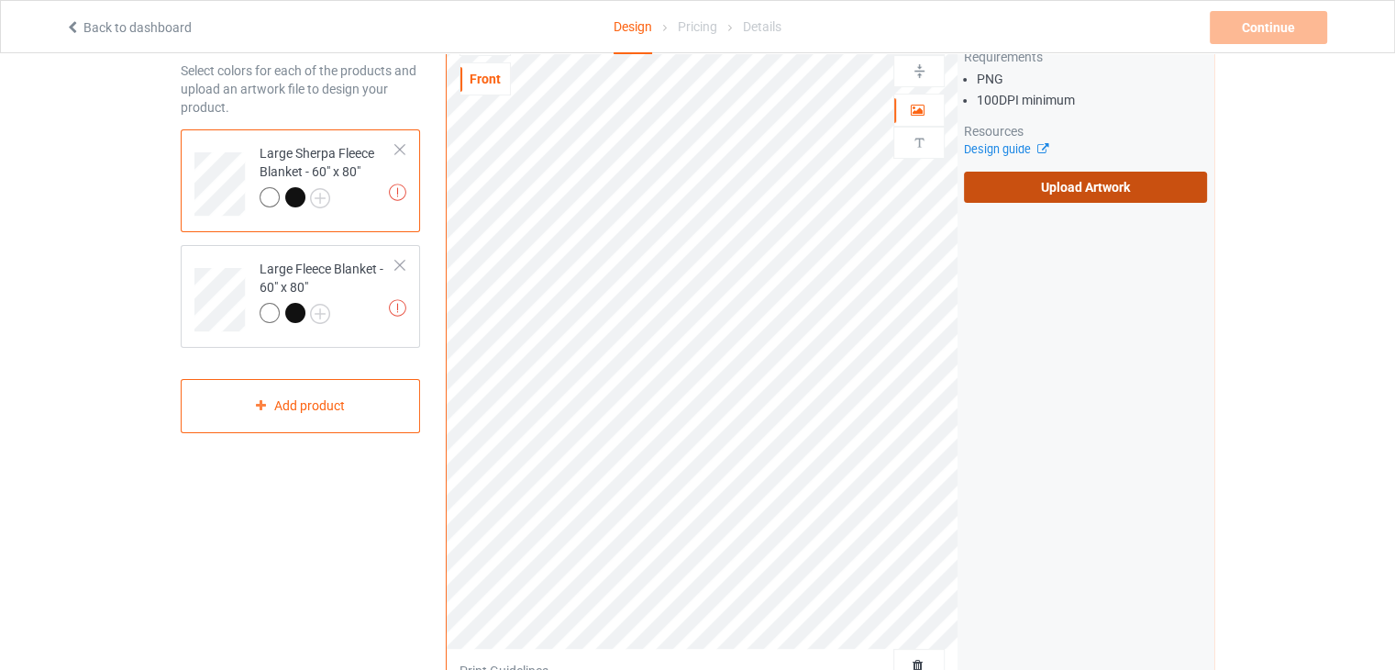
click at [1022, 187] on label "Upload Artwork" at bounding box center [1085, 187] width 243 height 31
click at [0, 0] on input "Upload Artwork" at bounding box center [0, 0] width 0 height 0
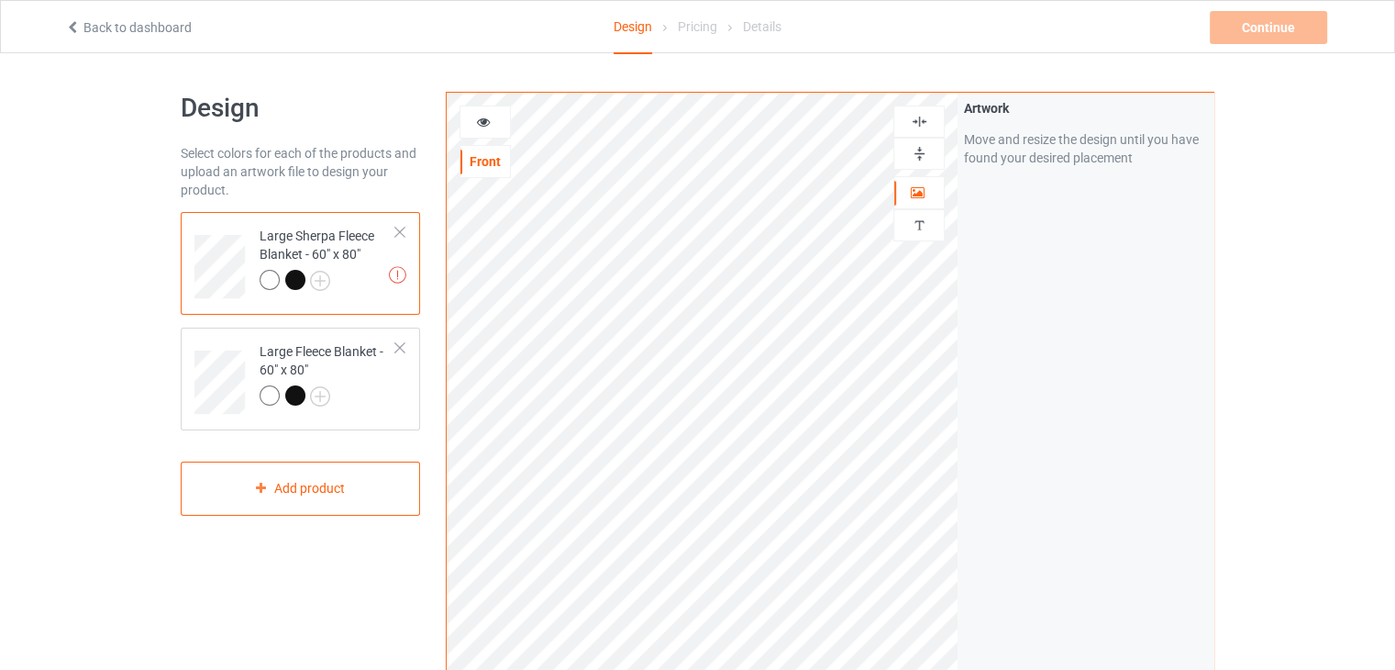
click at [926, 122] on img at bounding box center [919, 121] width 17 height 17
click at [917, 152] on img at bounding box center [919, 153] width 17 height 17
click at [280, 342] on div "Large Fleece Blanket - 60" x 80"" at bounding box center [328, 373] width 137 height 62
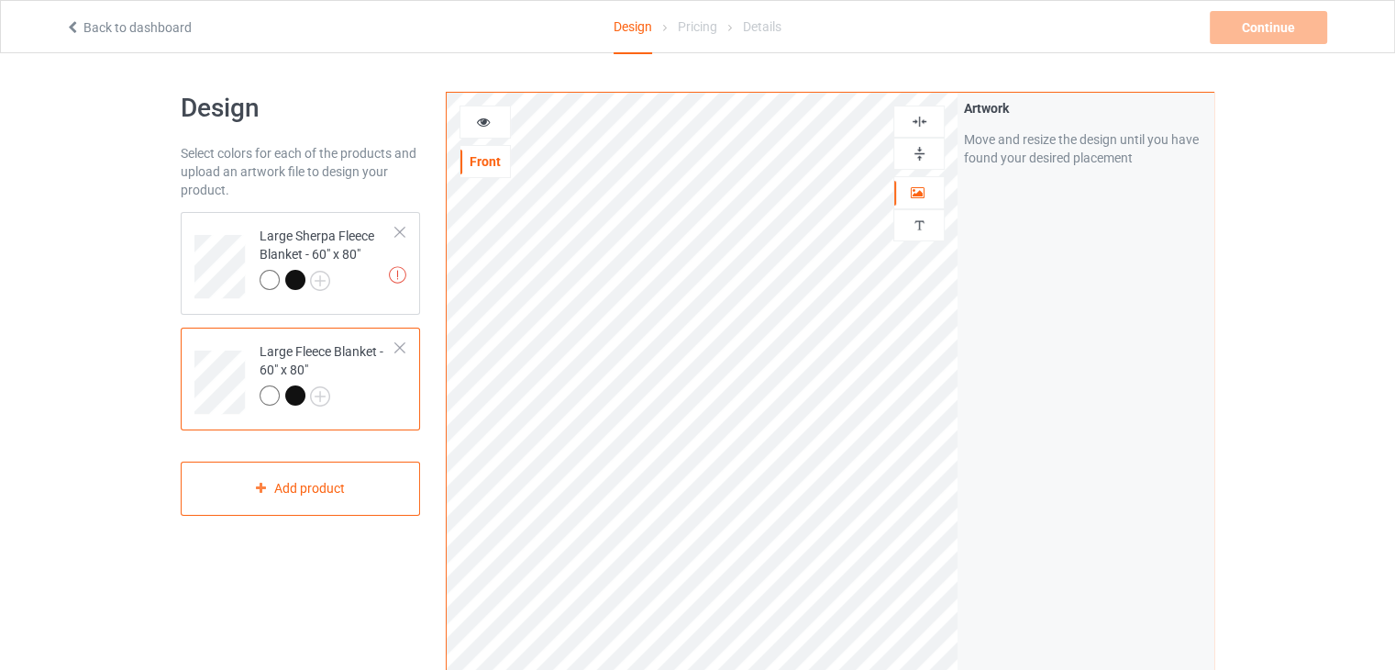
click at [926, 120] on img at bounding box center [919, 121] width 17 height 17
click at [923, 147] on img at bounding box center [919, 153] width 17 height 17
click at [399, 283] on td "Artwork resolution lower than 100 DPI may result in bad print Large Sherpa Flee…" at bounding box center [328, 260] width 157 height 82
click at [922, 116] on img at bounding box center [919, 121] width 17 height 17
click at [925, 145] on img at bounding box center [919, 153] width 17 height 17
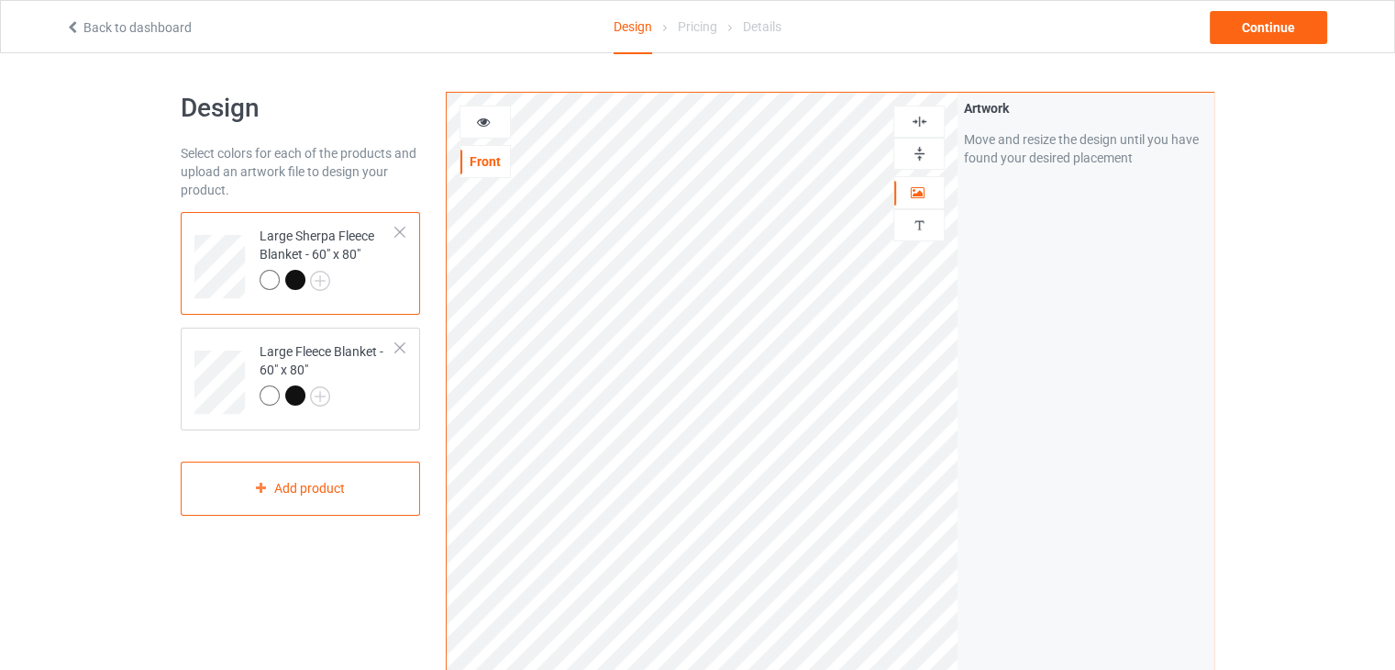
click at [925, 123] on img at bounding box center [919, 121] width 17 height 17
click at [926, 155] on img at bounding box center [919, 153] width 17 height 17
click at [1240, 30] on div "Continue" at bounding box center [1268, 27] width 117 height 33
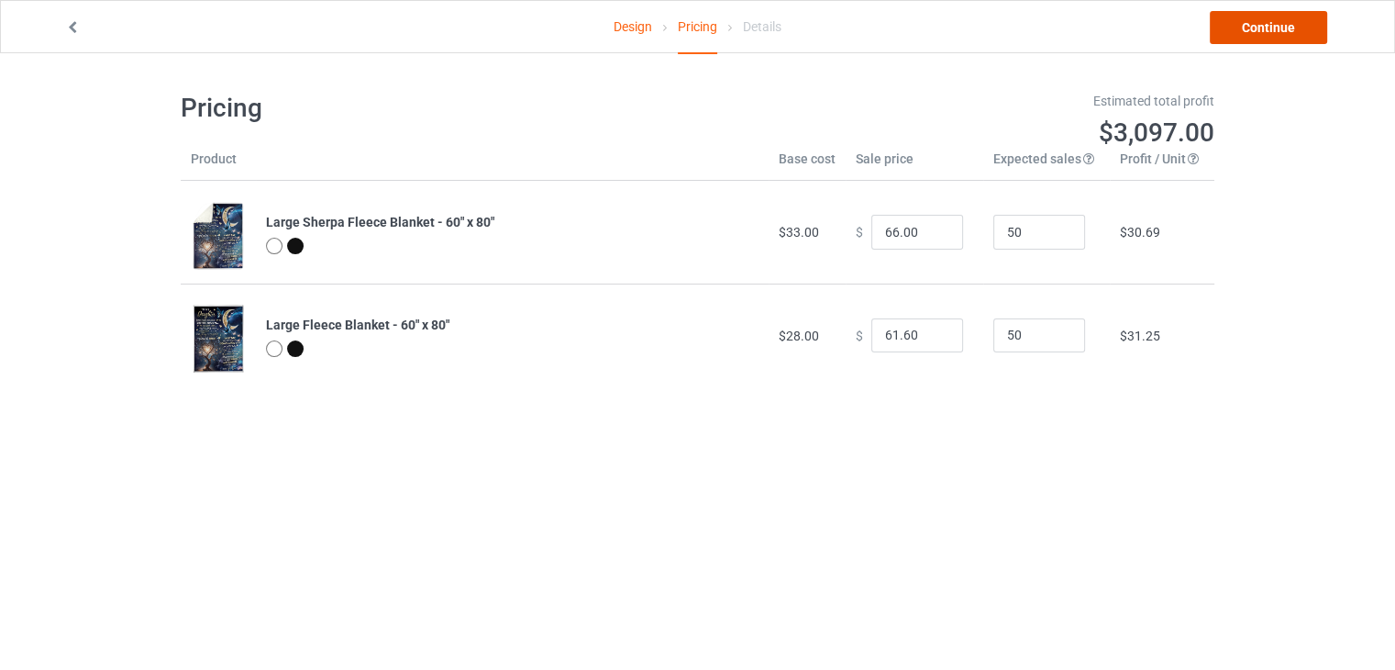
click at [1241, 34] on link "Continue" at bounding box center [1268, 27] width 117 height 33
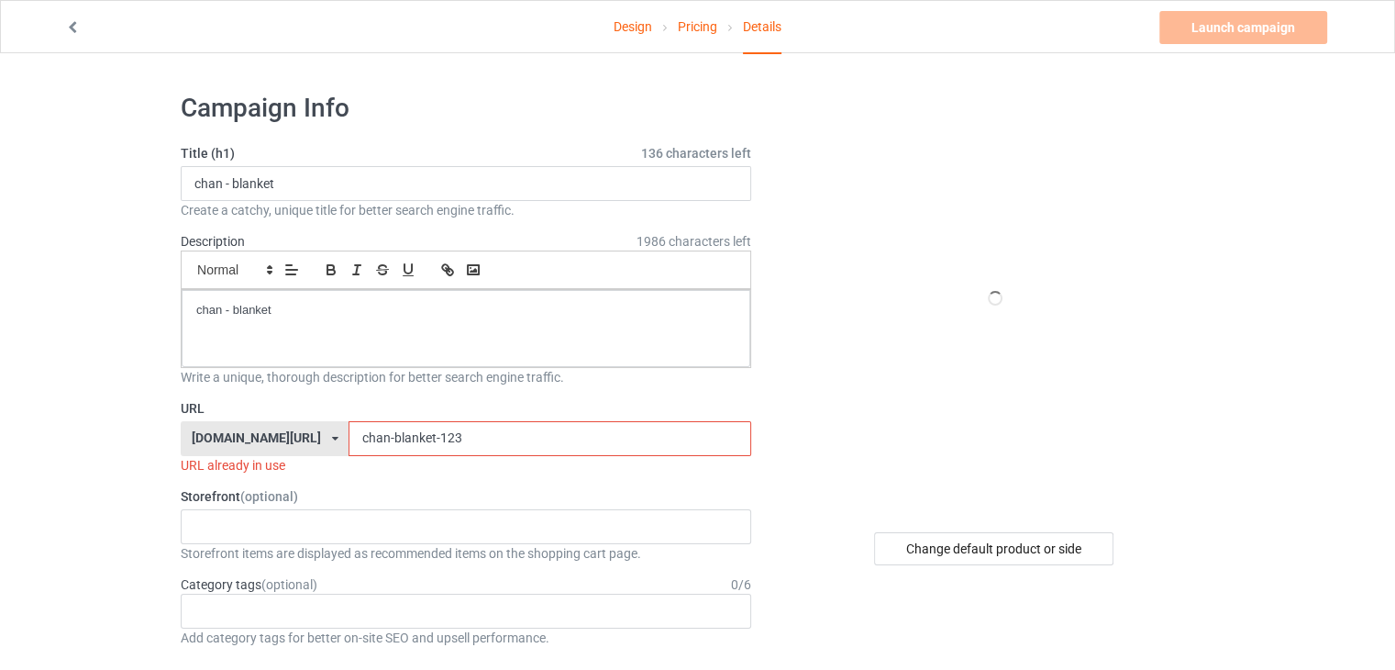
click at [487, 446] on input "chan-blanket-123" at bounding box center [550, 438] width 402 height 35
click at [484, 445] on input "chan-blanket-123" at bounding box center [550, 438] width 402 height 35
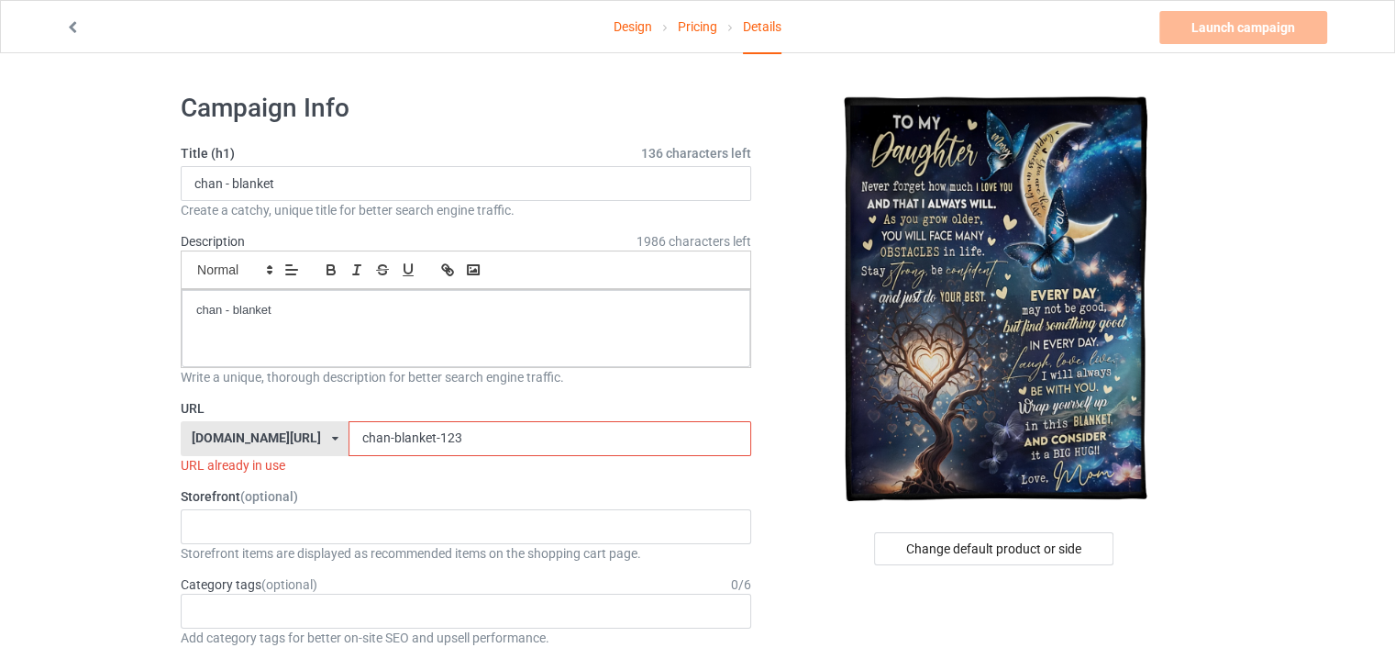
click at [484, 445] on input "chan-blanket-123" at bounding box center [550, 438] width 402 height 35
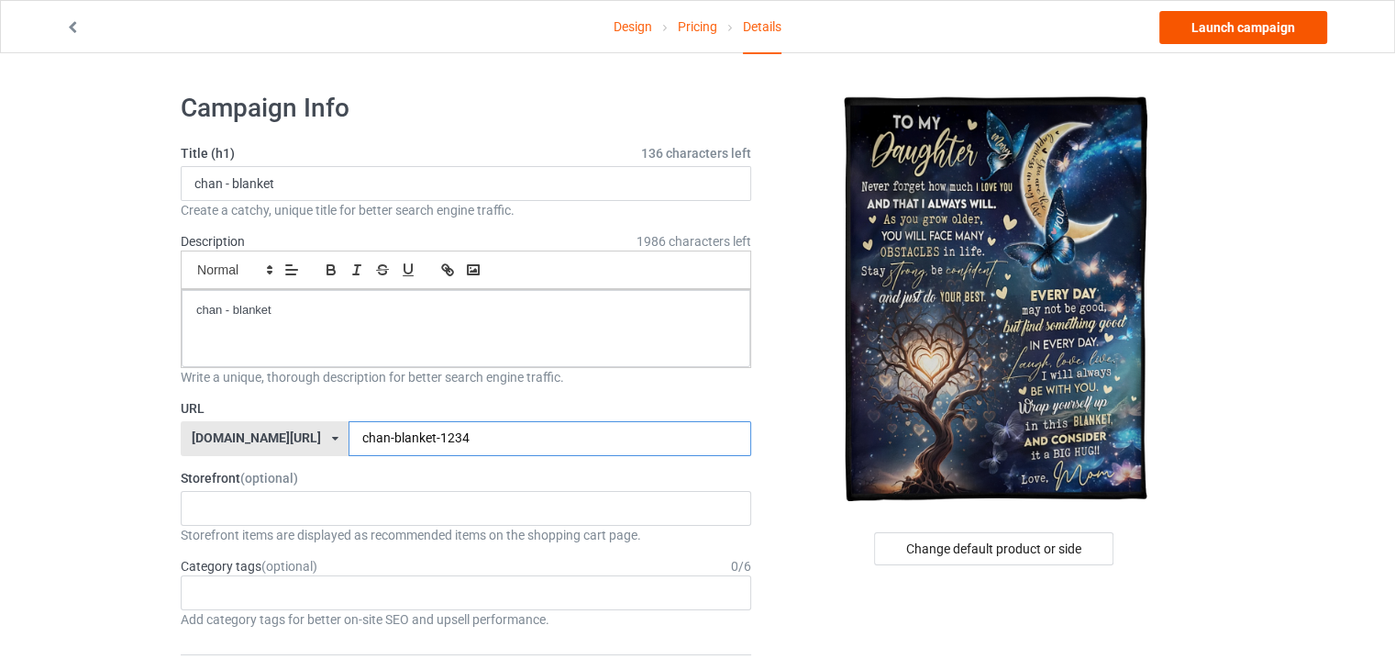
type input "chan-blanket-1234"
click at [1226, 22] on link "Launch campaign" at bounding box center [1243, 27] width 168 height 33
